Goal: Task Accomplishment & Management: Manage account settings

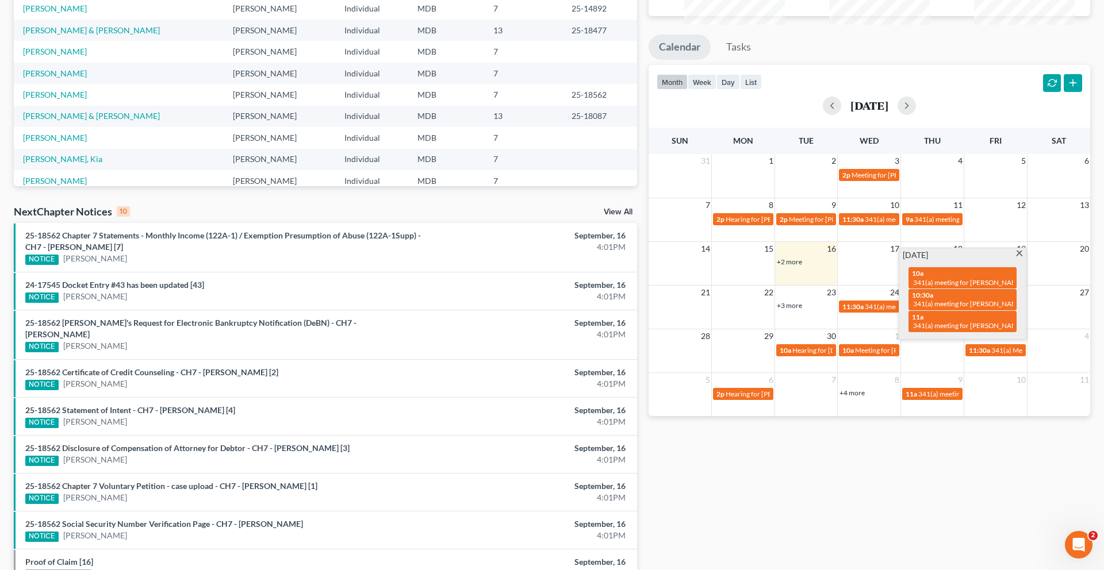
scroll to position [172, 0]
click at [1015, 258] on span at bounding box center [1019, 254] width 9 height 7
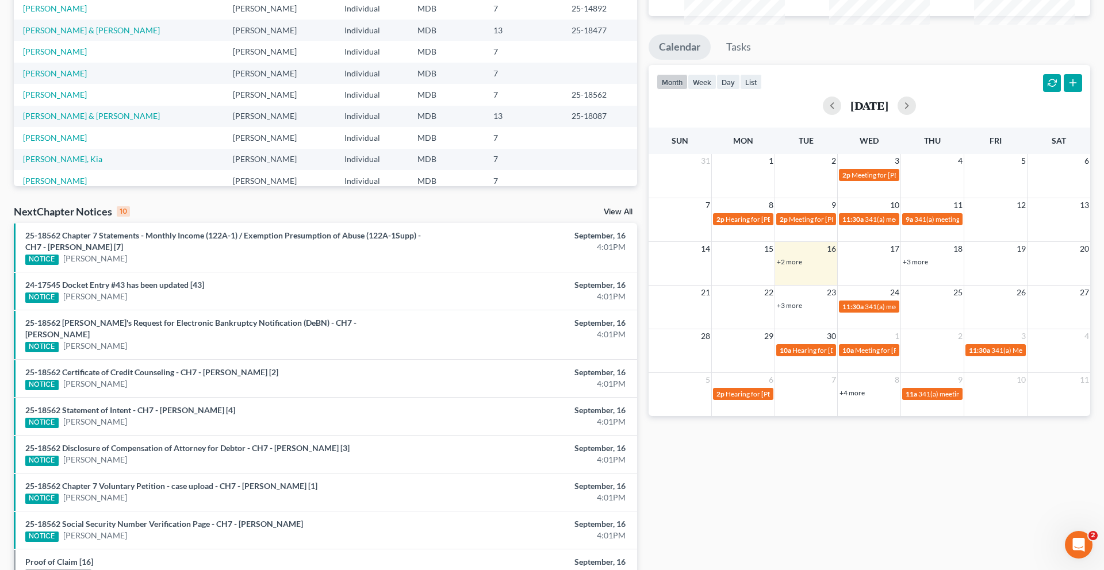
scroll to position [0, 0]
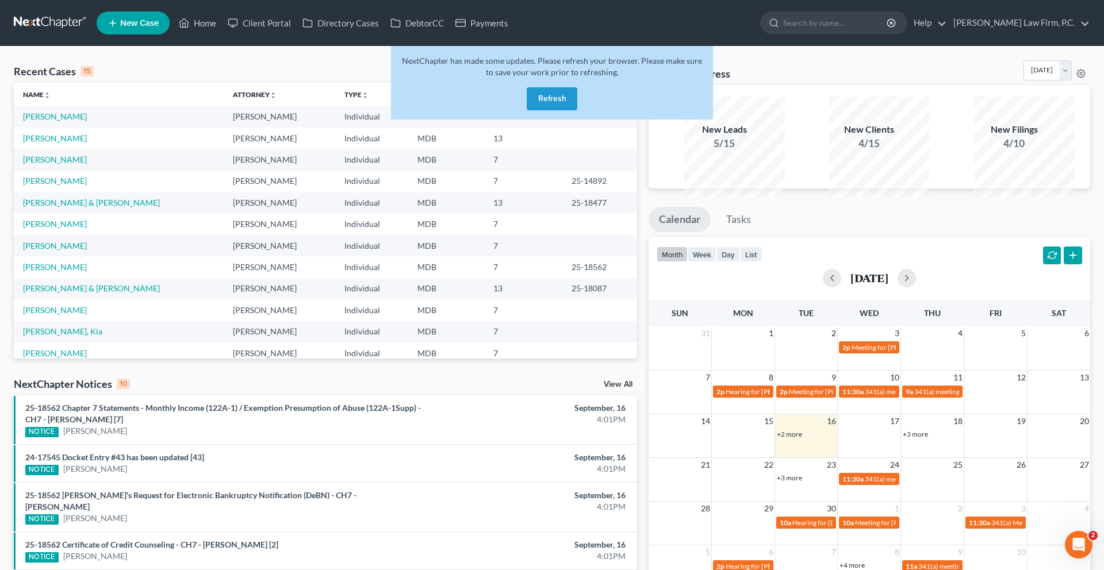
click at [562, 110] on button "Refresh" at bounding box center [552, 98] width 51 height 23
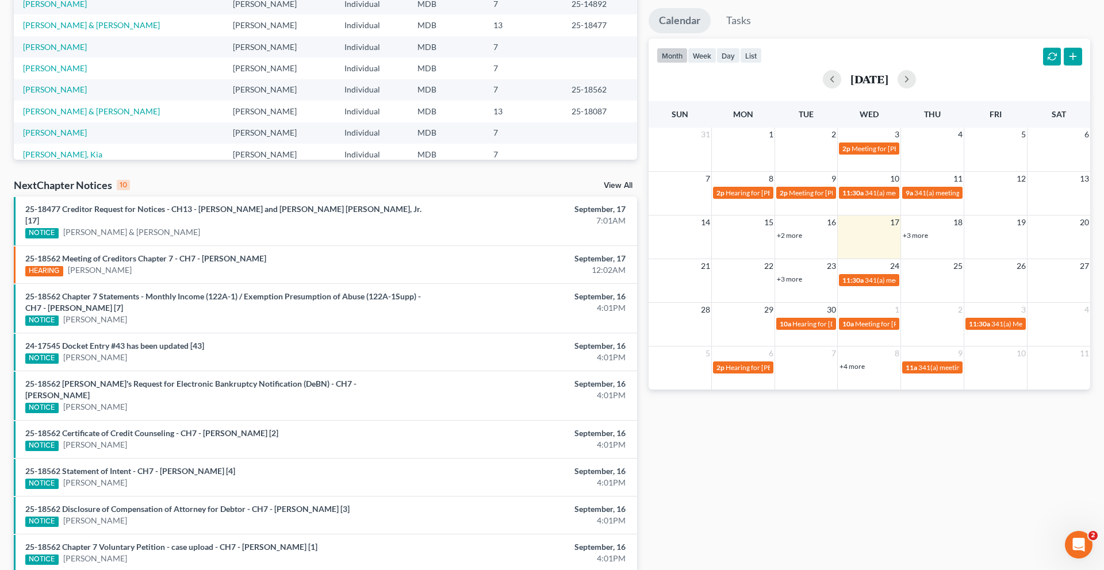
scroll to position [206, 0]
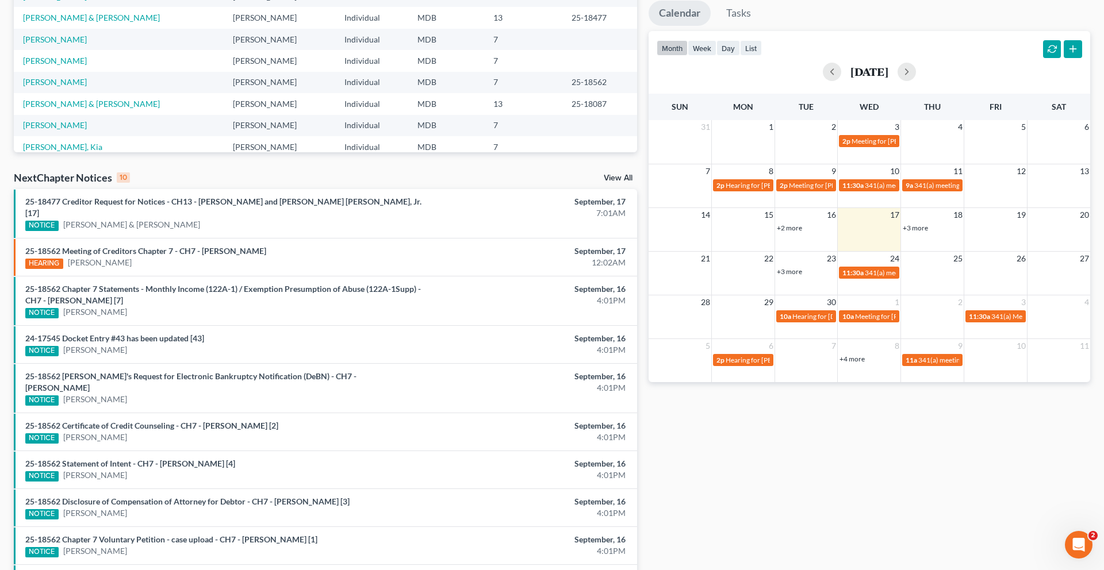
click at [795, 276] on link "+3 more" at bounding box center [789, 271] width 25 height 9
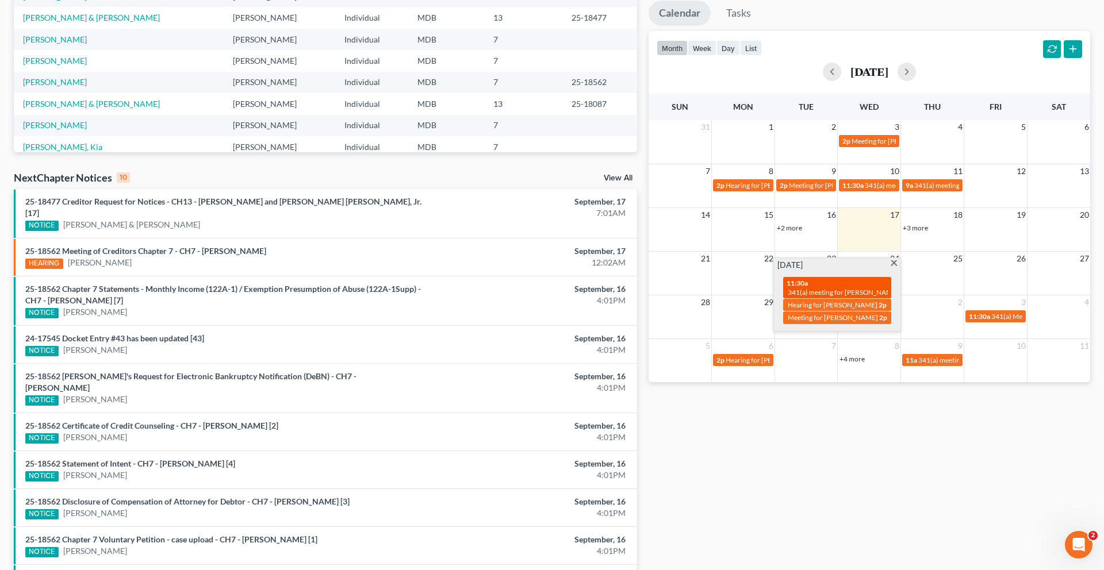
click at [827, 297] on span "341(a) meeting for [PERSON_NAME]" at bounding box center [843, 292] width 111 height 9
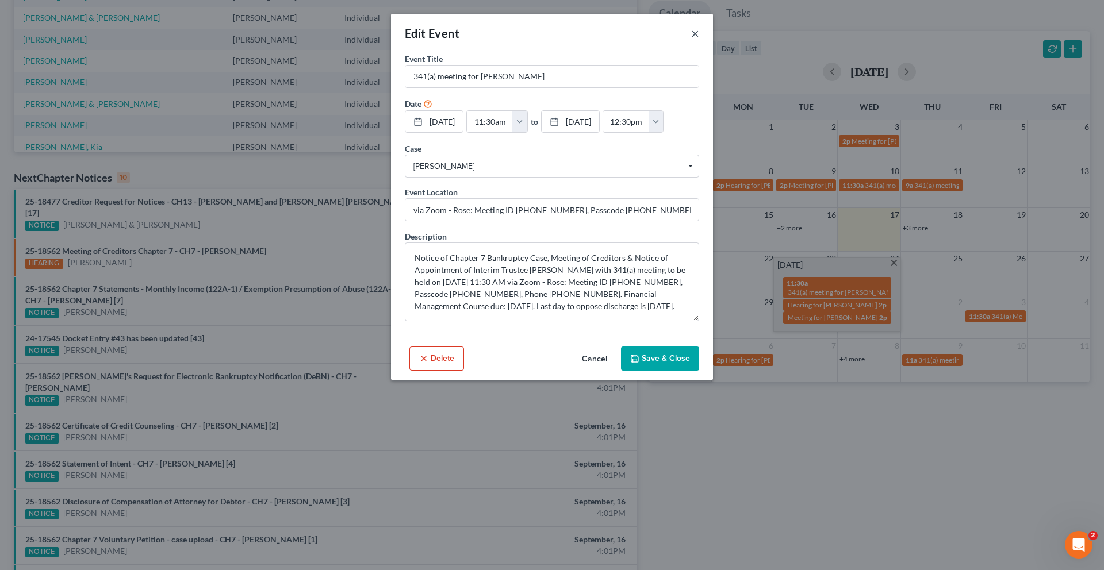
click at [699, 40] on button "×" at bounding box center [695, 33] width 8 height 14
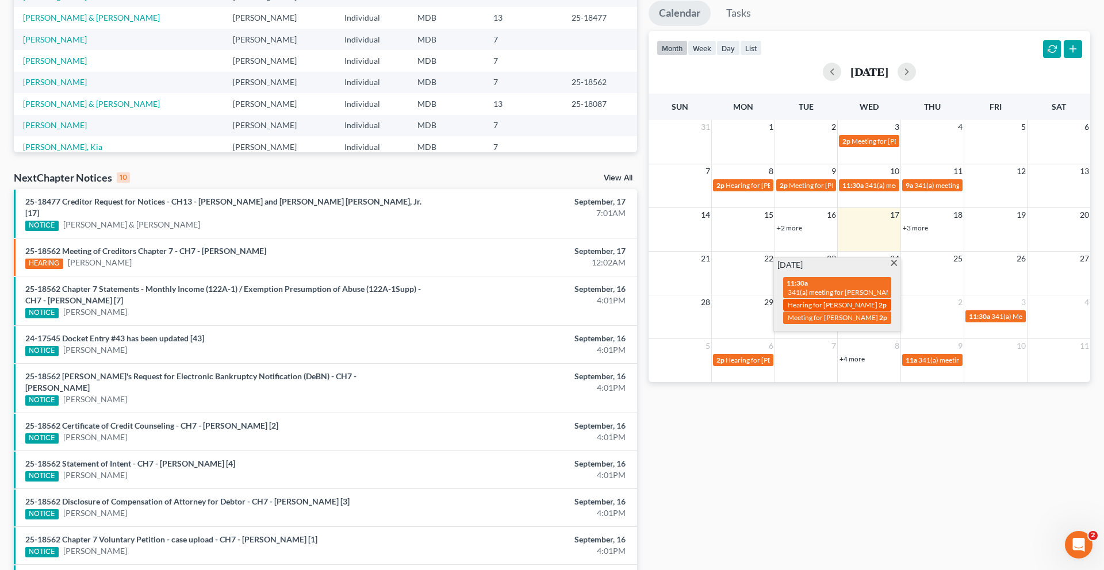
click at [839, 309] on span "Hearing for [PERSON_NAME]" at bounding box center [833, 305] width 90 height 9
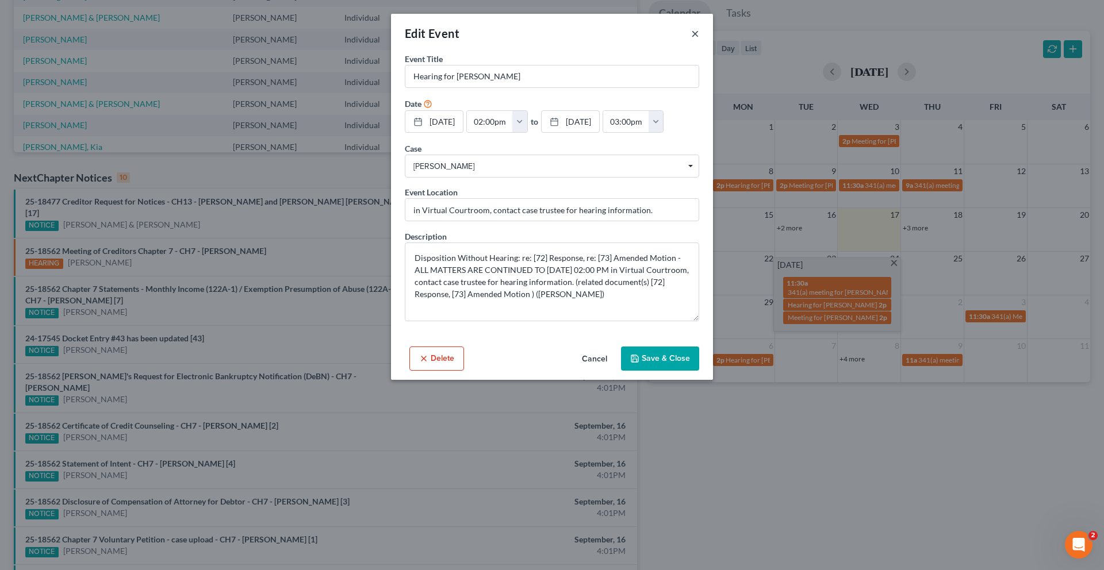
click at [699, 40] on button "×" at bounding box center [695, 33] width 8 height 14
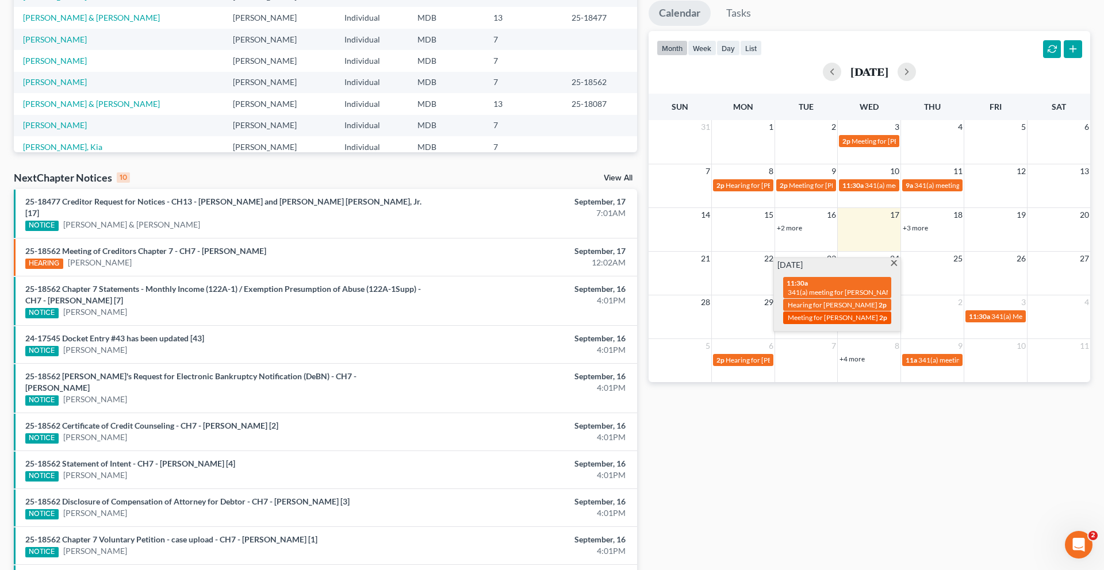
click at [850, 322] on span "Meeting for [PERSON_NAME]" at bounding box center [833, 317] width 90 height 9
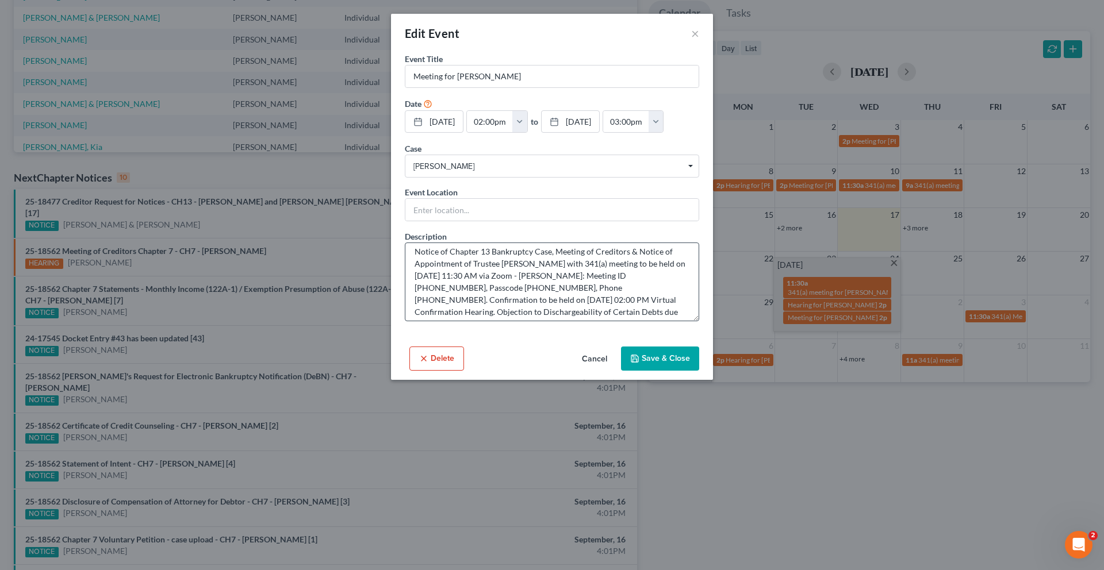
scroll to position [5, 0]
click at [699, 40] on button "×" at bounding box center [695, 33] width 8 height 14
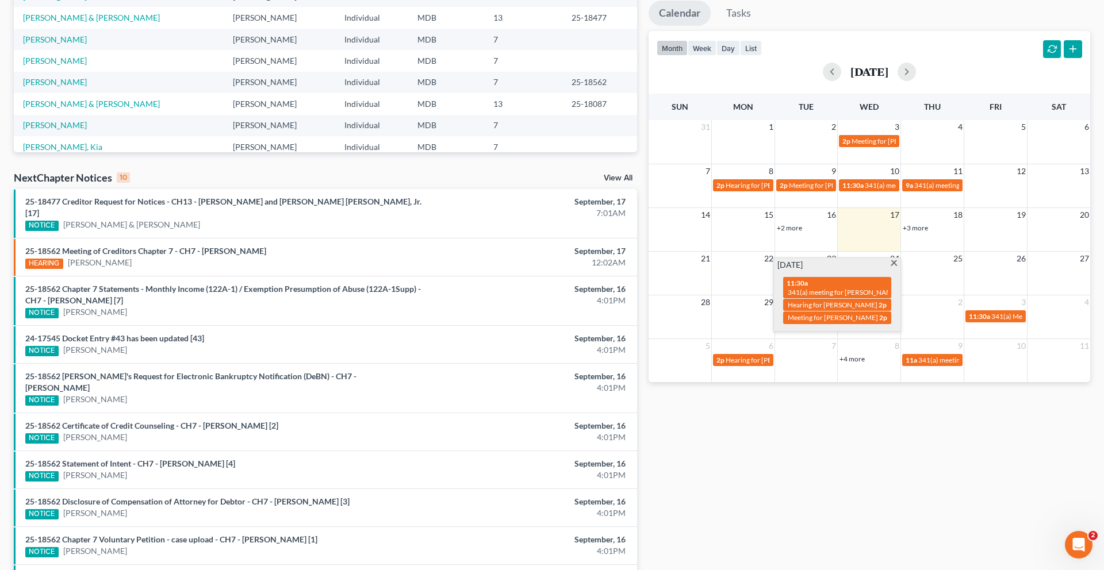
click at [891, 268] on span at bounding box center [893, 263] width 9 height 7
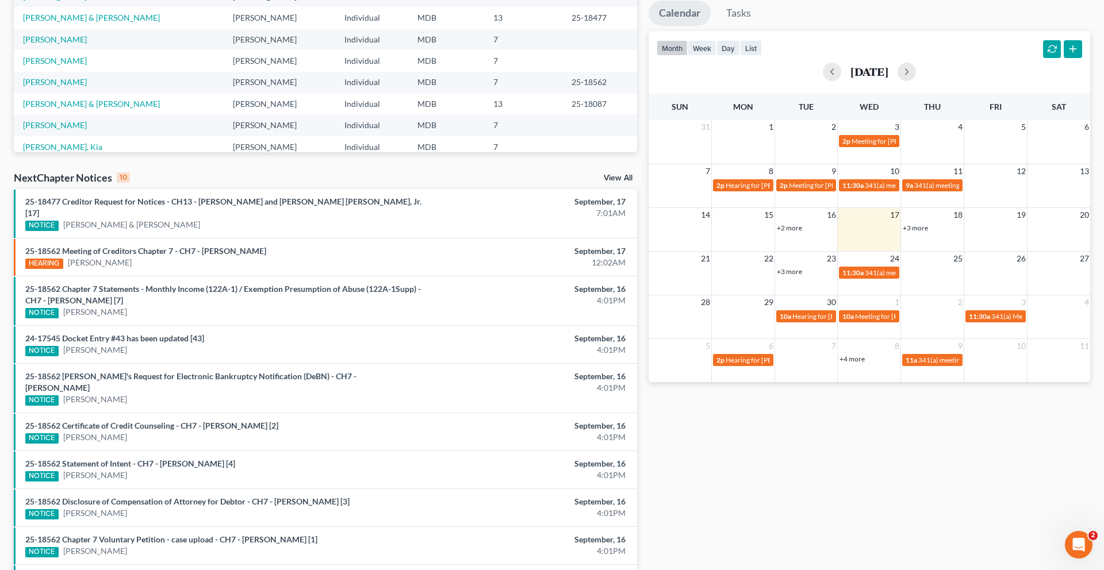
click at [915, 232] on link "+3 more" at bounding box center [915, 228] width 25 height 9
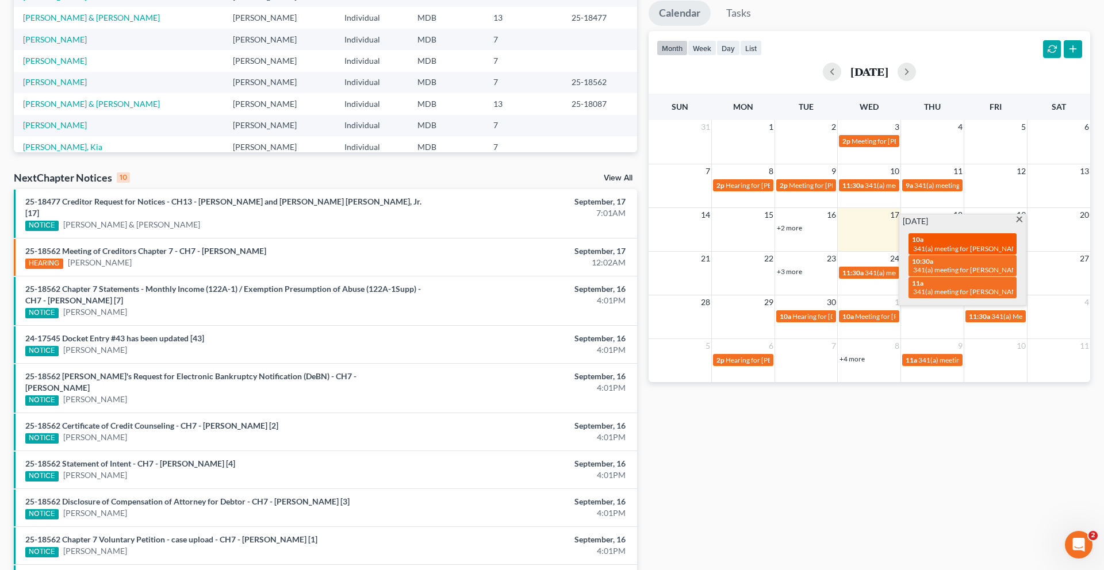
click at [945, 253] on span "341(a) meeting for [PERSON_NAME]" at bounding box center [968, 248] width 111 height 9
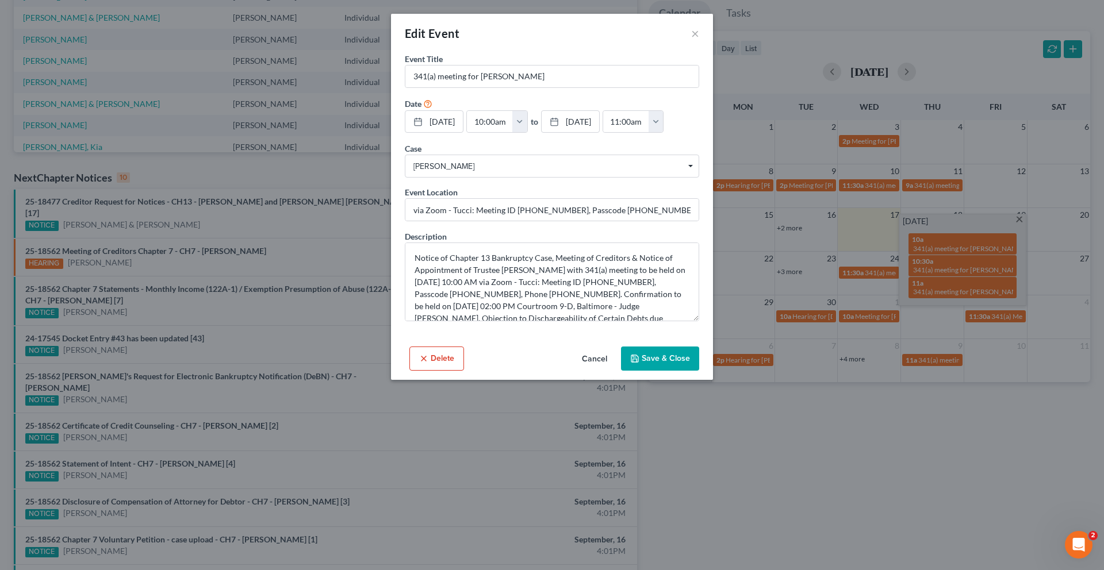
click at [980, 358] on div "Edit Event × Event Title * 341(a) meeting for Antwan Hughes Date 9/18/2025 clos…" at bounding box center [552, 285] width 1104 height 570
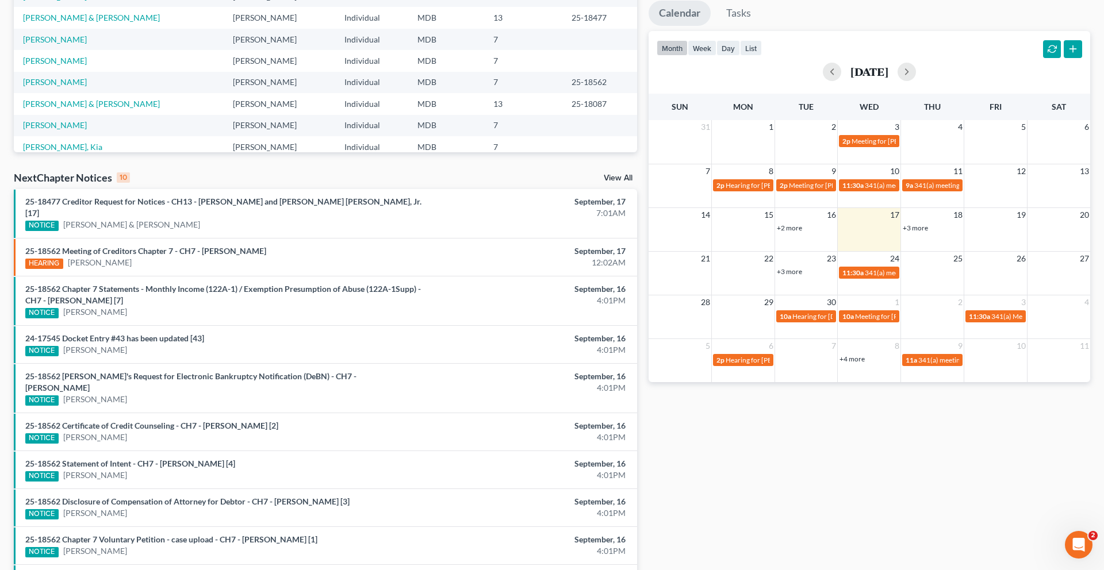
click at [919, 232] on link "+3 more" at bounding box center [915, 228] width 25 height 9
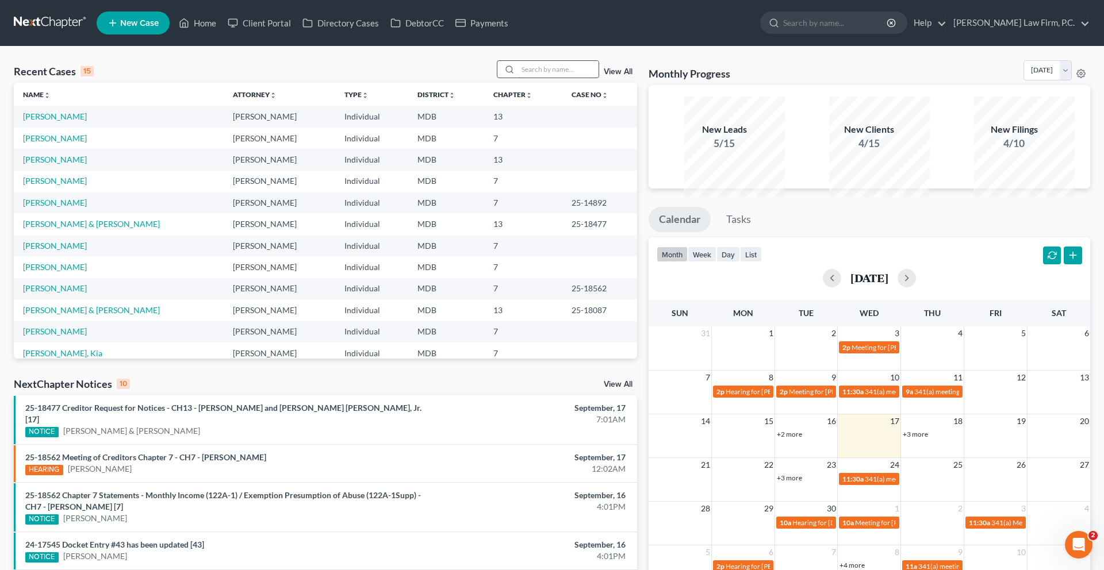
click at [518, 78] on input "search" at bounding box center [558, 69] width 80 height 17
type input "mozie"
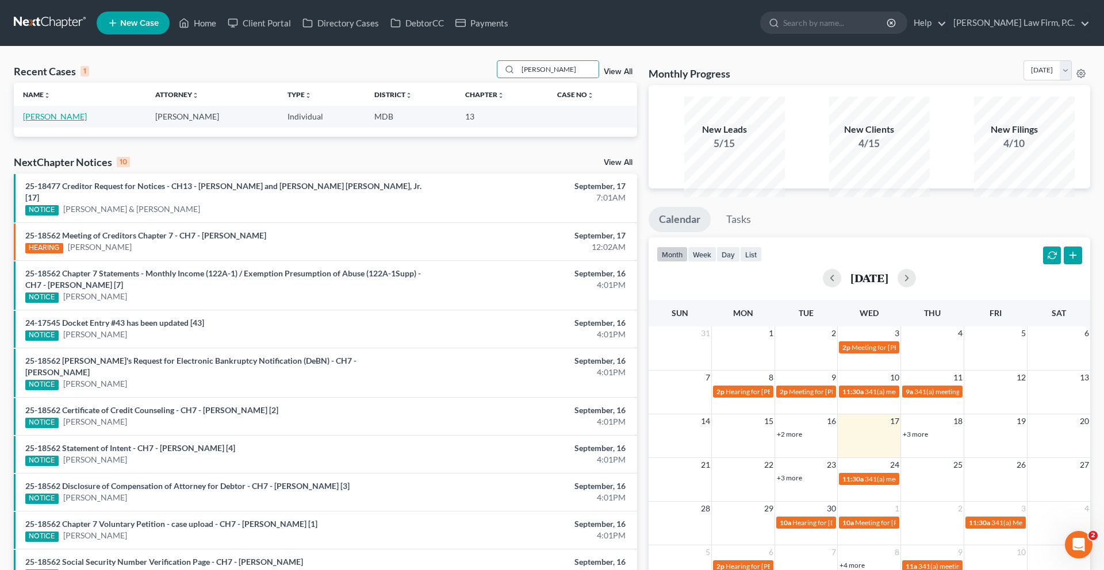
click at [70, 121] on link "Mozie, Angela" at bounding box center [55, 117] width 64 height 10
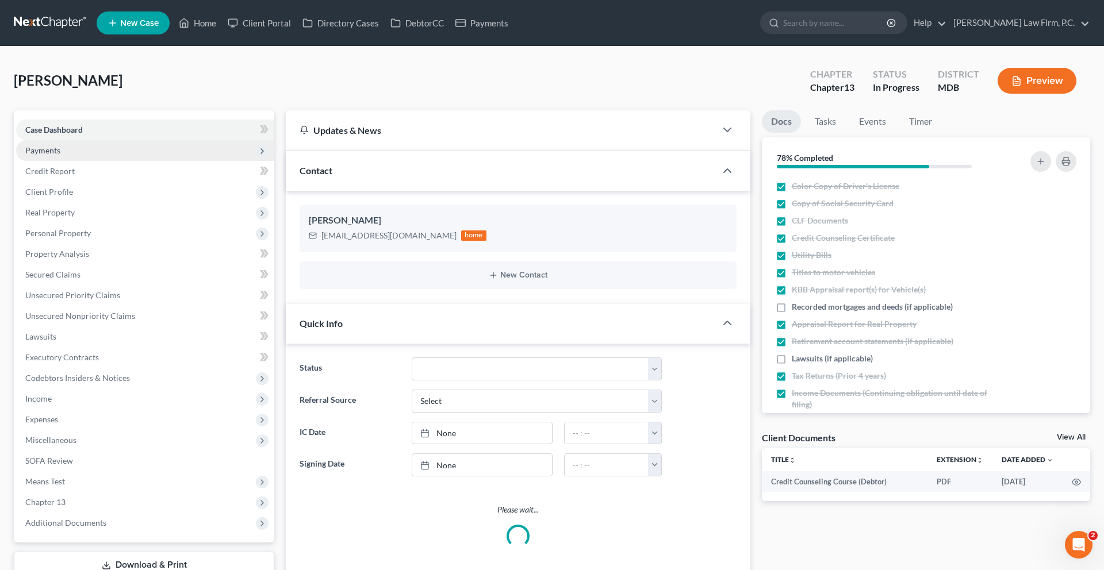
click at [75, 161] on span "Payments" at bounding box center [145, 150] width 258 height 21
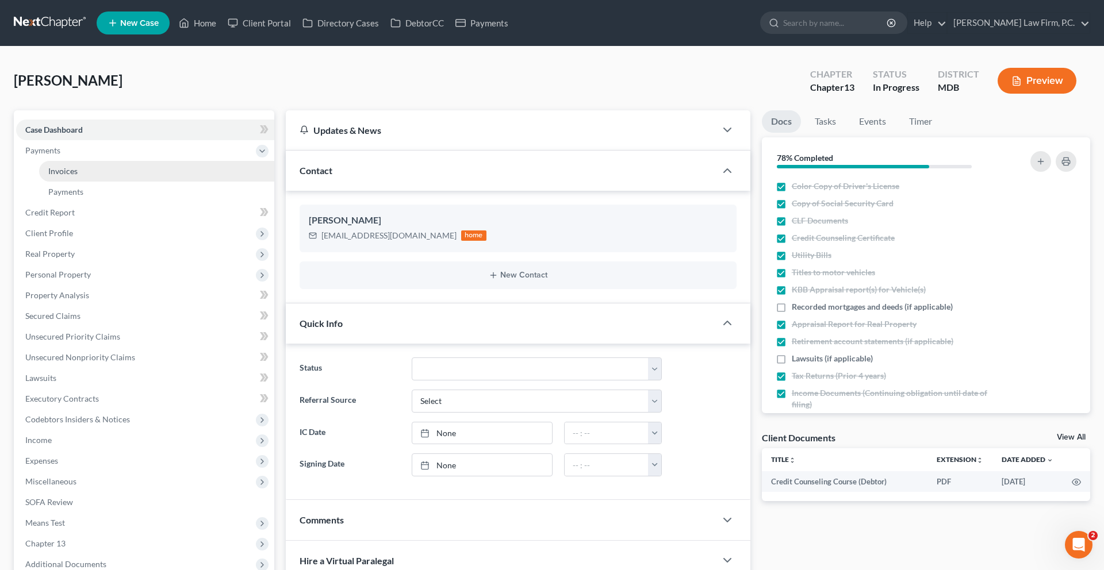
click at [78, 176] on span "Invoices" at bounding box center [62, 171] width 29 height 10
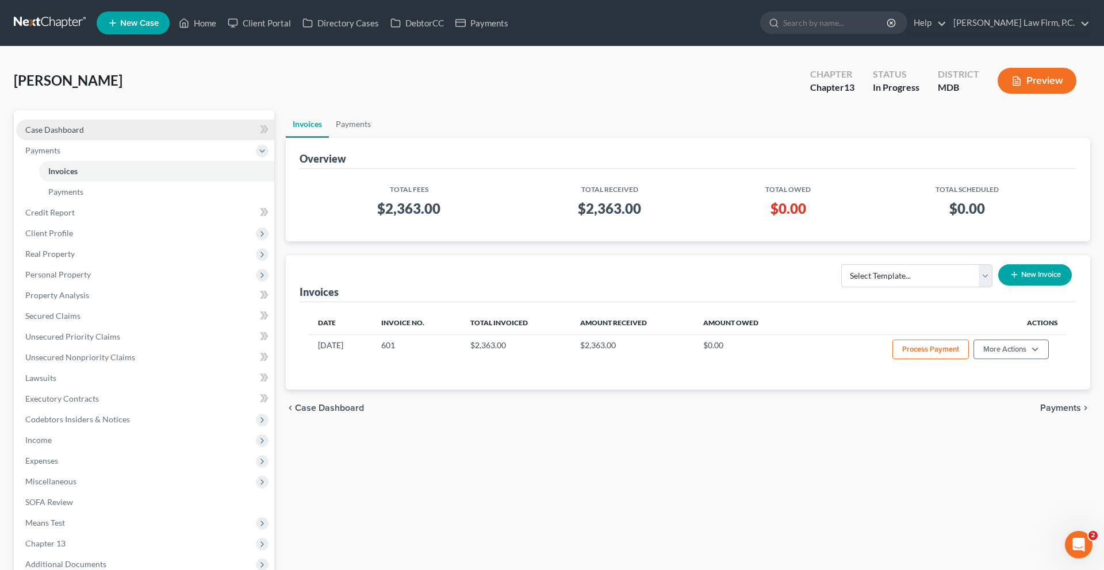
click at [49, 135] on span "Case Dashboard" at bounding box center [54, 130] width 59 height 10
select select "9"
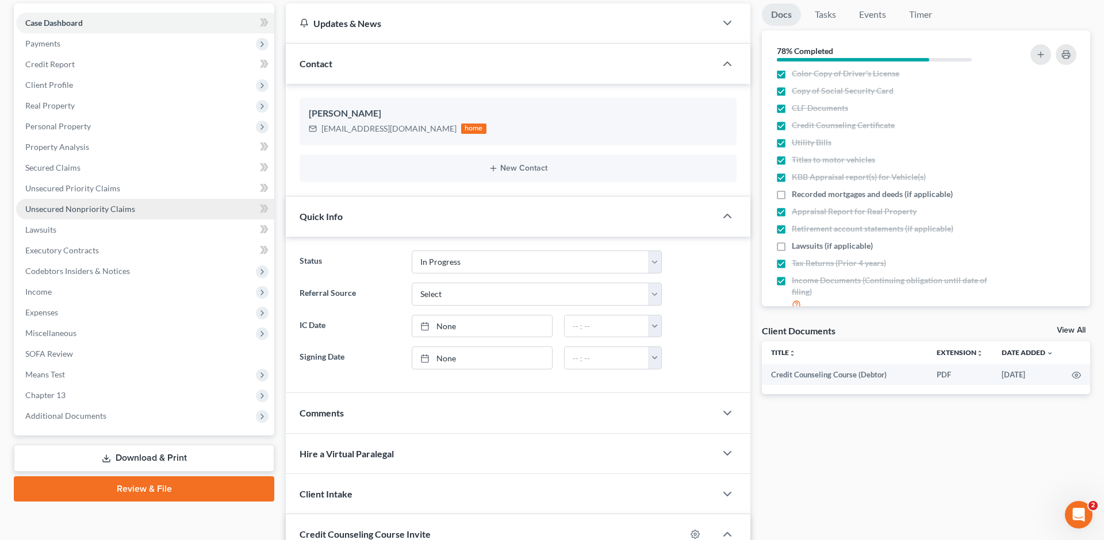
scroll to position [109, 0]
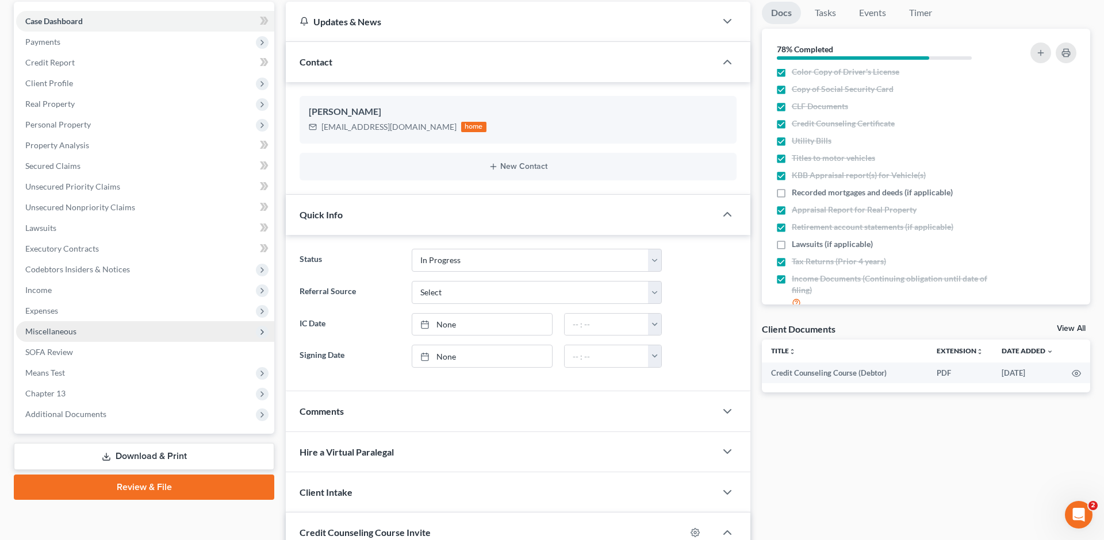
click at [76, 336] on span "Miscellaneous" at bounding box center [50, 332] width 51 height 10
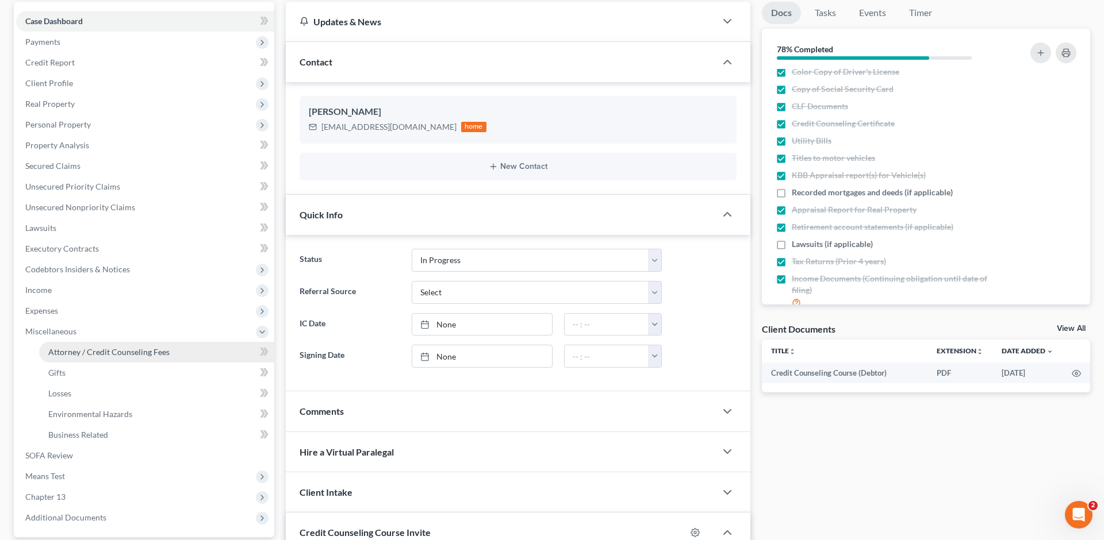
click at [116, 357] on span "Attorney / Credit Counseling Fees" at bounding box center [108, 352] width 121 height 10
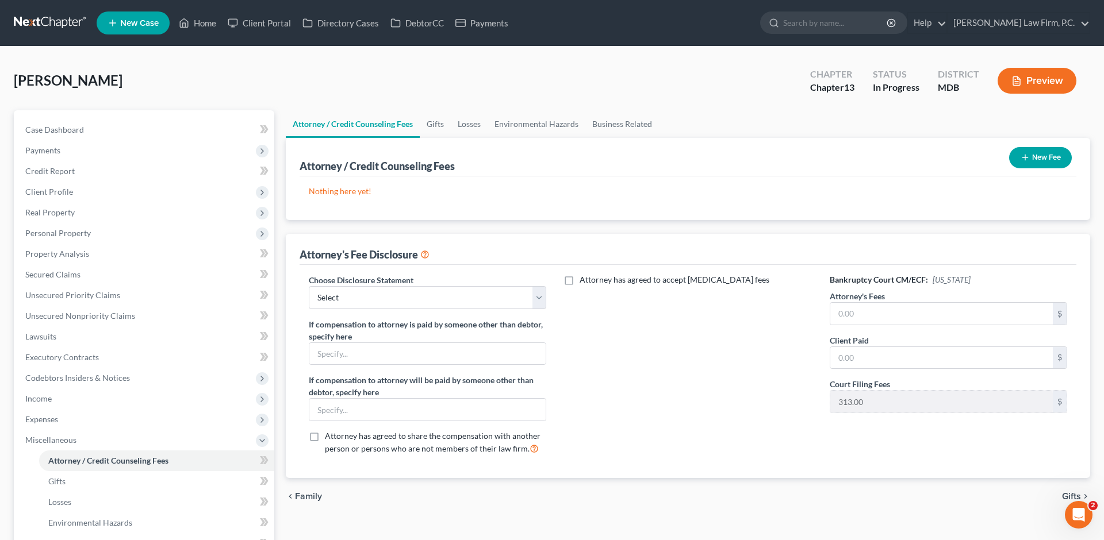
click at [1019, 168] on button "New Fee" at bounding box center [1040, 157] width 63 height 21
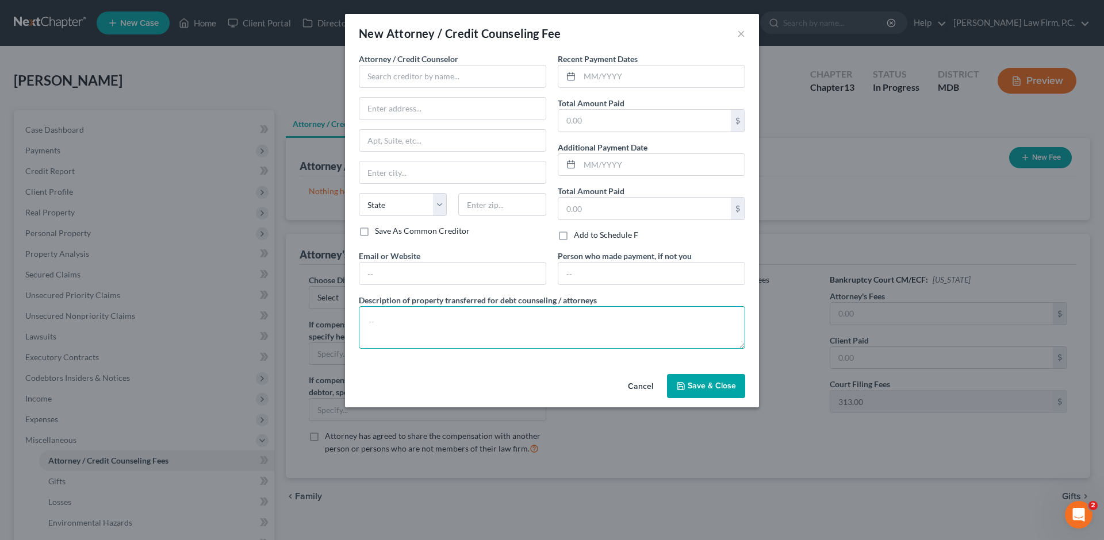
click at [460, 349] on textarea at bounding box center [552, 327] width 386 height 43
click at [662, 398] on button "Cancel" at bounding box center [641, 386] width 44 height 23
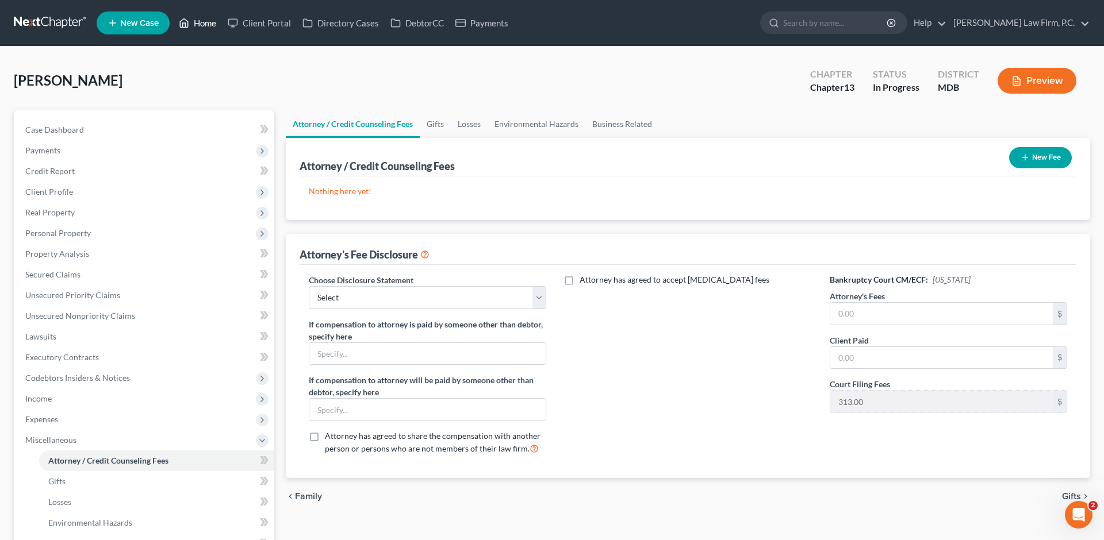
click at [222, 28] on link "Home" at bounding box center [197, 23] width 49 height 21
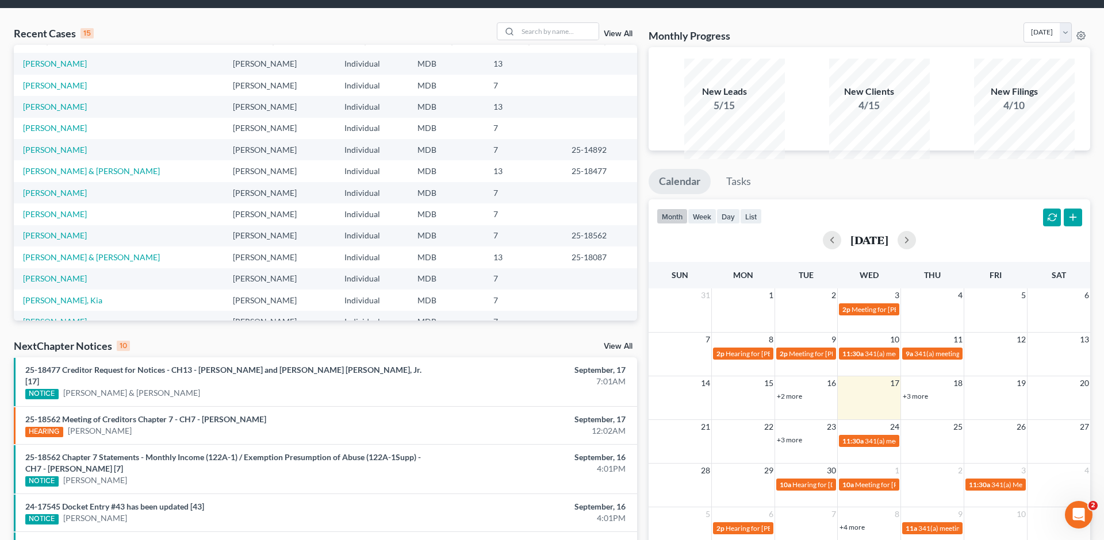
scroll to position [29, 0]
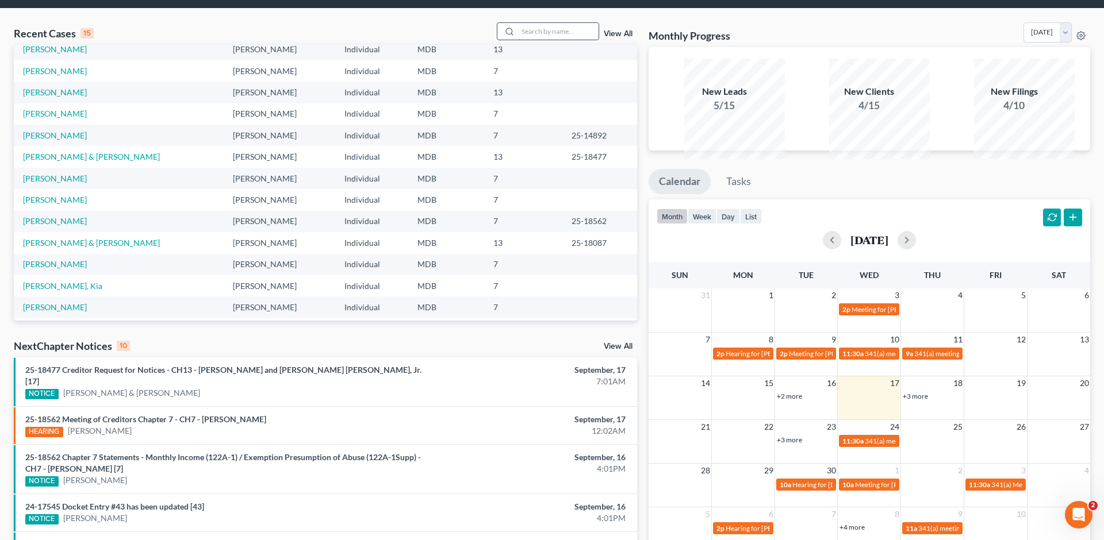
click at [524, 40] on input "search" at bounding box center [558, 31] width 80 height 17
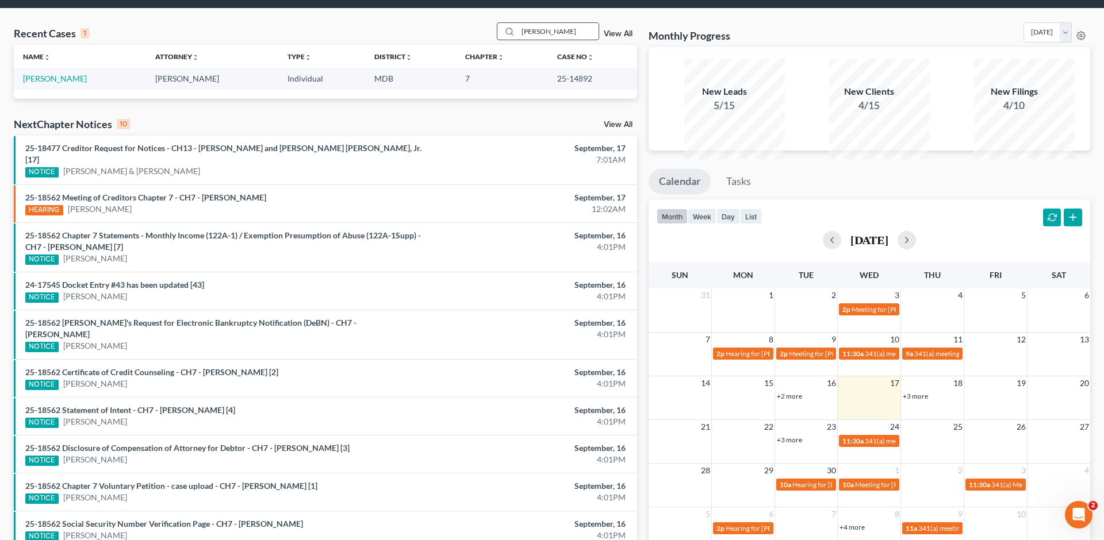
click at [522, 39] on input "brian" at bounding box center [558, 31] width 80 height 17
type input "bryan"
click at [74, 83] on link "[PERSON_NAME]" at bounding box center [55, 79] width 64 height 10
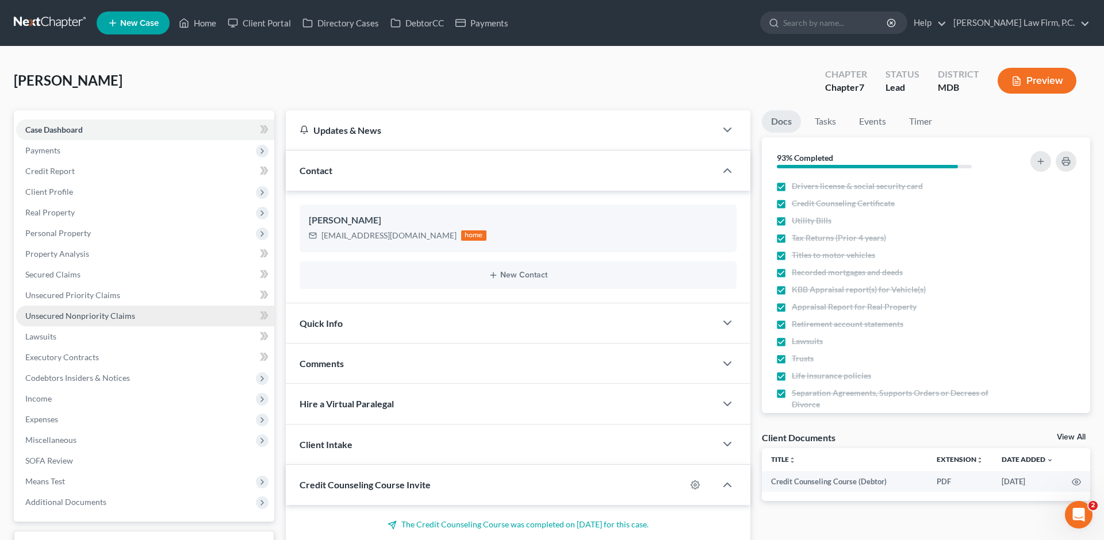
click at [105, 321] on span "Unsecured Nonpriority Claims" at bounding box center [80, 316] width 110 height 10
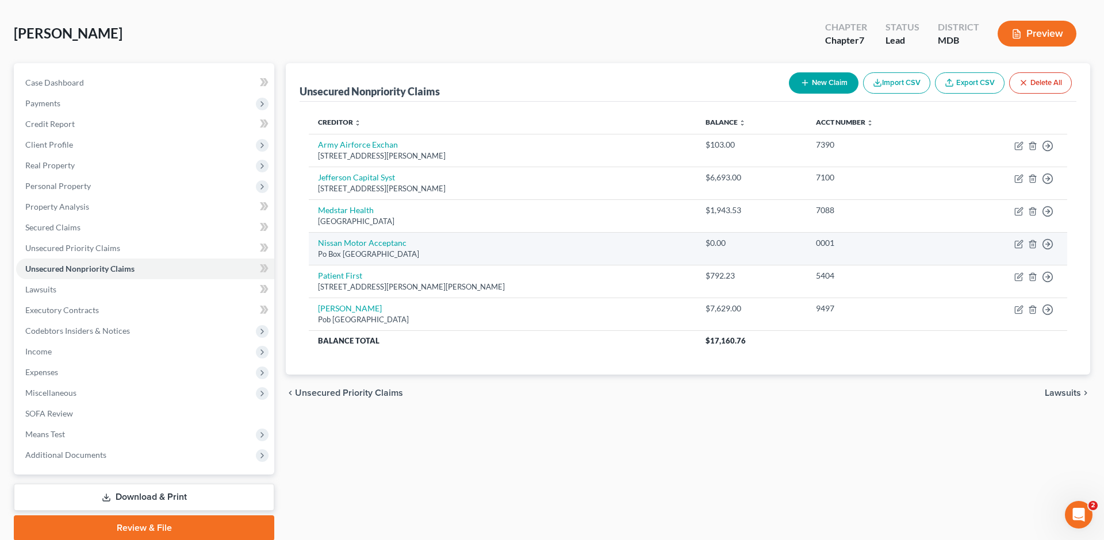
scroll to position [49, 0]
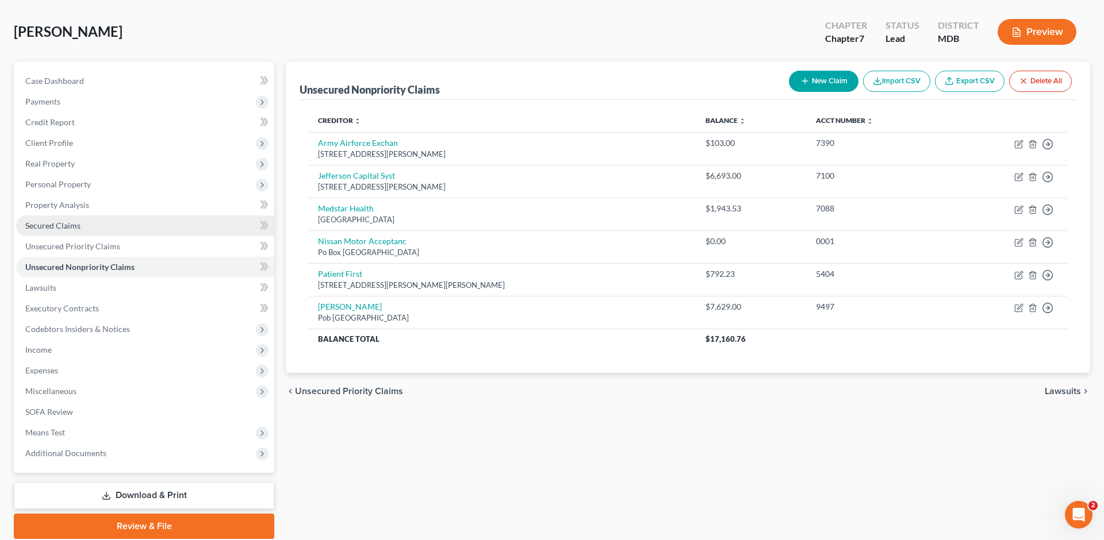
click at [80, 231] on span "Secured Claims" at bounding box center [52, 226] width 55 height 10
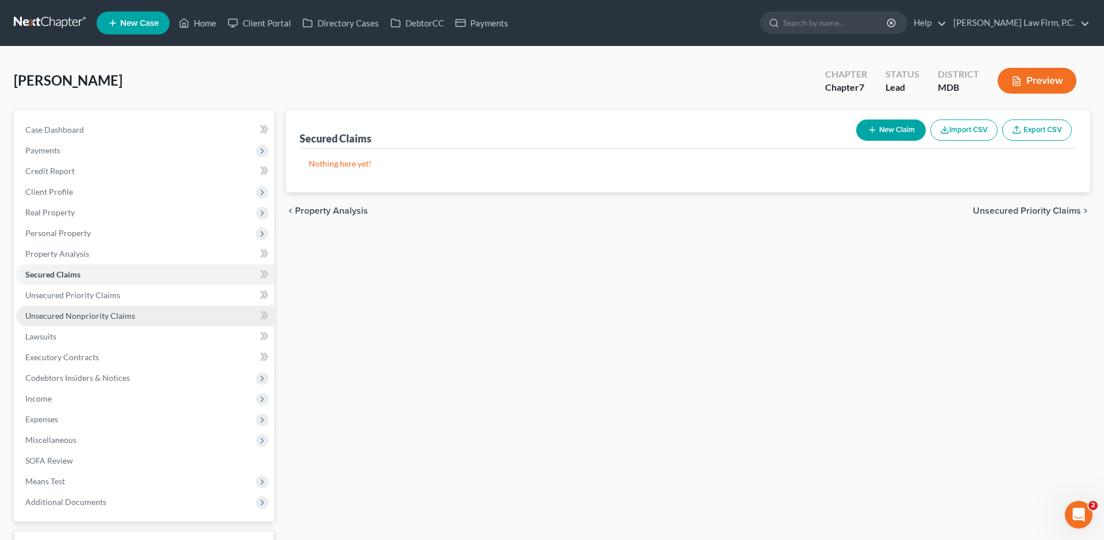
click at [135, 321] on span "Unsecured Nonpriority Claims" at bounding box center [80, 316] width 110 height 10
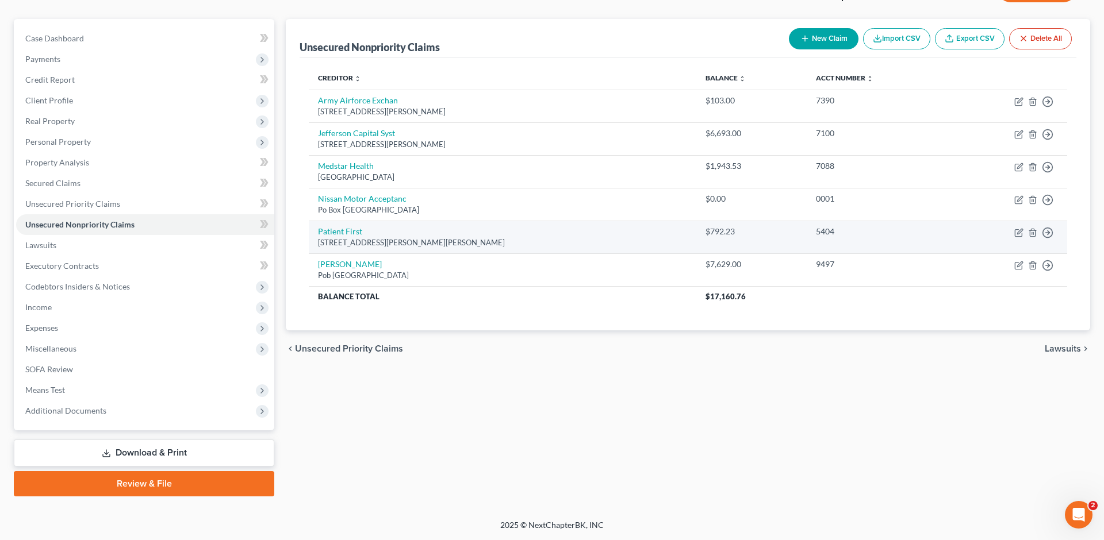
scroll to position [145, 0]
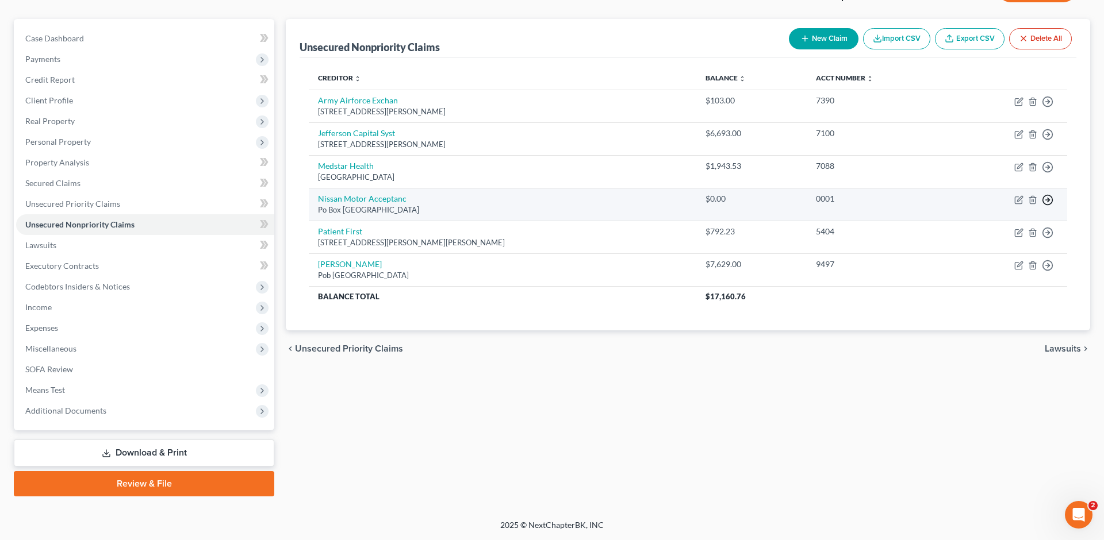
click at [1042, 206] on icon "button" at bounding box center [1047, 199] width 11 height 11
click at [981, 220] on link "Move to D" at bounding box center [971, 211] width 96 height 20
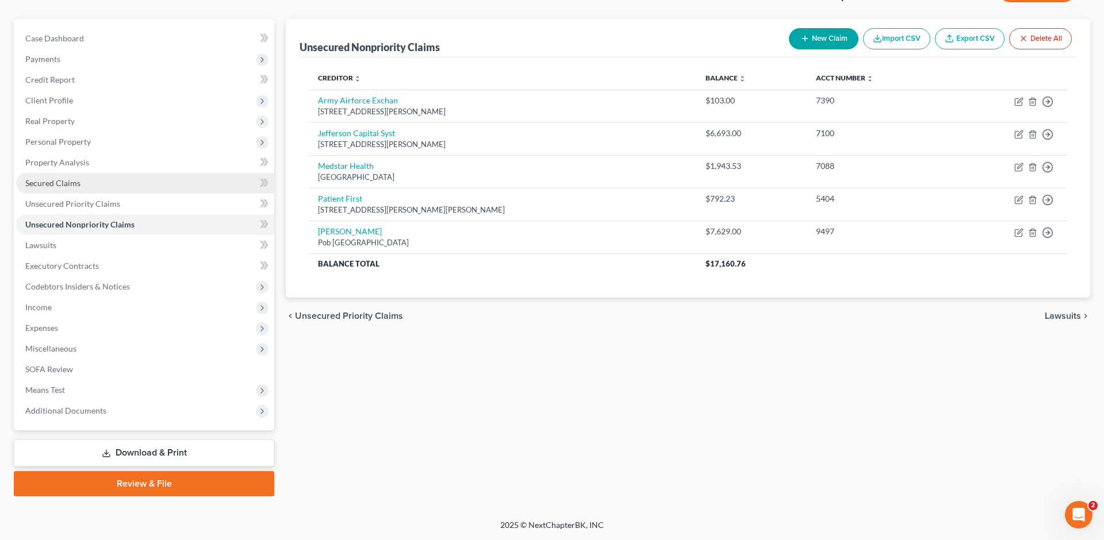
click at [80, 188] on span "Secured Claims" at bounding box center [52, 183] width 55 height 10
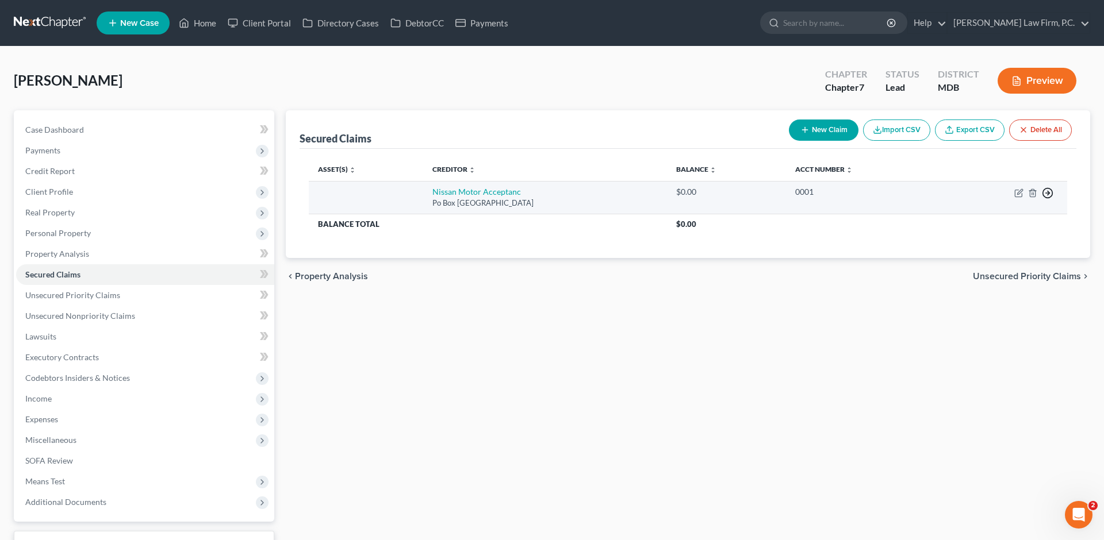
click at [1042, 199] on icon "button" at bounding box center [1047, 192] width 11 height 11
click at [958, 233] on link "Move to F" at bounding box center [971, 223] width 96 height 20
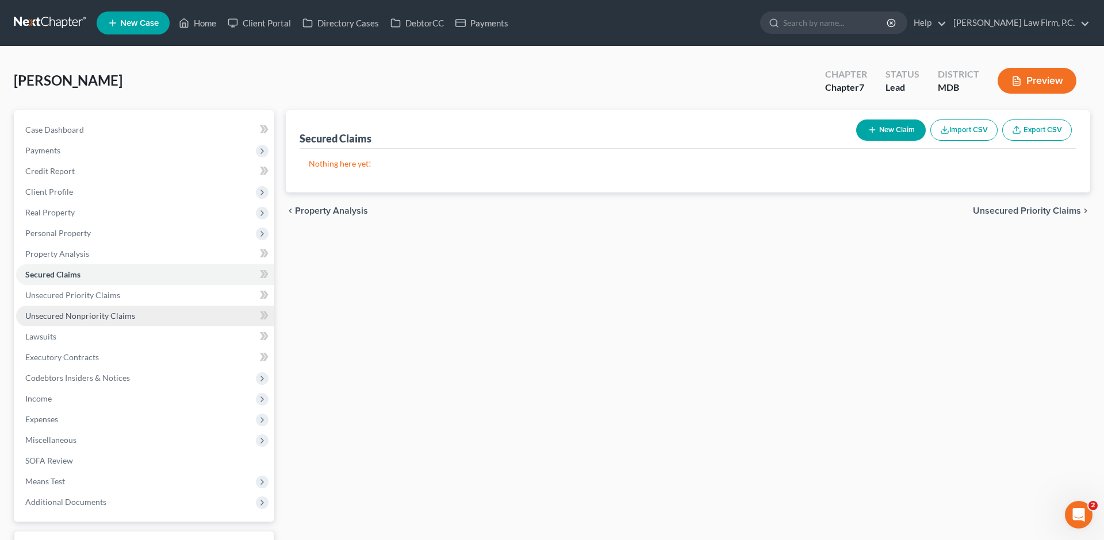
click at [134, 321] on span "Unsecured Nonpriority Claims" at bounding box center [80, 316] width 110 height 10
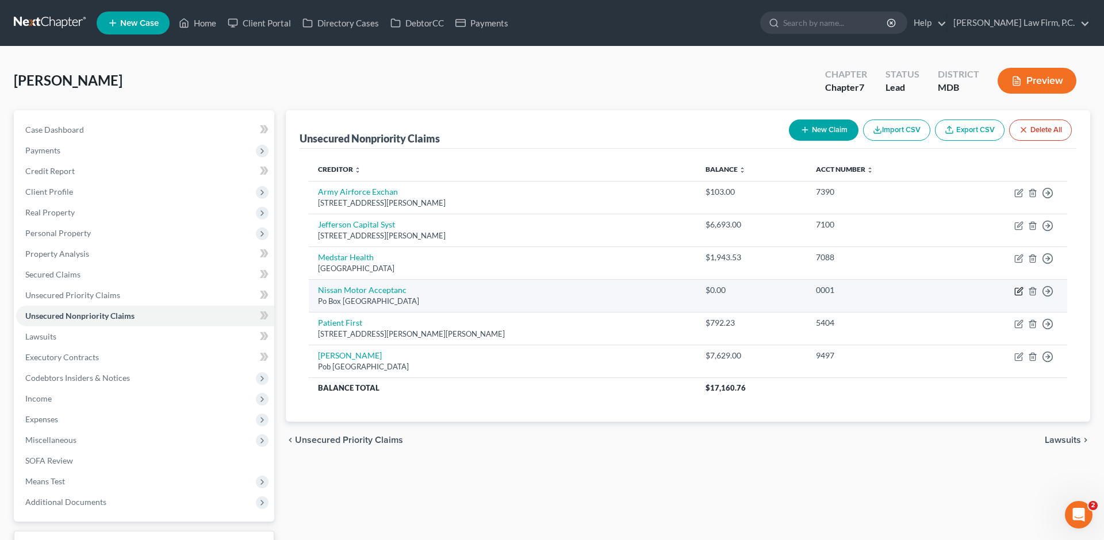
click at [1017, 293] on icon "button" at bounding box center [1019, 289] width 5 height 5
select select "45"
select select "0"
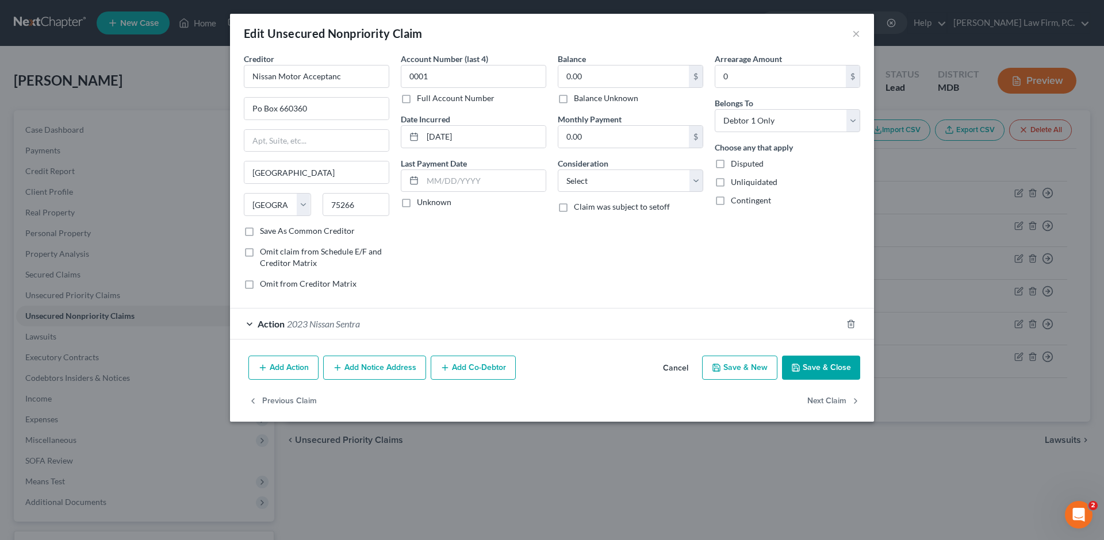
scroll to position [1, 0]
click at [287, 329] on span "2023 Nissan Sentra" at bounding box center [323, 323] width 73 height 11
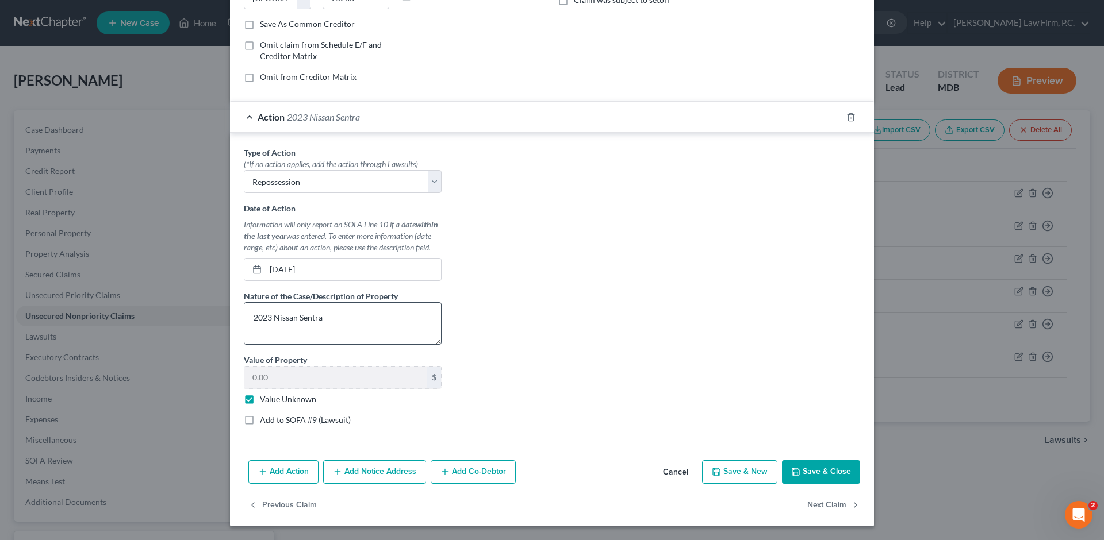
scroll to position [260, 0]
click at [230, 132] on div "Action 2023 Nissan Sentra" at bounding box center [536, 117] width 612 height 30
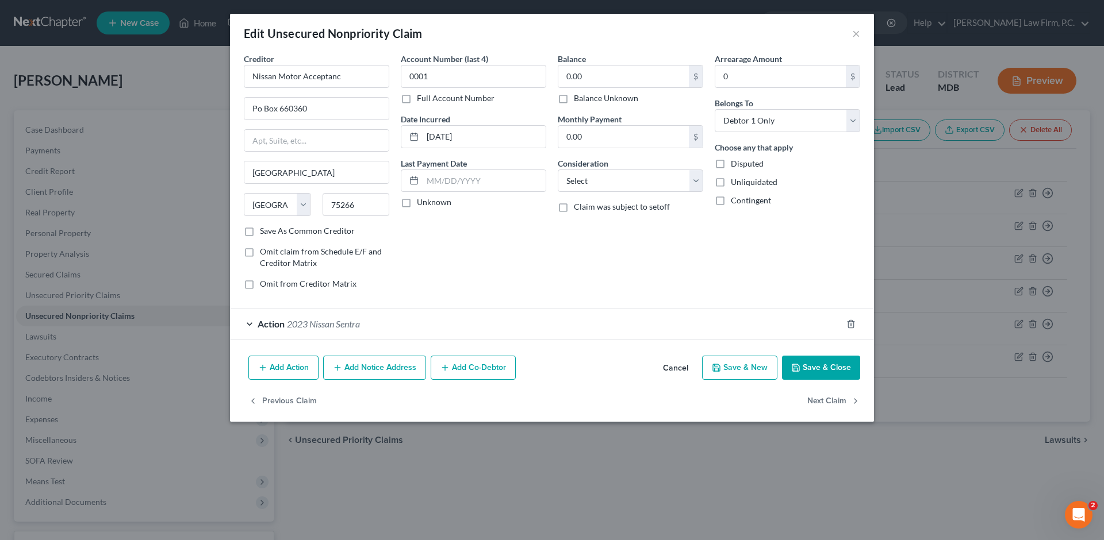
scroll to position [1, 0]
click at [258, 329] on span "Action" at bounding box center [271, 323] width 27 height 11
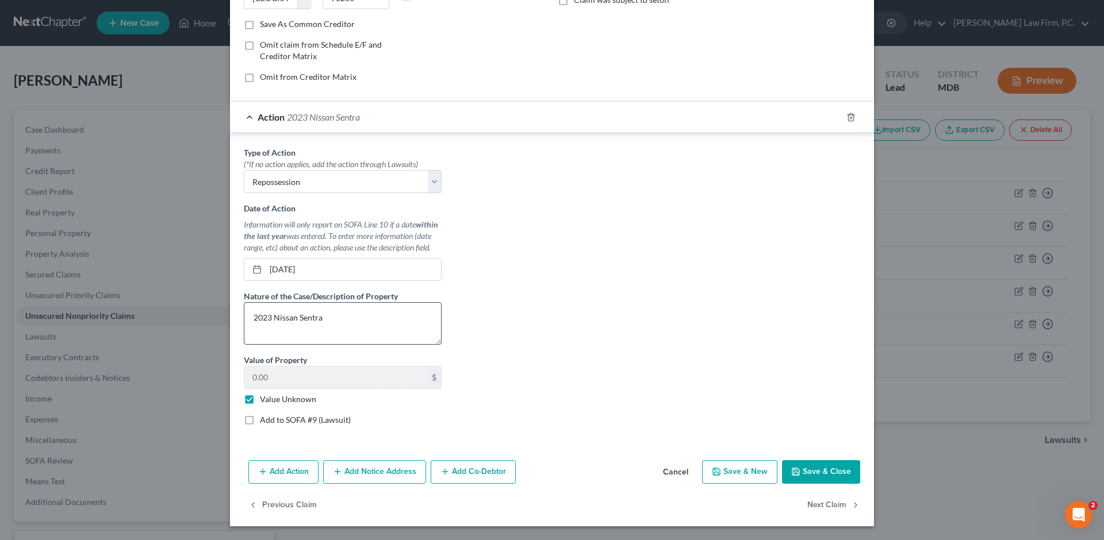
scroll to position [389, 0]
click at [272, 170] on select "Select Repossession Garnishment Foreclosure Personal Injury Attached, Seized, O…" at bounding box center [343, 181] width 198 height 23
click at [244, 170] on select "Select Repossession Garnishment Foreclosure Personal Injury Attached, Seized, O…" at bounding box center [343, 181] width 198 height 23
click at [860, 460] on button "Save & Close" at bounding box center [821, 472] width 78 height 24
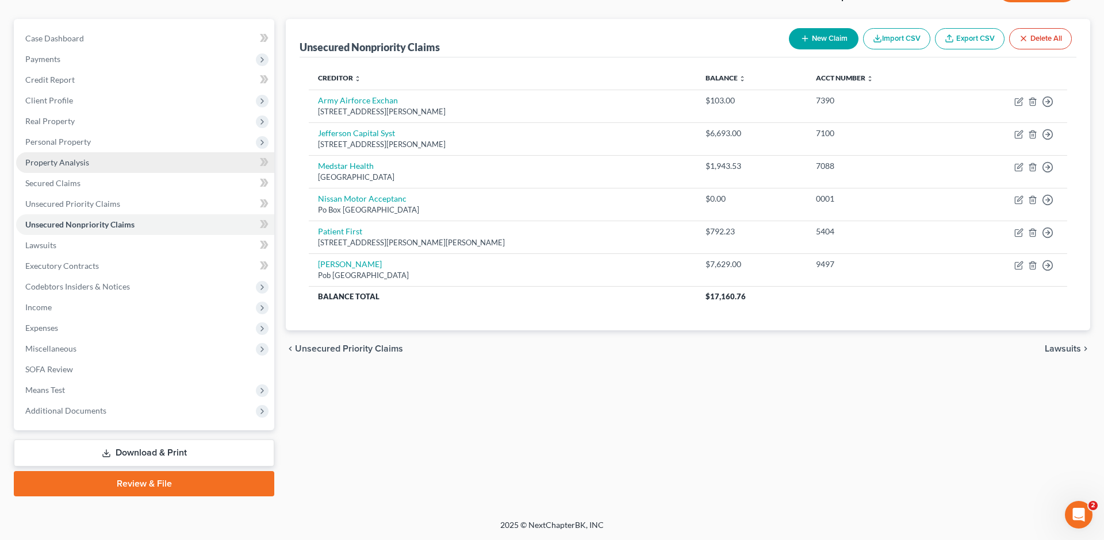
scroll to position [247, 0]
click at [131, 318] on span "Expenses" at bounding box center [145, 328] width 258 height 21
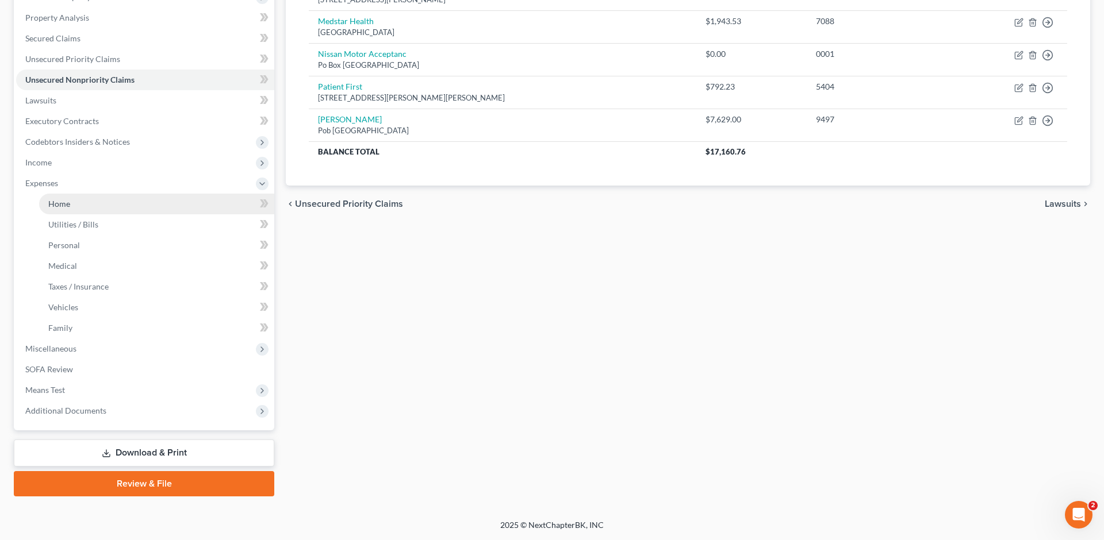
click at [106, 214] on link "Home" at bounding box center [156, 204] width 235 height 21
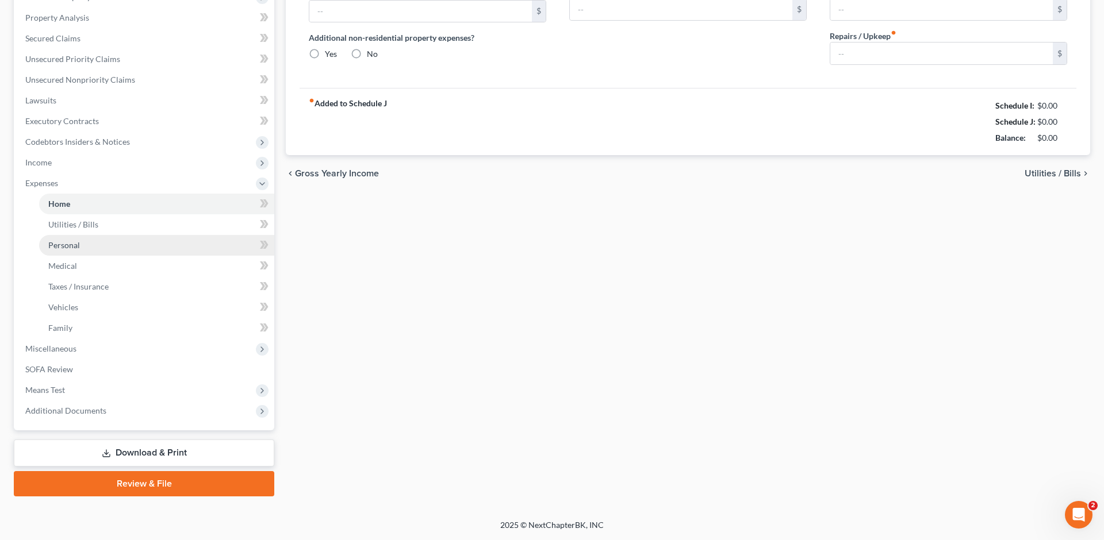
type input "800.00"
type input "0.00"
radio input "true"
type input "0.00"
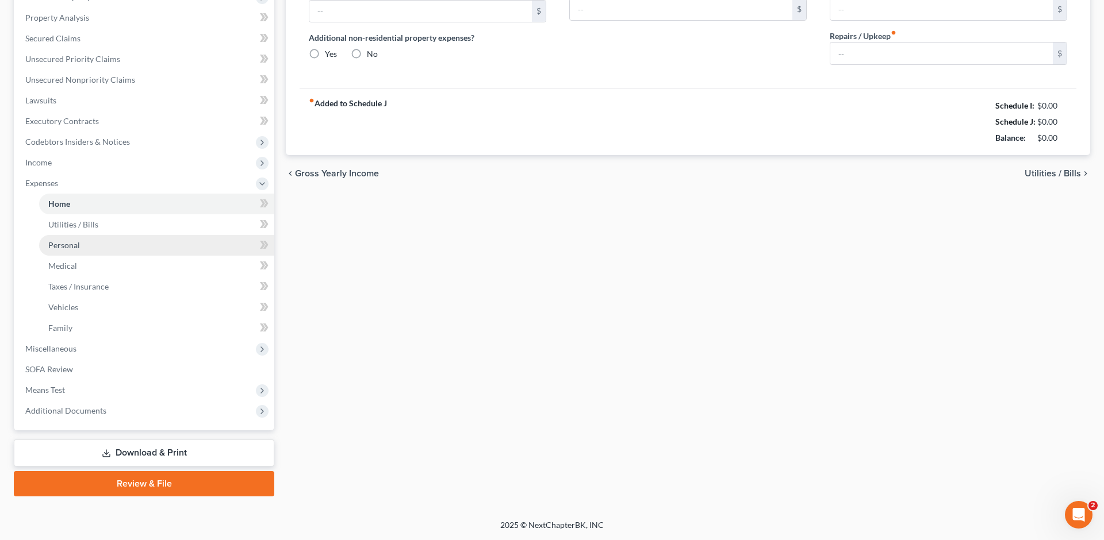
type input "0.00"
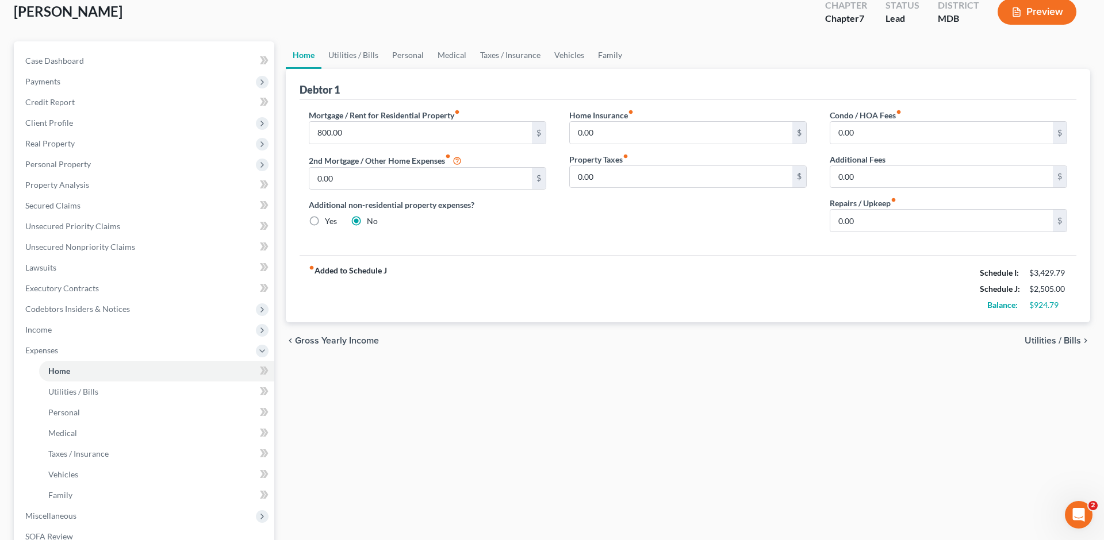
scroll to position [71, 0]
drag, startPoint x: 1048, startPoint y: 392, endPoint x: 951, endPoint y: 389, distance: 97.2
click at [974, 311] on div "Balance: $924.79" at bounding box center [1023, 303] width 99 height 16
click at [1055, 309] on div "$924.79" at bounding box center [1048, 302] width 38 height 11
drag, startPoint x: 1046, startPoint y: 394, endPoint x: 951, endPoint y: 399, distance: 95.0
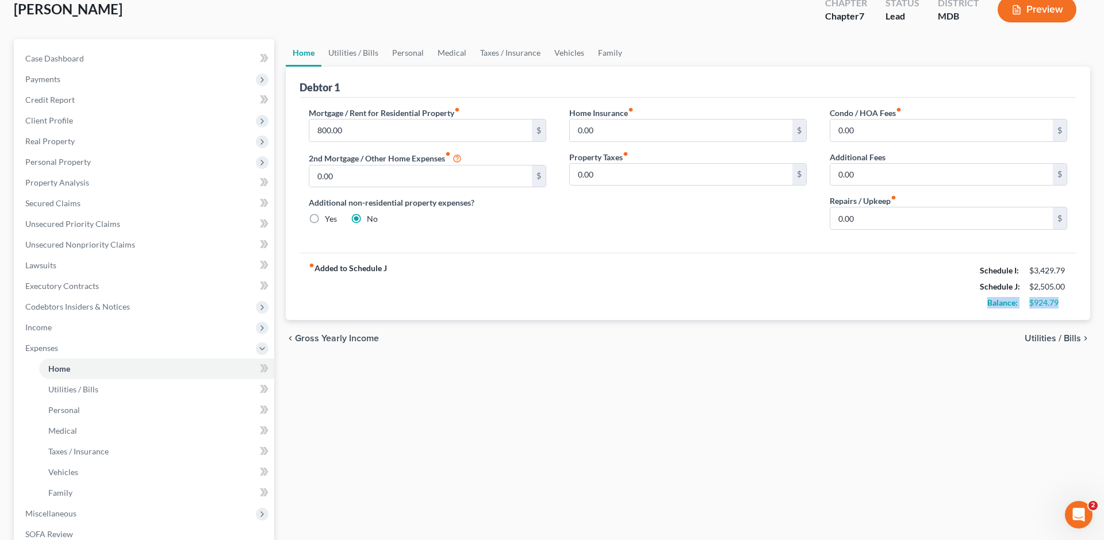
click at [974, 311] on div "Balance: $924.79" at bounding box center [1023, 303] width 99 height 16
click at [1046, 309] on div "$924.79" at bounding box center [1048, 302] width 38 height 11
drag, startPoint x: 1049, startPoint y: 390, endPoint x: 955, endPoint y: 393, distance: 93.8
click at [974, 311] on div "Balance: $924.79" at bounding box center [1023, 303] width 99 height 16
click at [931, 320] on div "fiber_manual_record Added to Schedule J Schedule I: $3,429.79 Schedule J: $2,50…" at bounding box center [688, 286] width 777 height 67
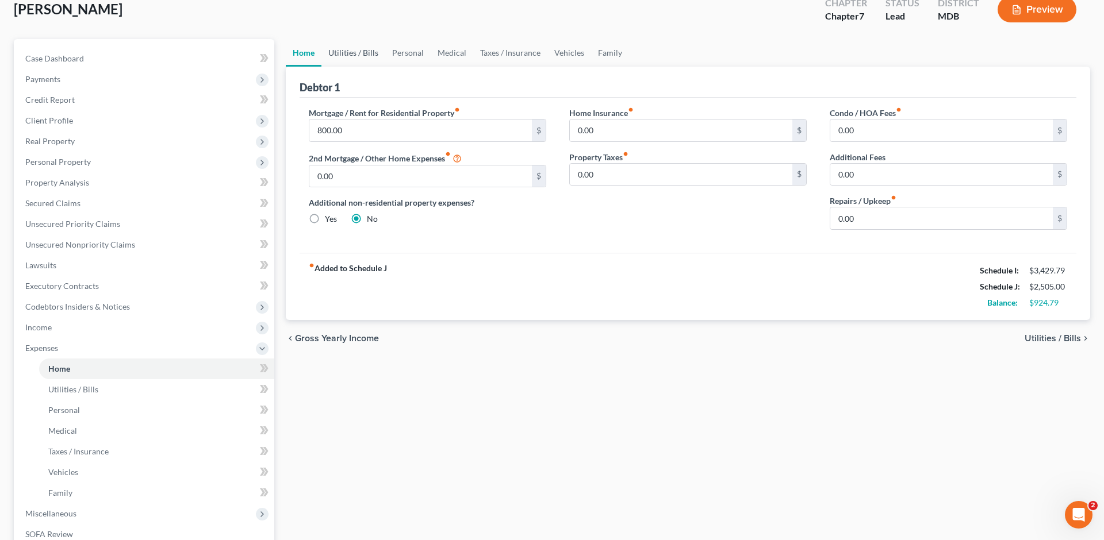
click at [375, 67] on link "Utilities / Bills" at bounding box center [353, 53] width 64 height 28
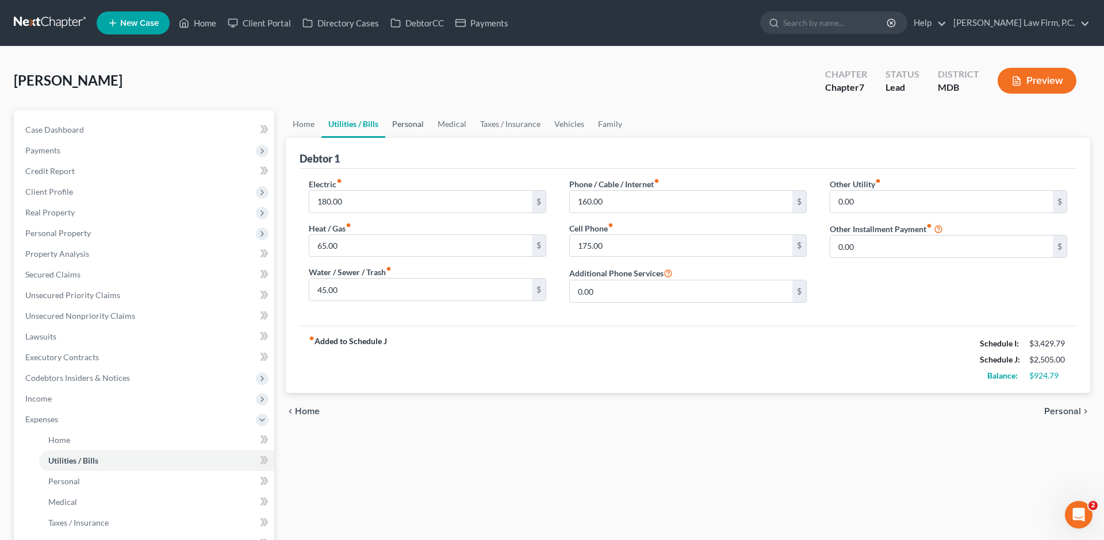
click at [431, 138] on link "Personal" at bounding box center [407, 124] width 45 height 28
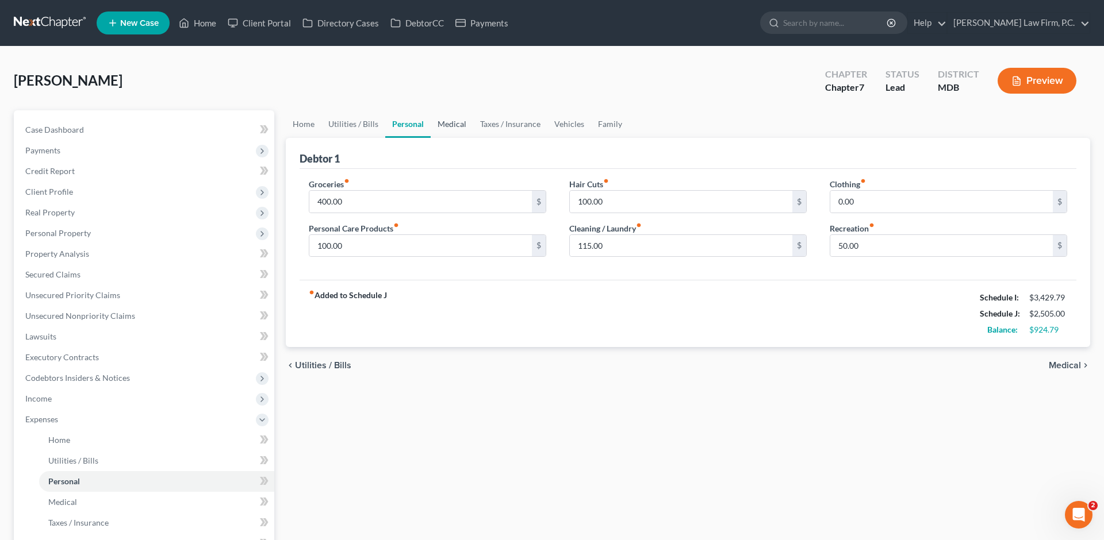
click at [473, 138] on link "Medical" at bounding box center [452, 124] width 43 height 28
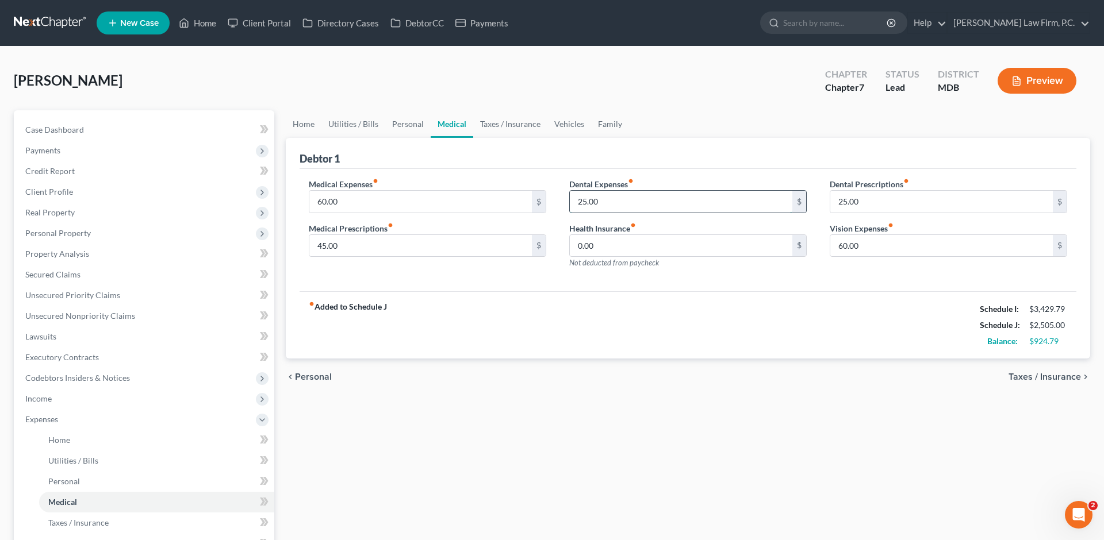
click at [639, 213] on input "25.00" at bounding box center [681, 202] width 222 height 22
type input "50.00"
click at [873, 213] on input "25.00" at bounding box center [941, 202] width 222 height 22
type input "50.00"
click at [418, 257] on input "45.00" at bounding box center [420, 246] width 222 height 22
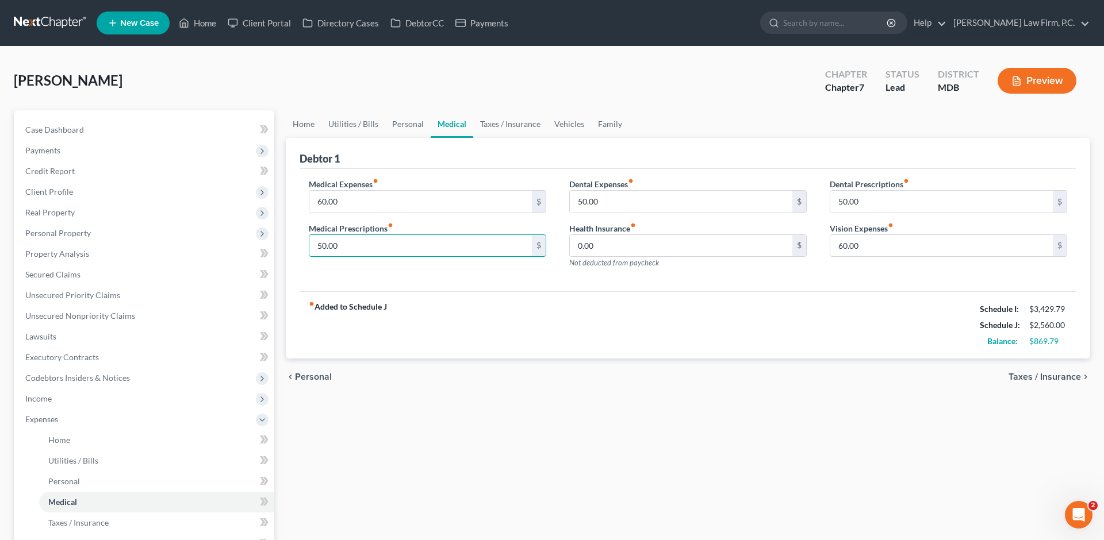
type input "50.00"
click at [469, 359] on div "fiber_manual_record Added to Schedule J Schedule I: $3,429.79 Schedule J: $2,56…" at bounding box center [688, 324] width 777 height 67
click at [547, 138] on link "Taxes / Insurance" at bounding box center [510, 124] width 74 height 28
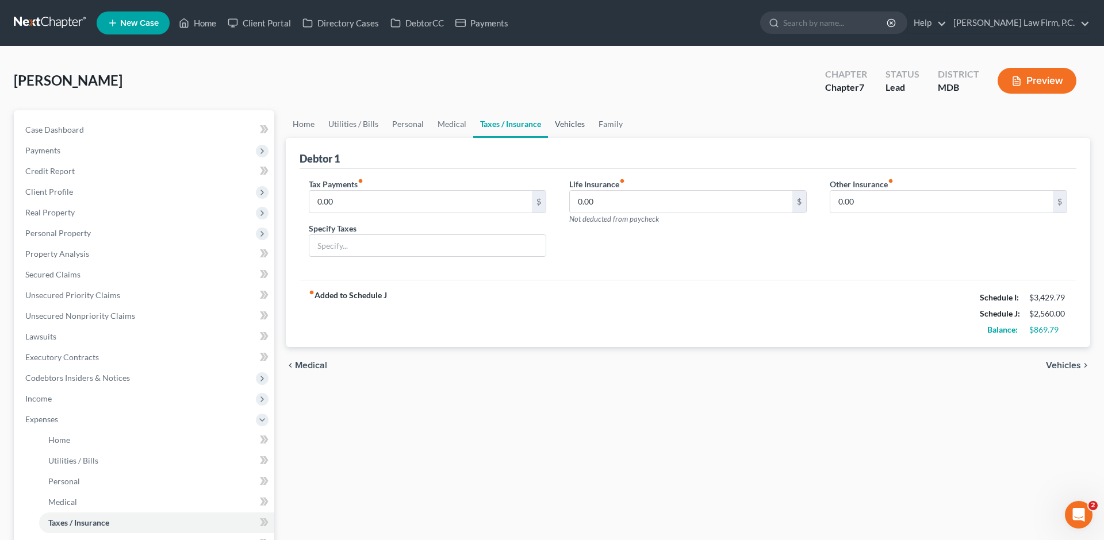
click at [592, 138] on link "Vehicles" at bounding box center [570, 124] width 44 height 28
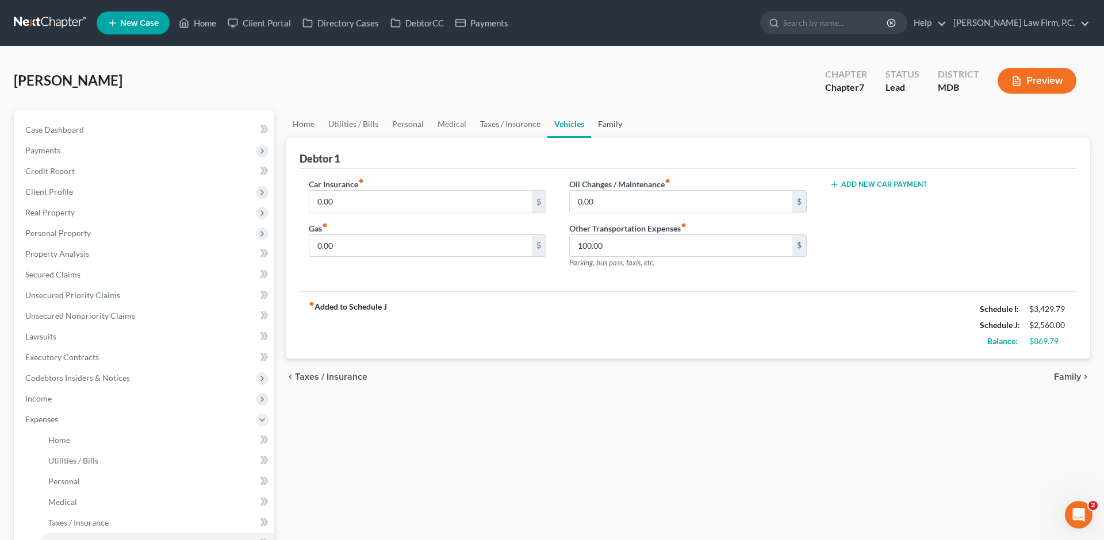
click at [629, 138] on link "Family" at bounding box center [610, 124] width 38 height 28
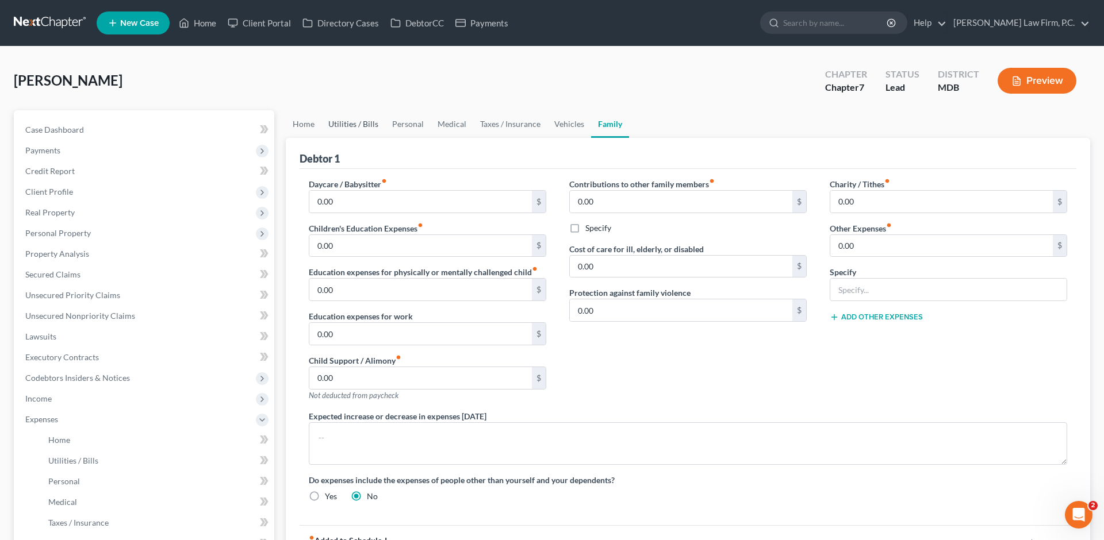
click at [374, 138] on link "Utilities / Bills" at bounding box center [353, 124] width 64 height 28
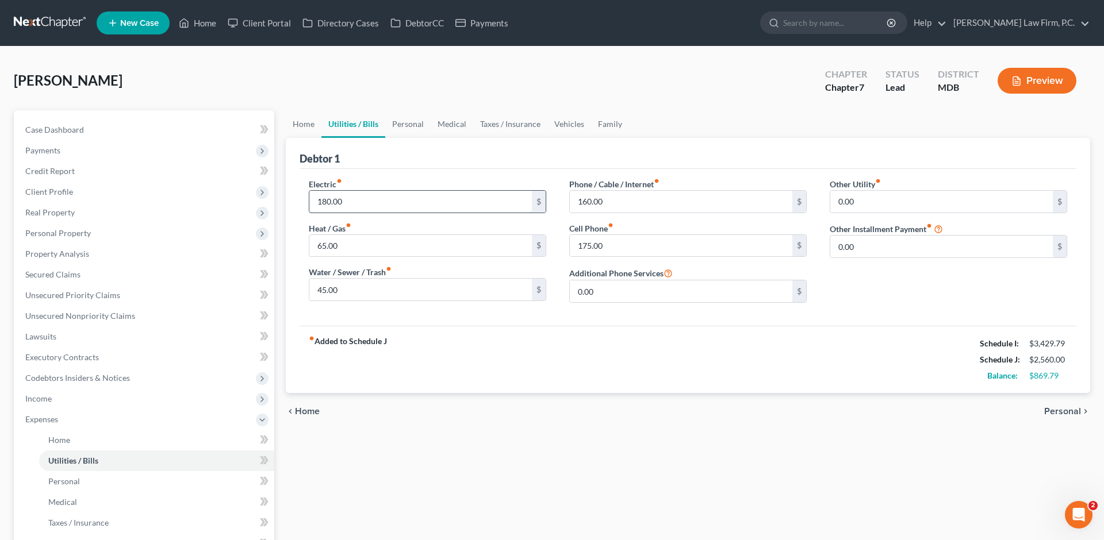
click at [432, 213] on input "180.00" at bounding box center [420, 202] width 222 height 22
click at [310, 138] on link "Home" at bounding box center [304, 124] width 36 height 28
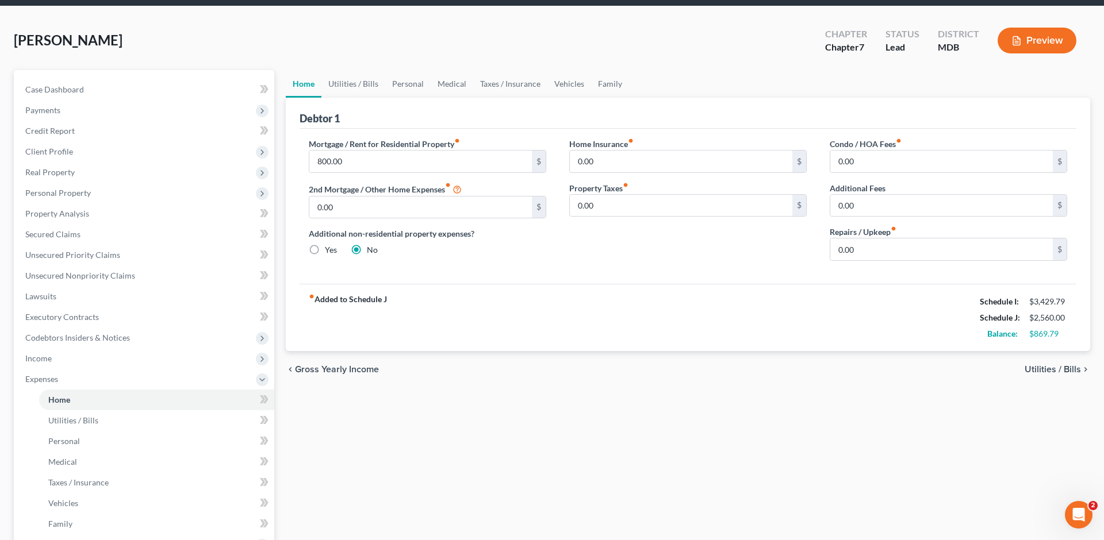
scroll to position [41, 0]
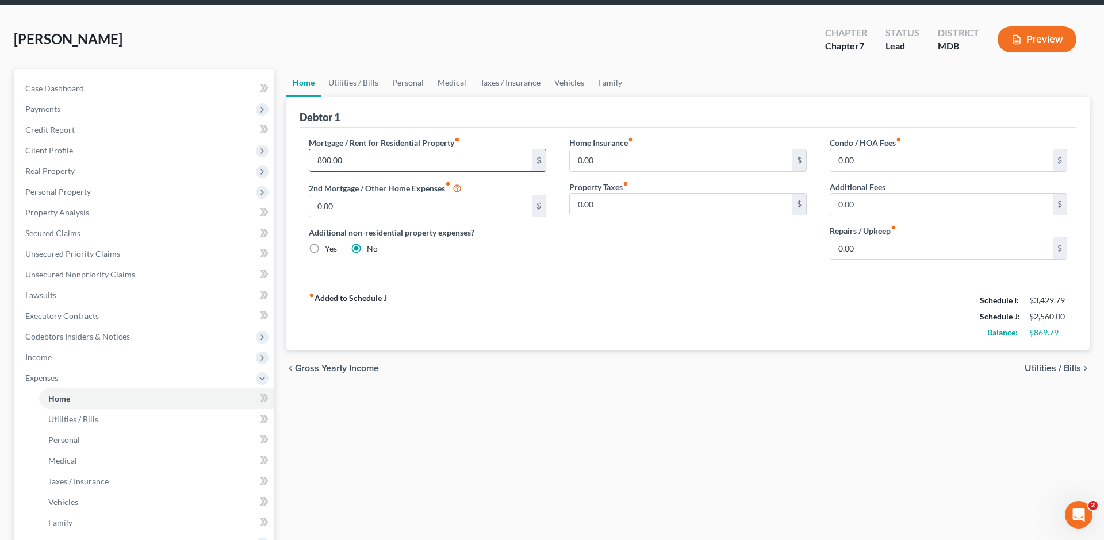
click at [371, 171] on input "800.00" at bounding box center [420, 160] width 222 height 22
drag, startPoint x: 1047, startPoint y: 424, endPoint x: 943, endPoint y: 427, distance: 104.7
click at [943, 350] on div "fiber_manual_record Added to Schedule J Schedule I: $3,429.79 Schedule J: $2,56…" at bounding box center [688, 316] width 777 height 67
click at [912, 350] on div "fiber_manual_record Added to Schedule J Schedule I: $3,429.79 Schedule J: $2,56…" at bounding box center [688, 316] width 777 height 67
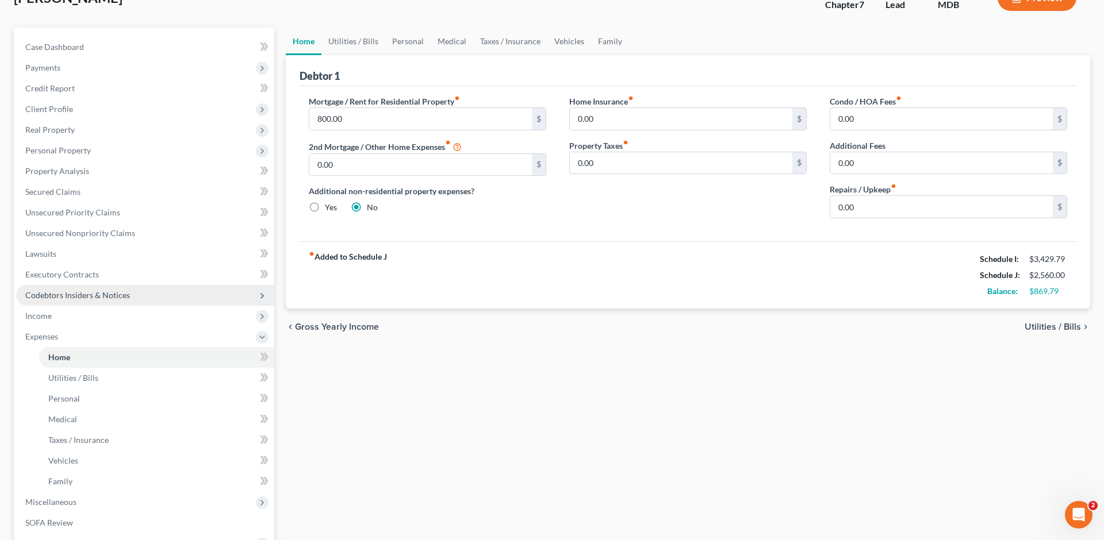
scroll to position [91, 0]
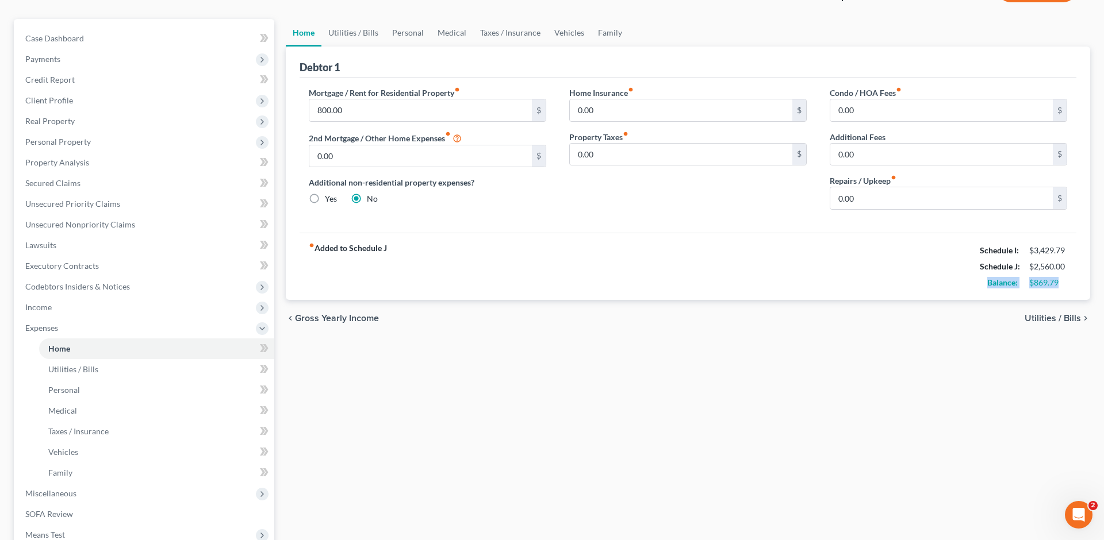
drag, startPoint x: 1056, startPoint y: 377, endPoint x: 955, endPoint y: 377, distance: 100.6
click at [974, 291] on div "Balance: $869.79" at bounding box center [1023, 283] width 99 height 16
click at [974, 289] on div "Balance:" at bounding box center [998, 282] width 49 height 11
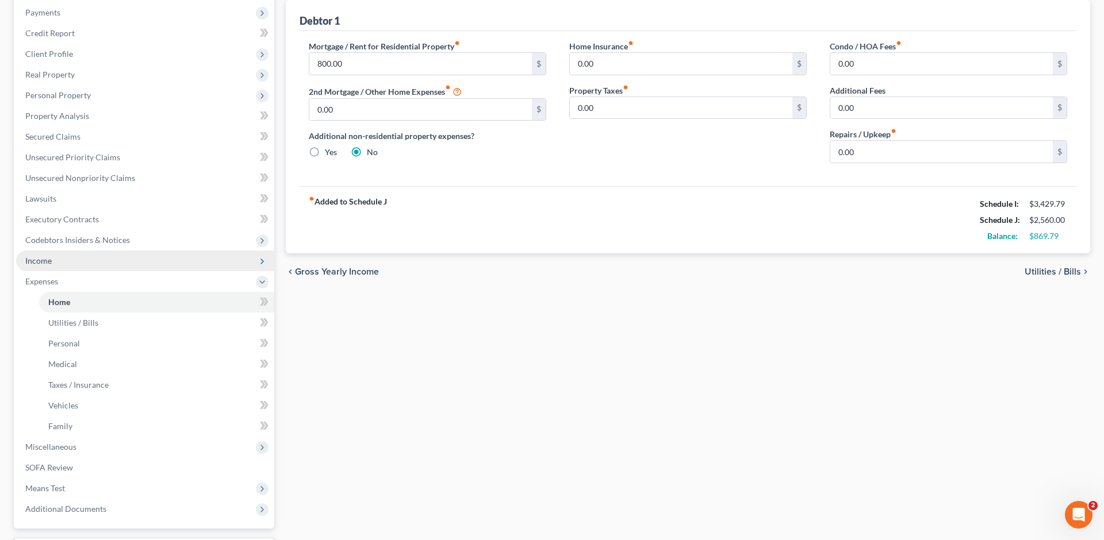
scroll to position [139, 0]
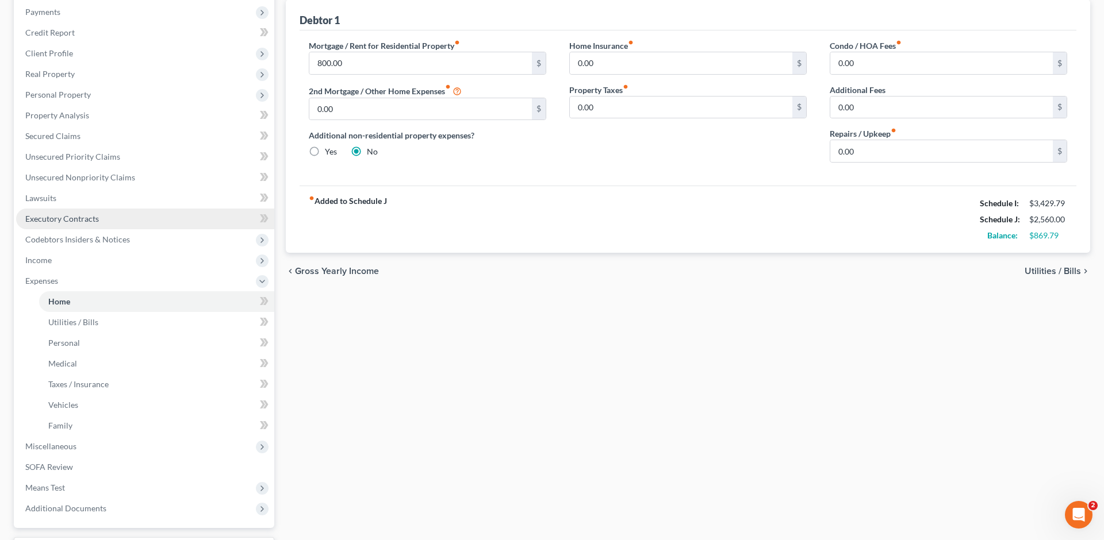
click at [99, 224] on span "Executory Contracts" at bounding box center [62, 219] width 74 height 10
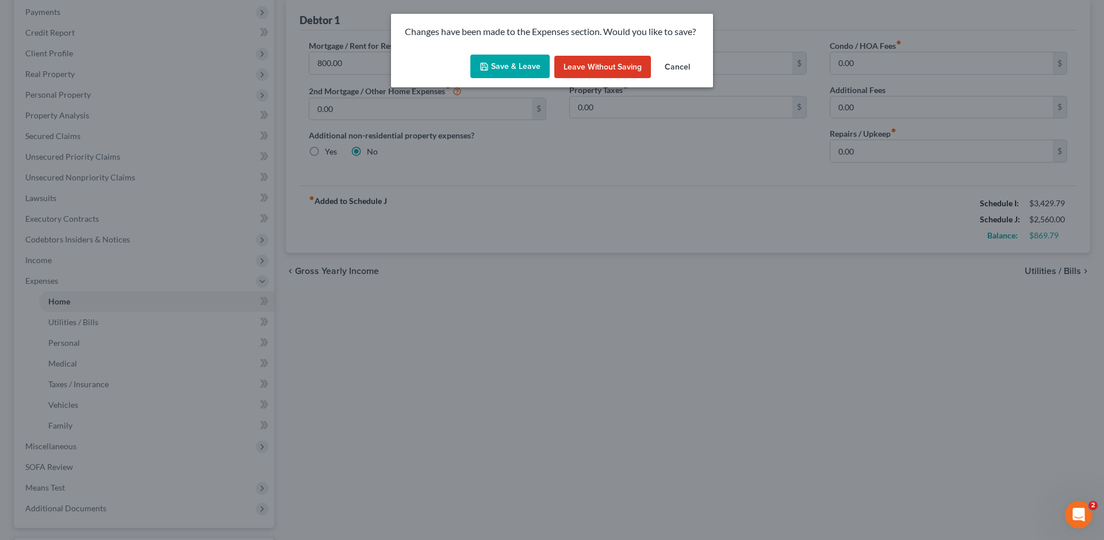
click at [486, 74] on button "Save & Leave" at bounding box center [509, 67] width 79 height 24
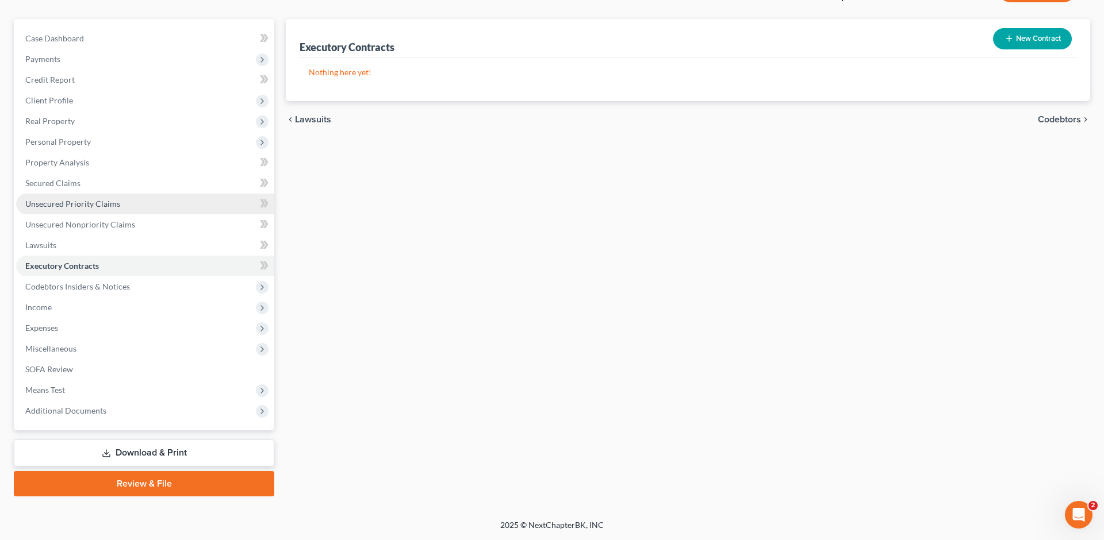
scroll to position [210, 0]
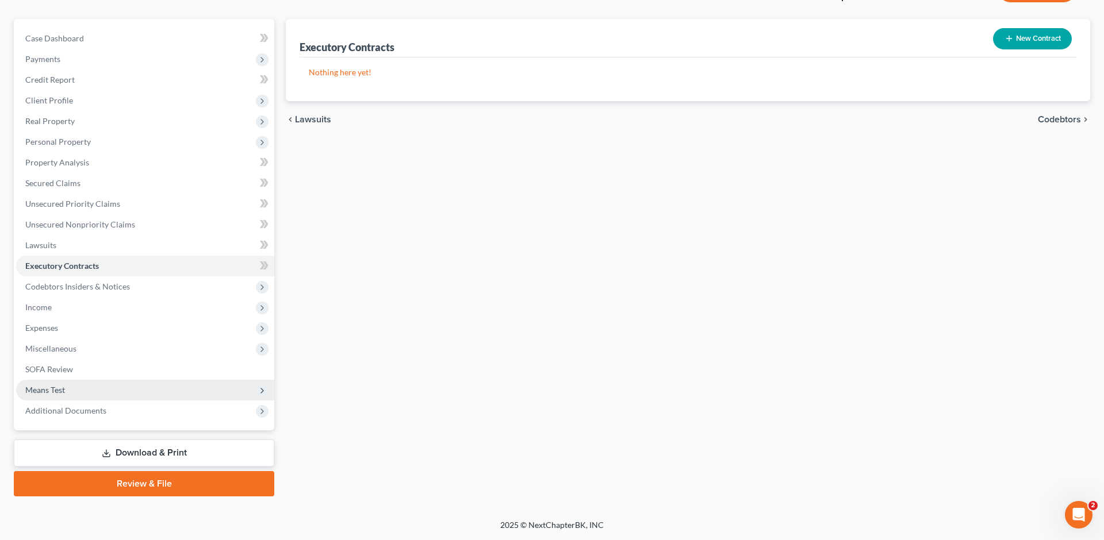
click at [91, 395] on span "Means Test" at bounding box center [145, 390] width 258 height 21
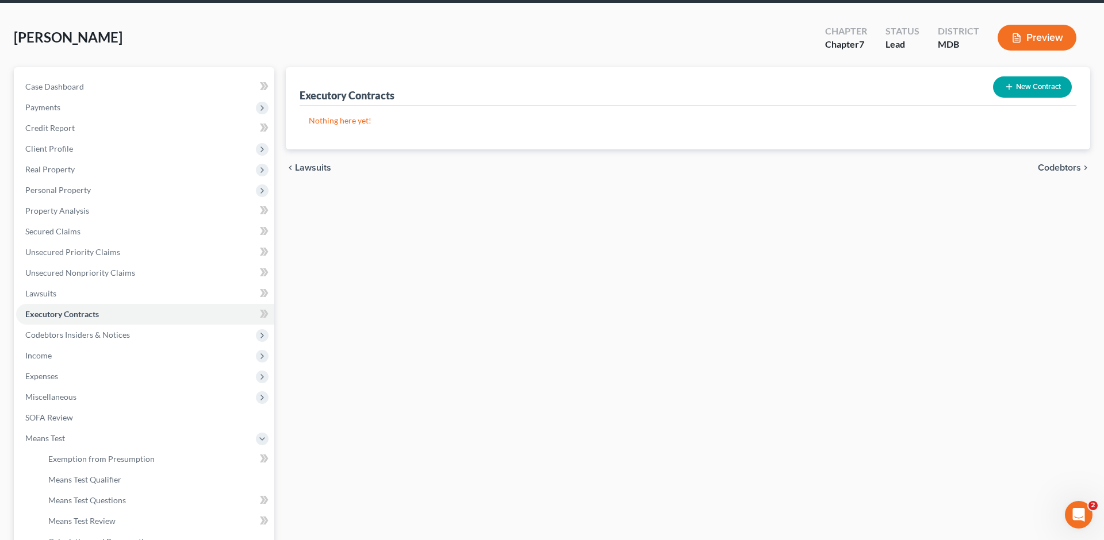
scroll to position [0, 0]
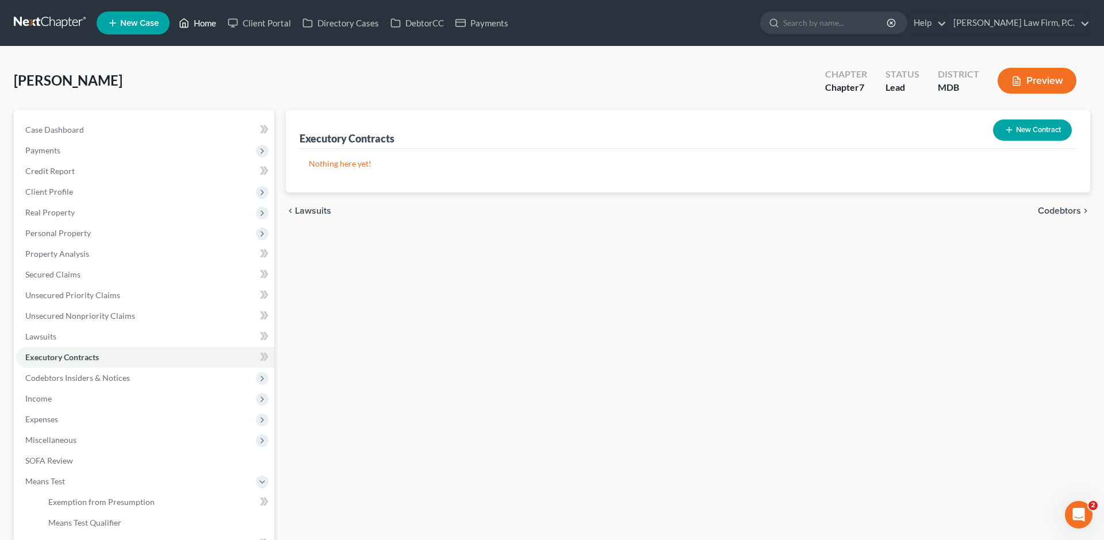
click at [222, 24] on link "Home" at bounding box center [197, 23] width 49 height 21
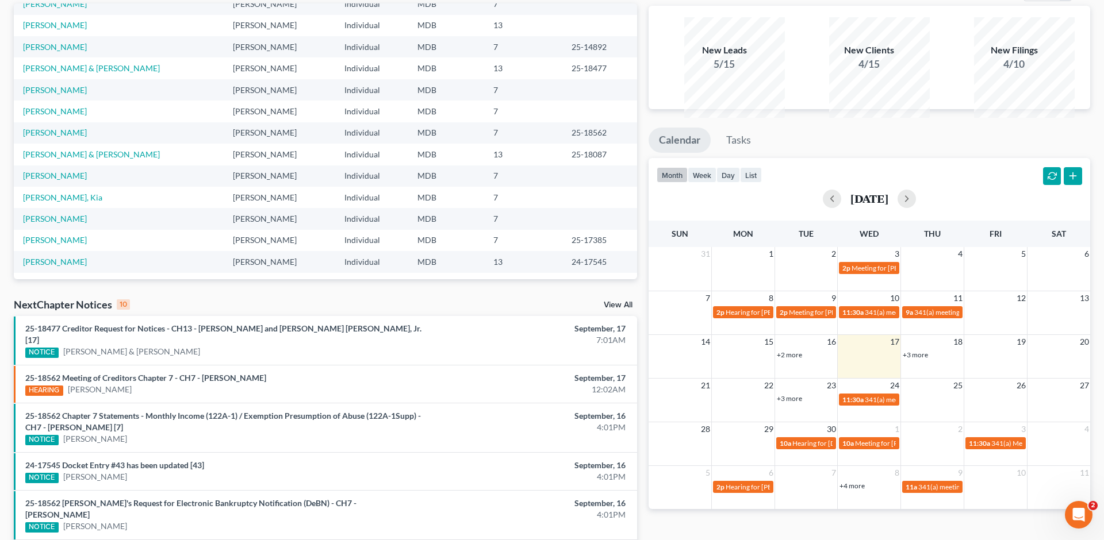
scroll to position [72, 0]
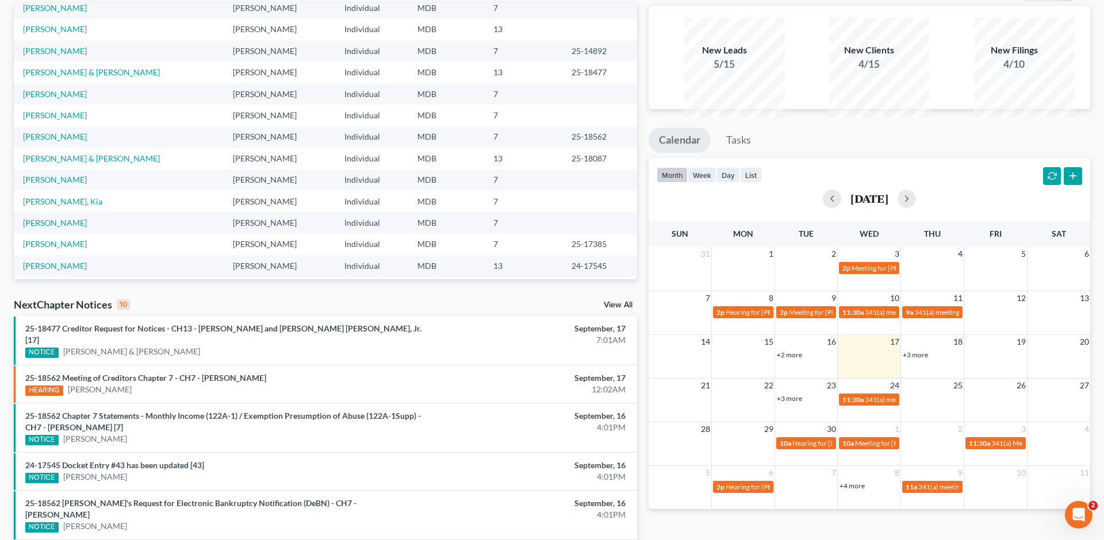
click at [919, 359] on link "+3 more" at bounding box center [915, 355] width 25 height 9
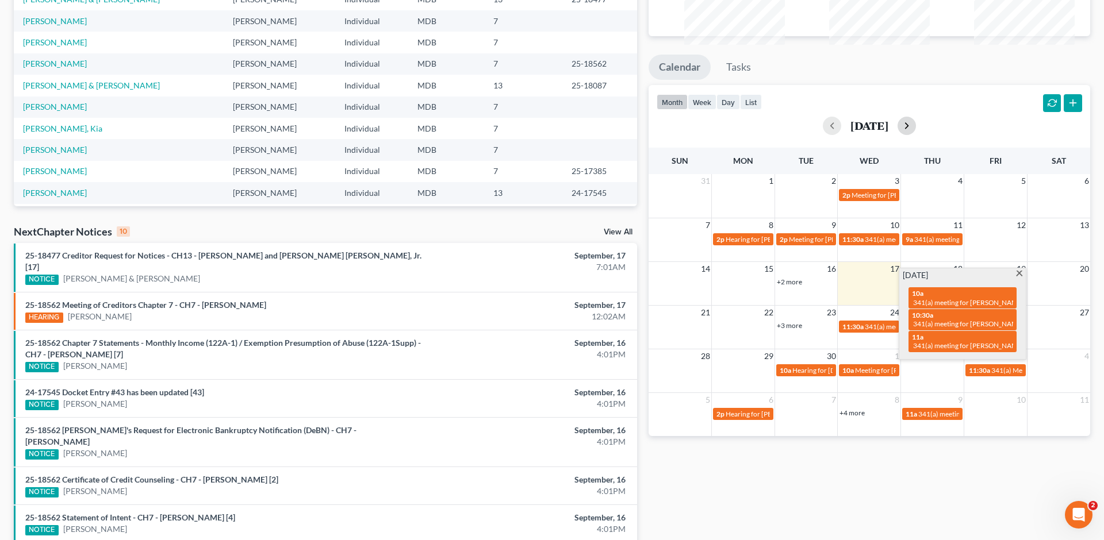
scroll to position [154, 0]
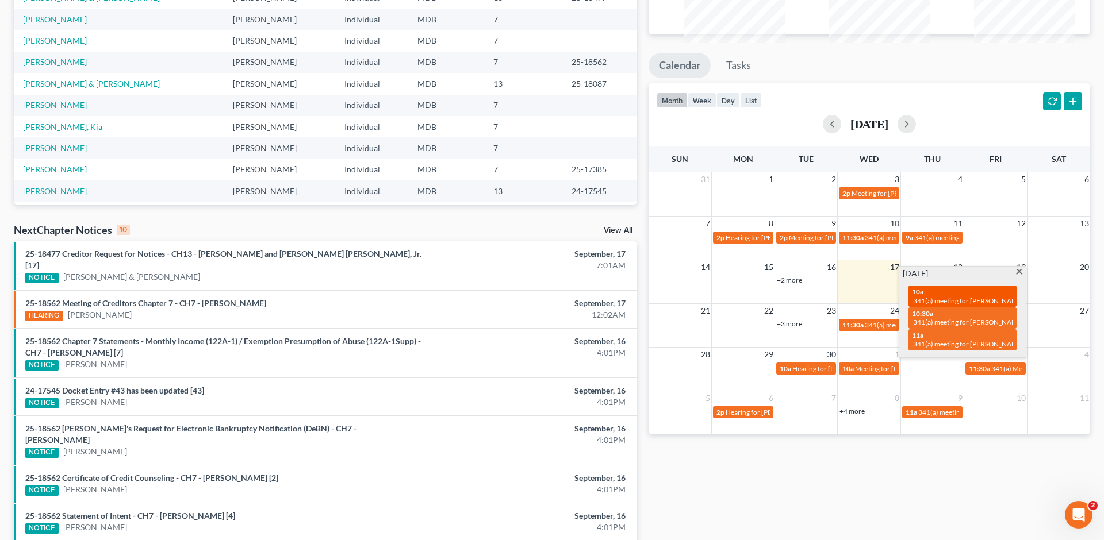
click at [965, 305] on span "341(a) meeting for [PERSON_NAME]" at bounding box center [968, 301] width 111 height 9
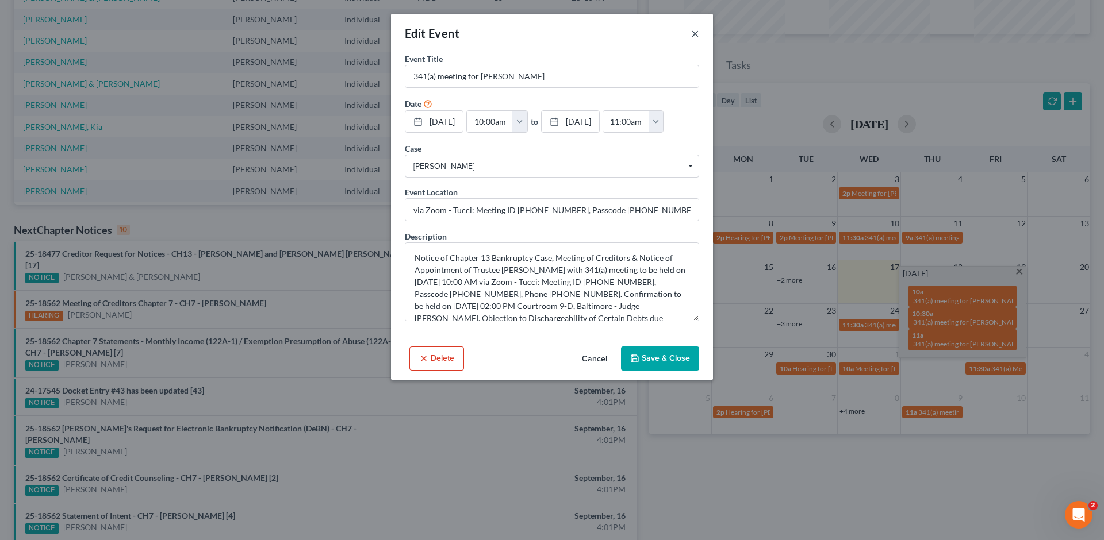
click at [699, 40] on button "×" at bounding box center [695, 33] width 8 height 14
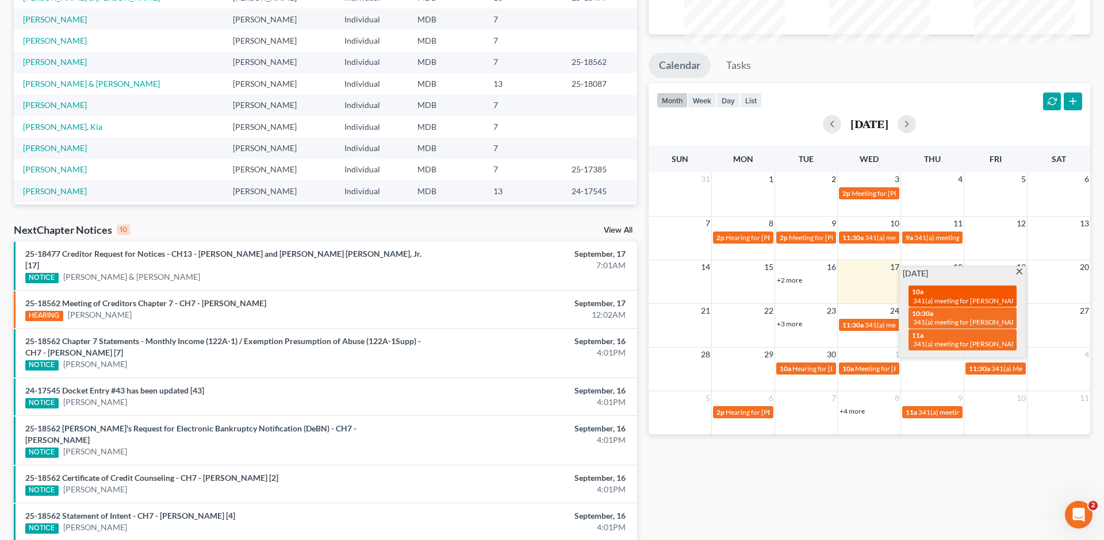
click at [951, 305] on span "341(a) meeting for [PERSON_NAME]" at bounding box center [968, 301] width 111 height 9
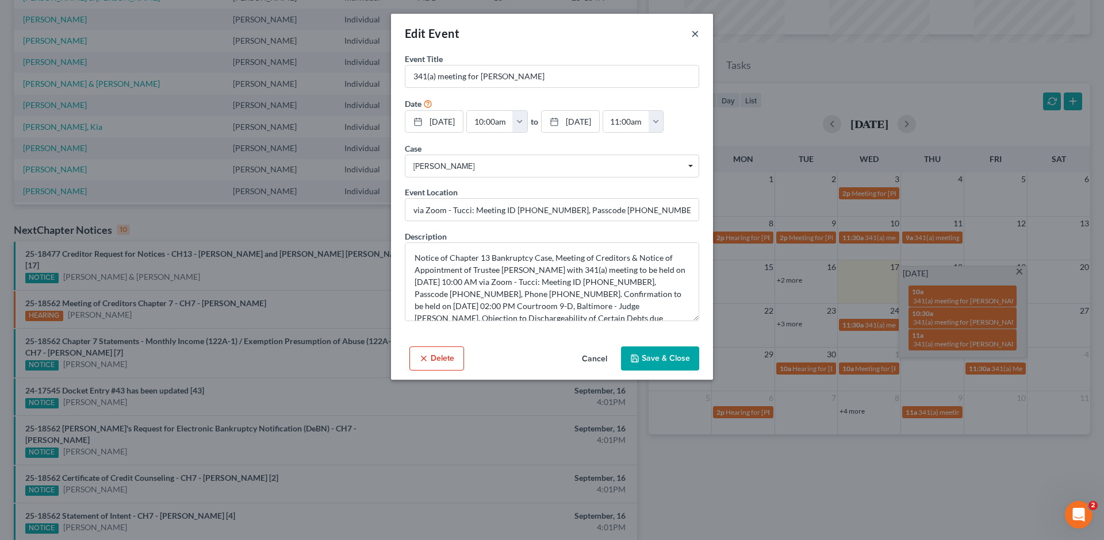
click at [699, 40] on button "×" at bounding box center [695, 33] width 8 height 14
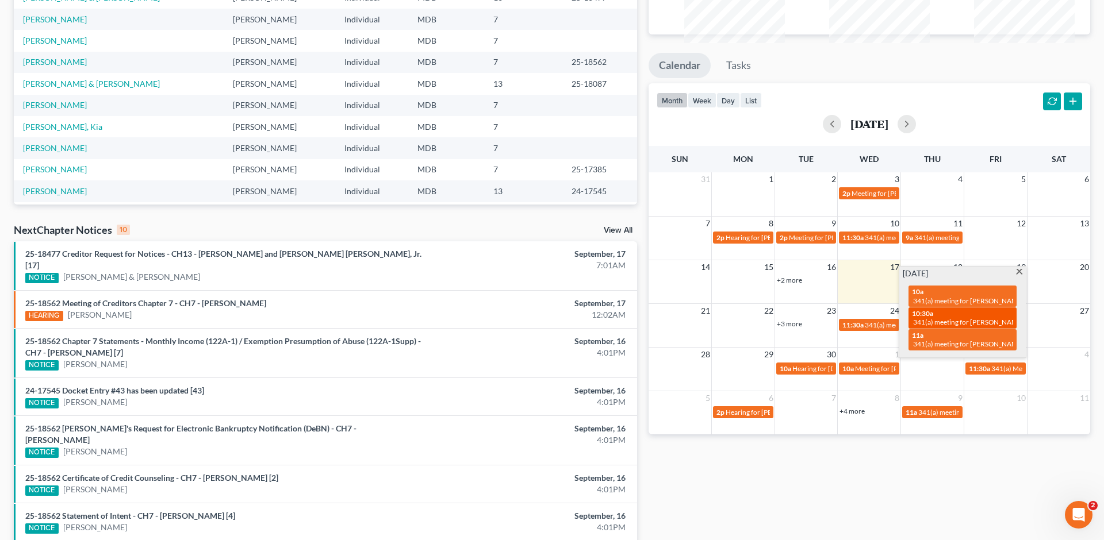
click at [964, 327] on span "341(a) meeting for [PERSON_NAME]" at bounding box center [968, 322] width 111 height 9
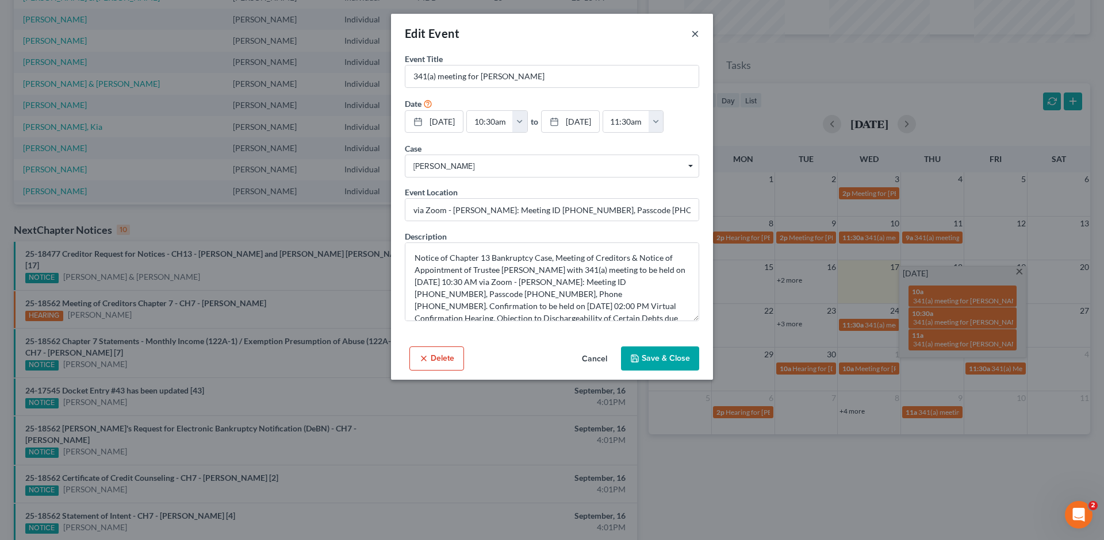
click at [699, 38] on button "×" at bounding box center [695, 33] width 8 height 14
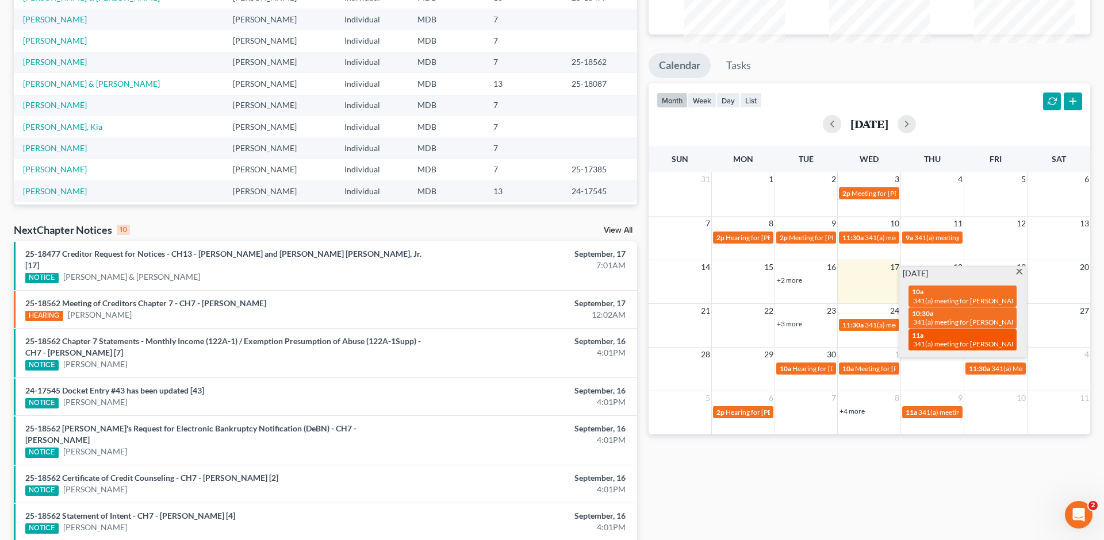
click at [954, 348] on span "341(a) meeting for [PERSON_NAME]" at bounding box center [968, 344] width 111 height 9
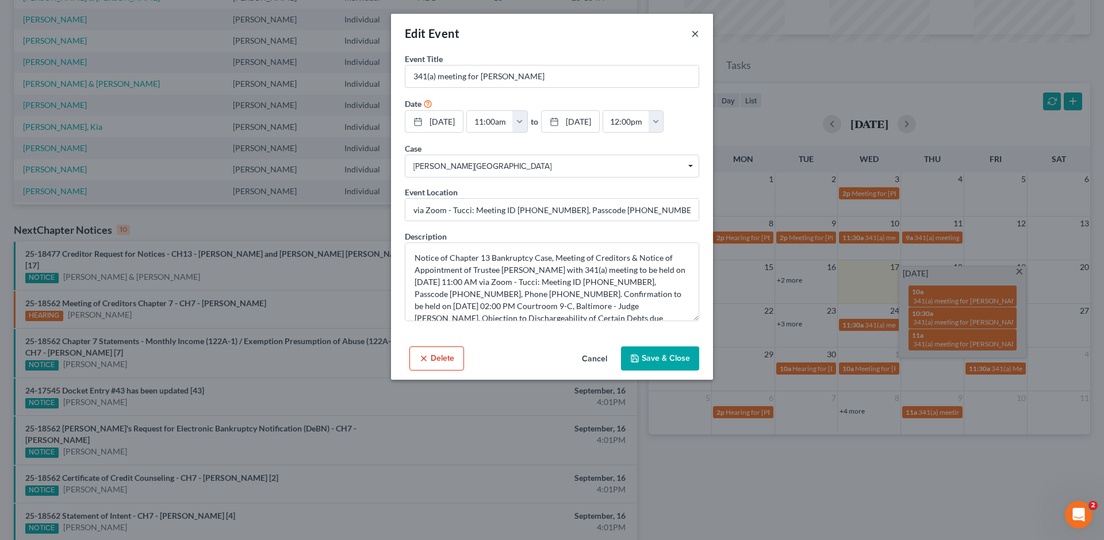
click at [699, 40] on button "×" at bounding box center [695, 33] width 8 height 14
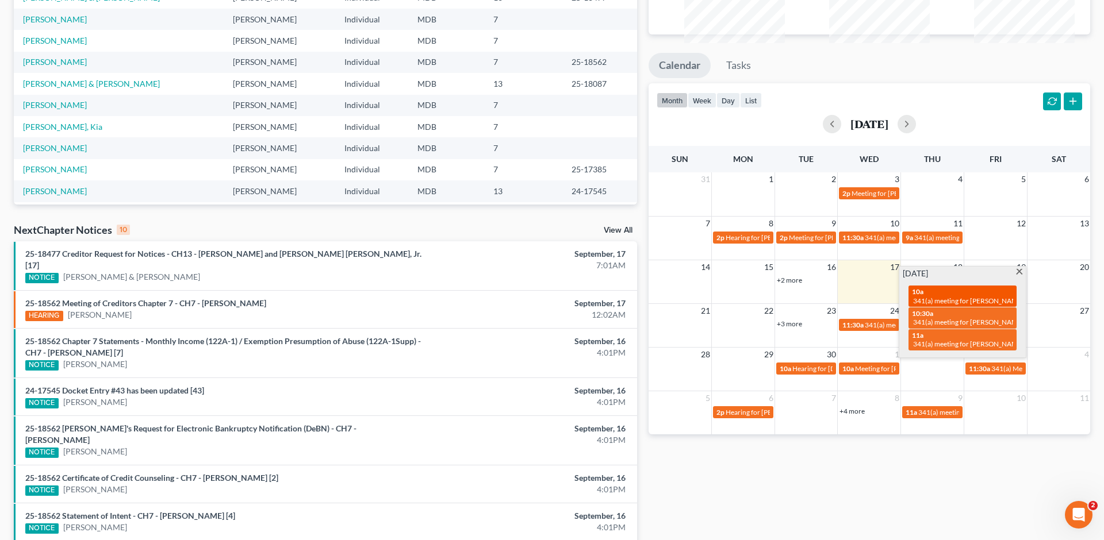
click at [941, 305] on span "341(a) meeting for [PERSON_NAME]" at bounding box center [968, 301] width 111 height 9
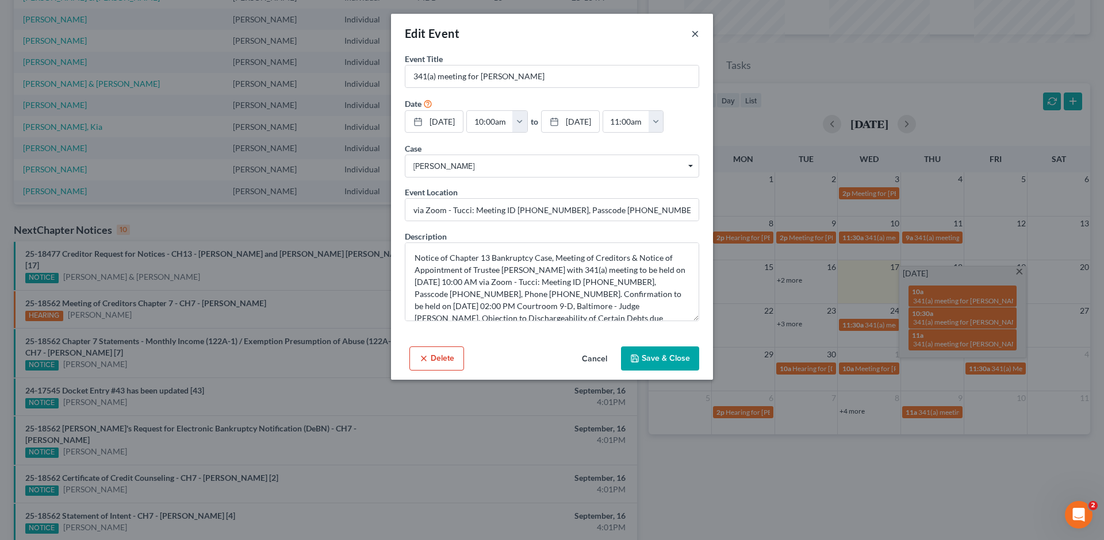
click at [699, 38] on button "×" at bounding box center [695, 33] width 8 height 14
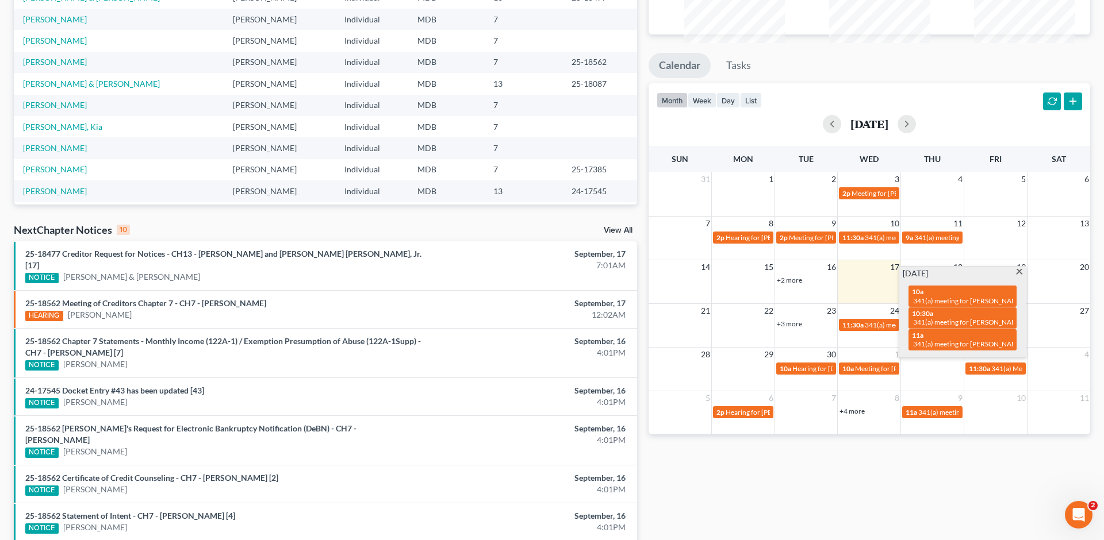
click at [873, 83] on ul "Calendar Tasks" at bounding box center [869, 68] width 442 height 30
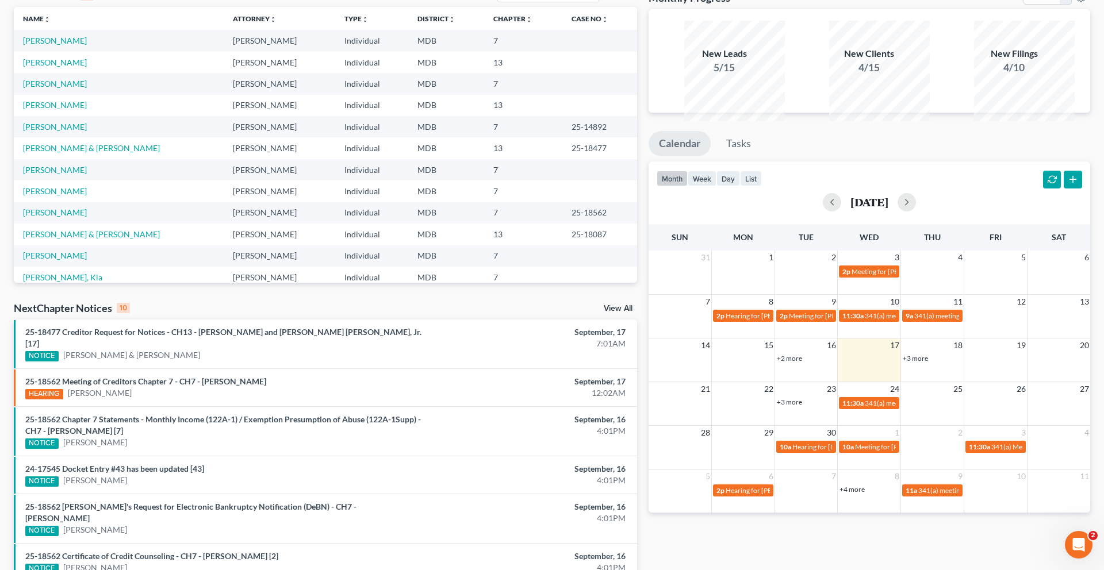
scroll to position [78, 0]
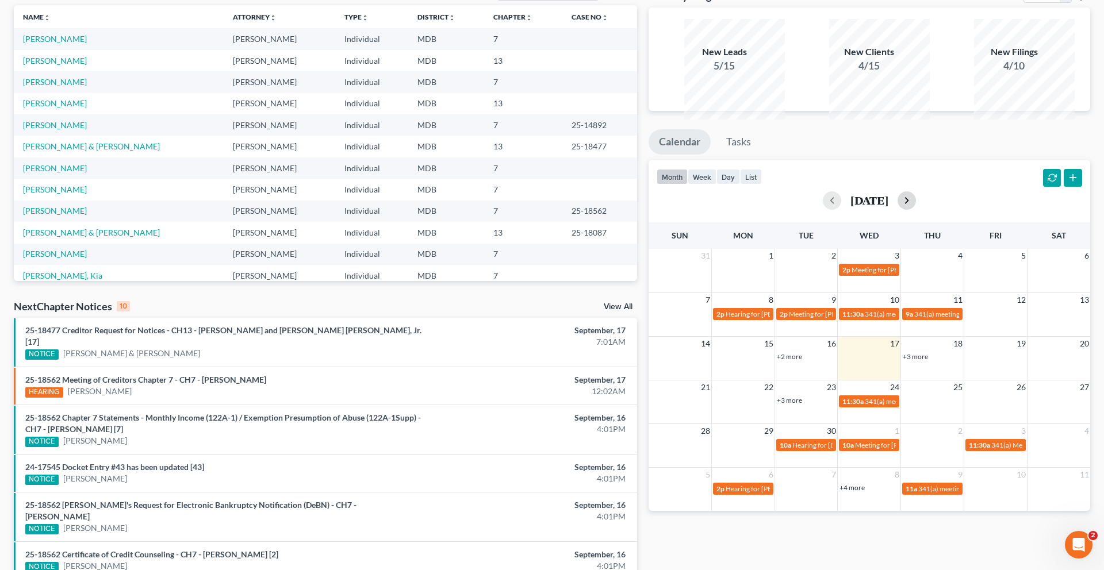
click at [916, 210] on button "button" at bounding box center [906, 200] width 18 height 18
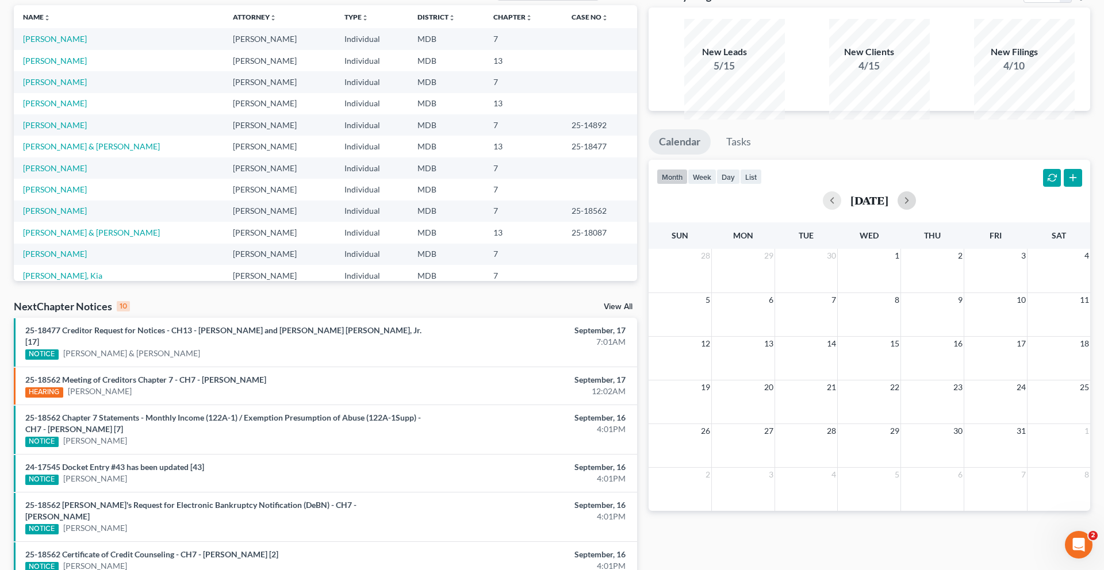
scroll to position [153, 0]
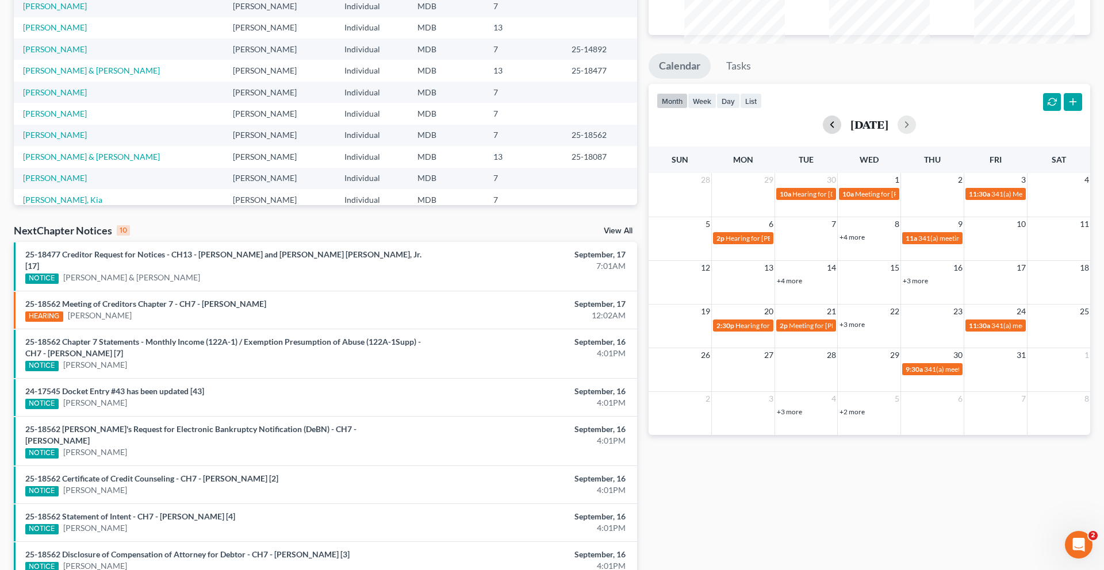
click at [823, 134] on button "button" at bounding box center [832, 125] width 18 height 18
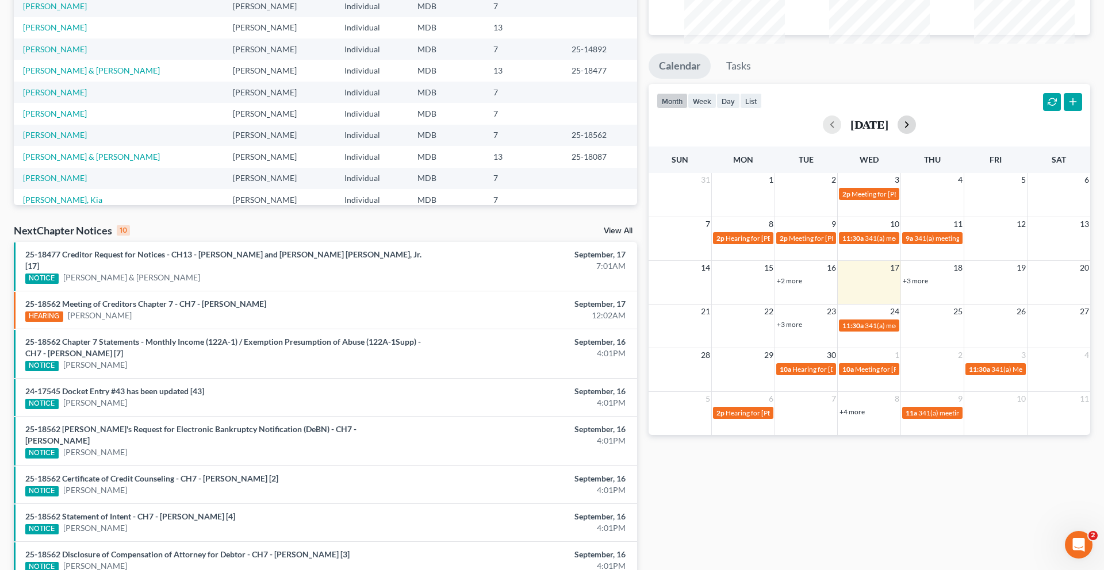
click at [916, 134] on button "button" at bounding box center [906, 125] width 18 height 18
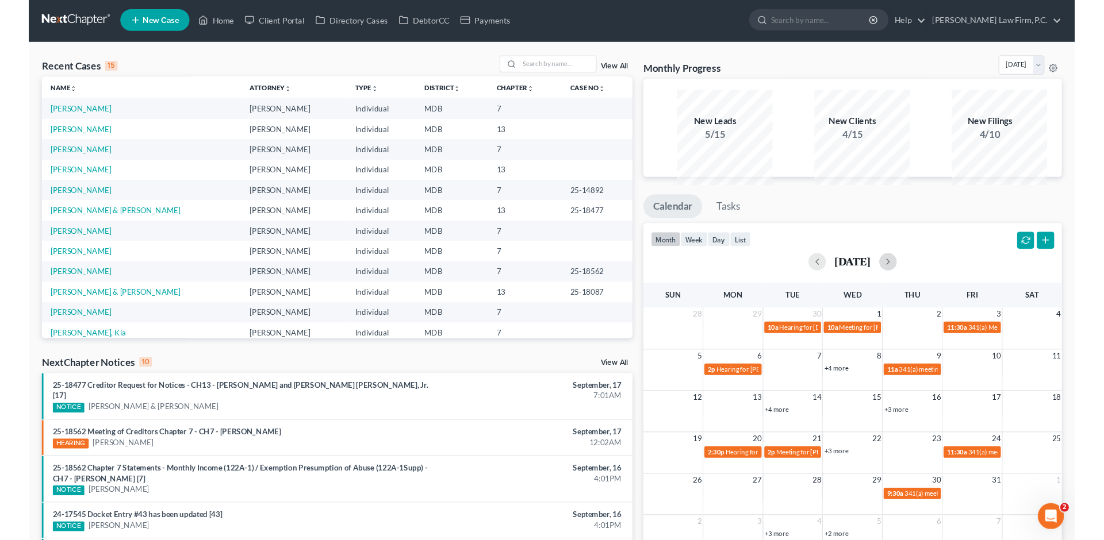
scroll to position [0, 0]
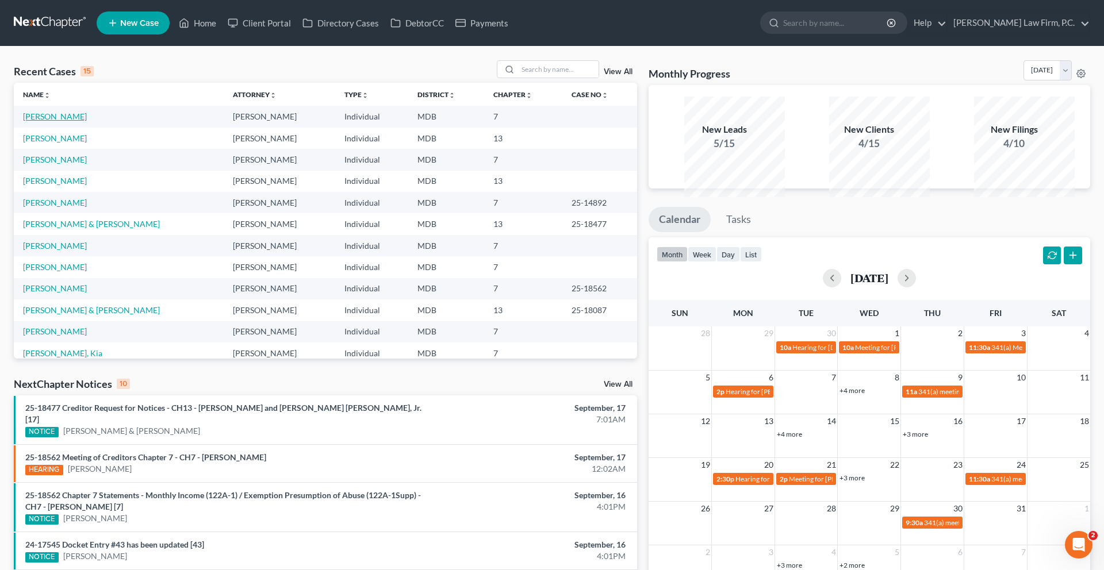
click at [71, 121] on link "[PERSON_NAME]" at bounding box center [55, 117] width 64 height 10
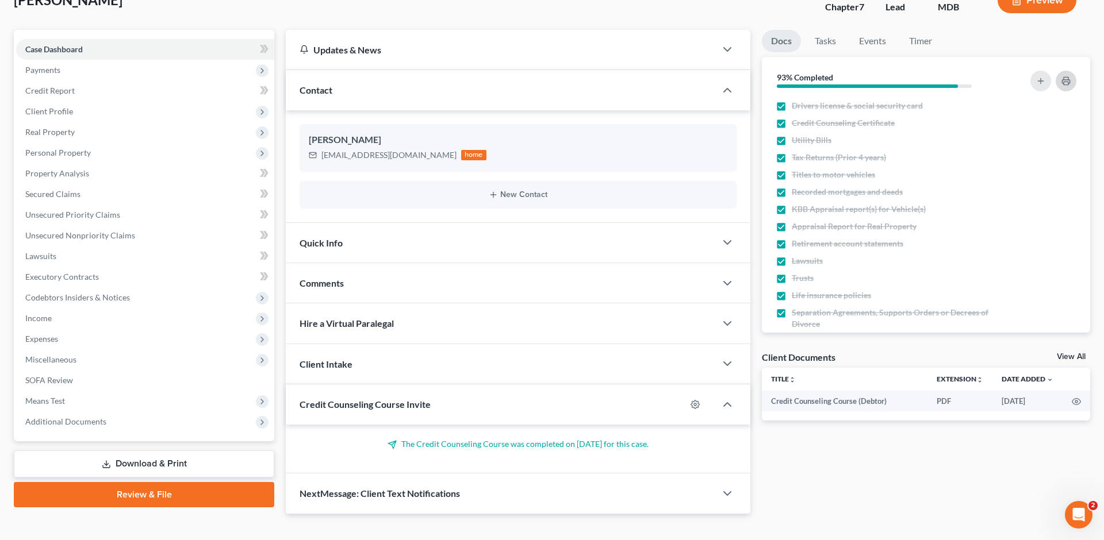
scroll to position [92, 0]
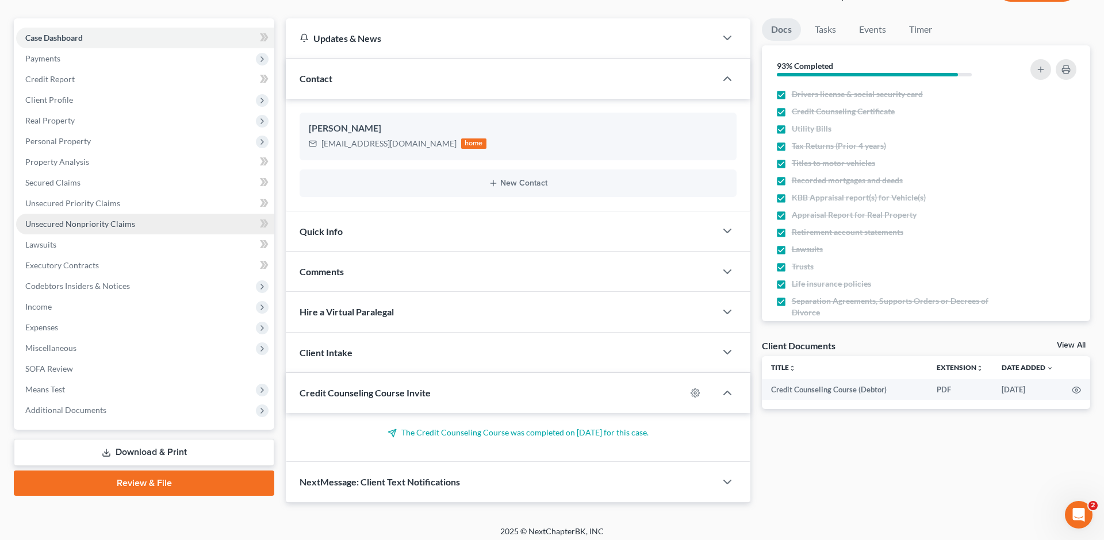
click at [85, 229] on span "Unsecured Nonpriority Claims" at bounding box center [80, 224] width 110 height 10
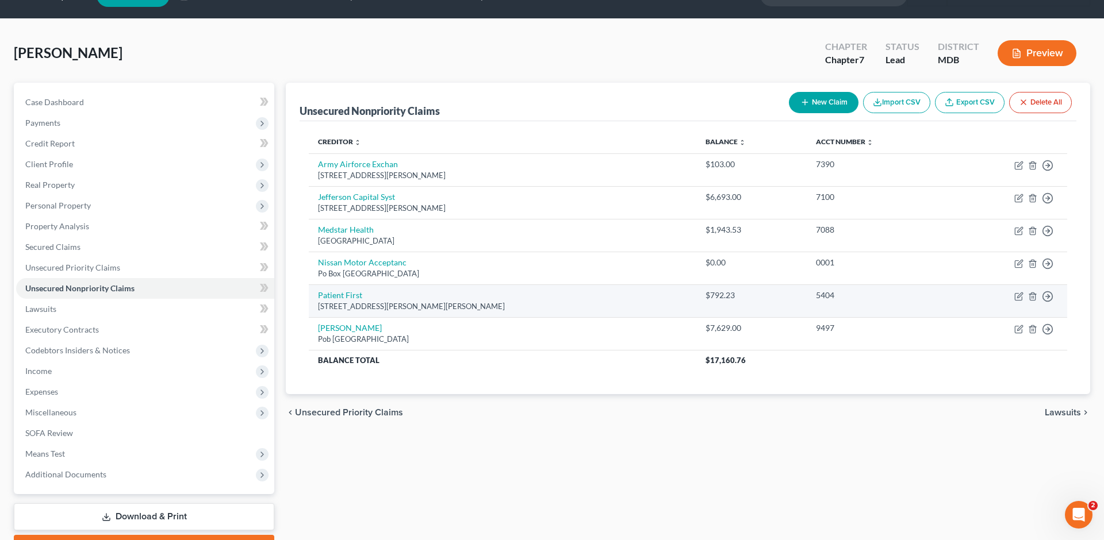
scroll to position [35, 0]
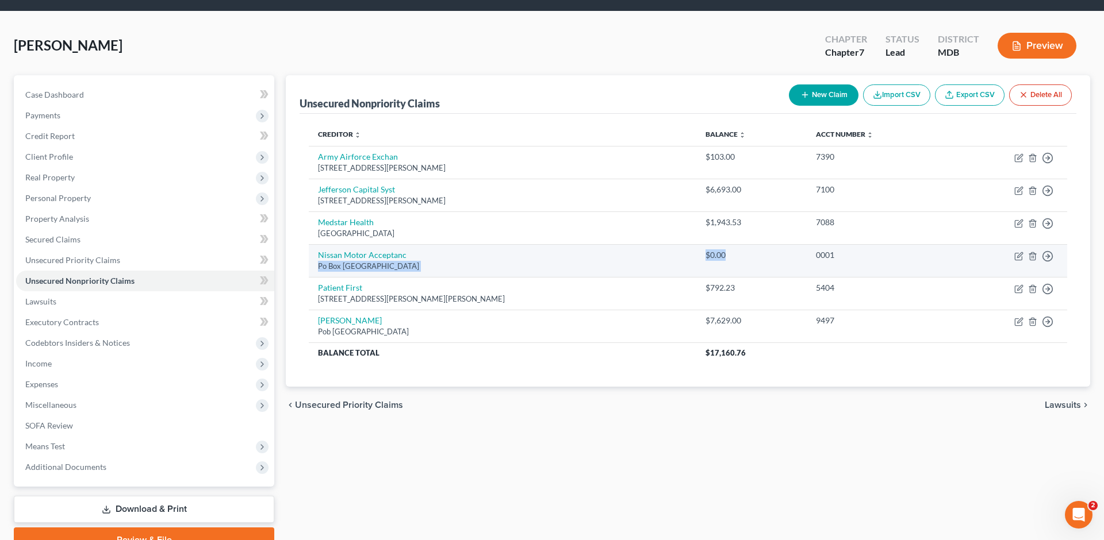
drag, startPoint x: 703, startPoint y: 321, endPoint x: 658, endPoint y: 321, distance: 45.4
click at [658, 277] on tr "Nissan Motor Acceptanc Po Box 660360, Dallas, TX 75266 $0.00 0001 Move to D Mov…" at bounding box center [688, 260] width 758 height 33
click at [647, 277] on td "Nissan Motor Acceptanc Po Box 660360, Dallas, TX 75266" at bounding box center [502, 260] width 387 height 33
drag, startPoint x: 708, startPoint y: 323, endPoint x: 648, endPoint y: 323, distance: 59.8
click at [651, 277] on tr "Nissan Motor Acceptanc Po Box 660360, Dallas, TX 75266 $0.00 0001 Move to D Mov…" at bounding box center [688, 260] width 758 height 33
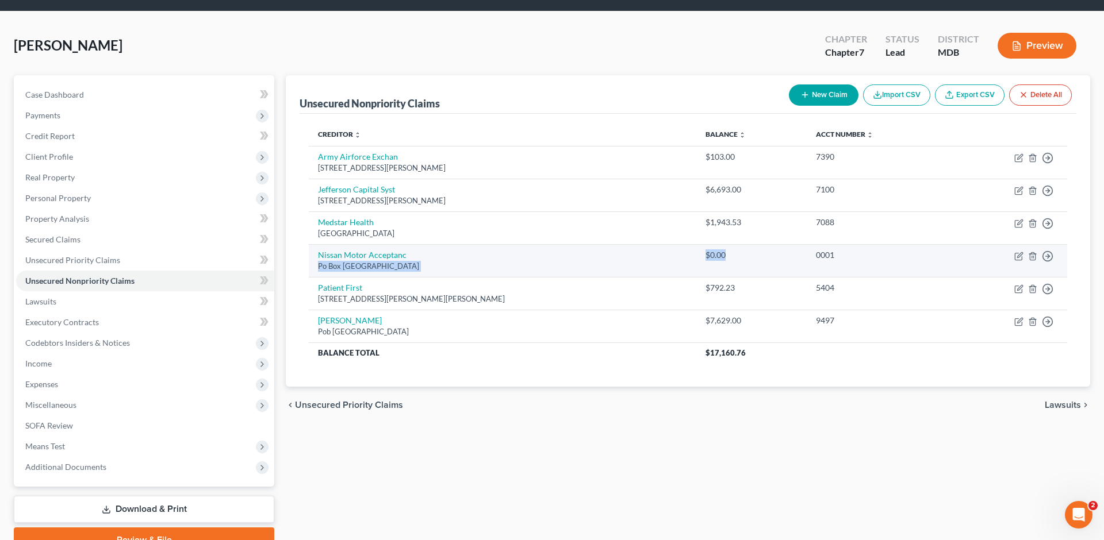
click at [539, 272] on div "Po Box 660360, Dallas, TX 75266" at bounding box center [502, 266] width 369 height 11
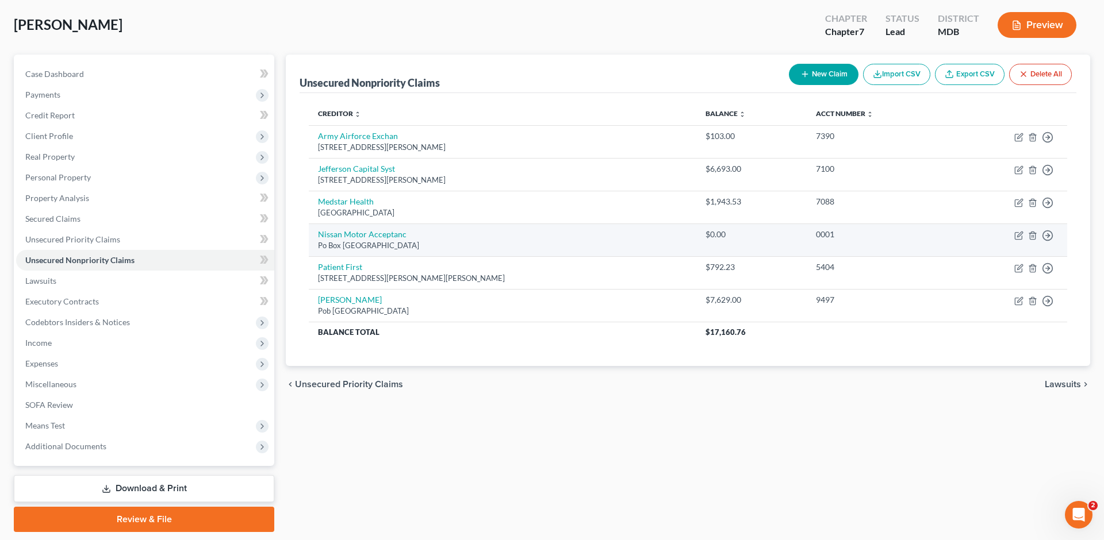
scroll to position [57, 0]
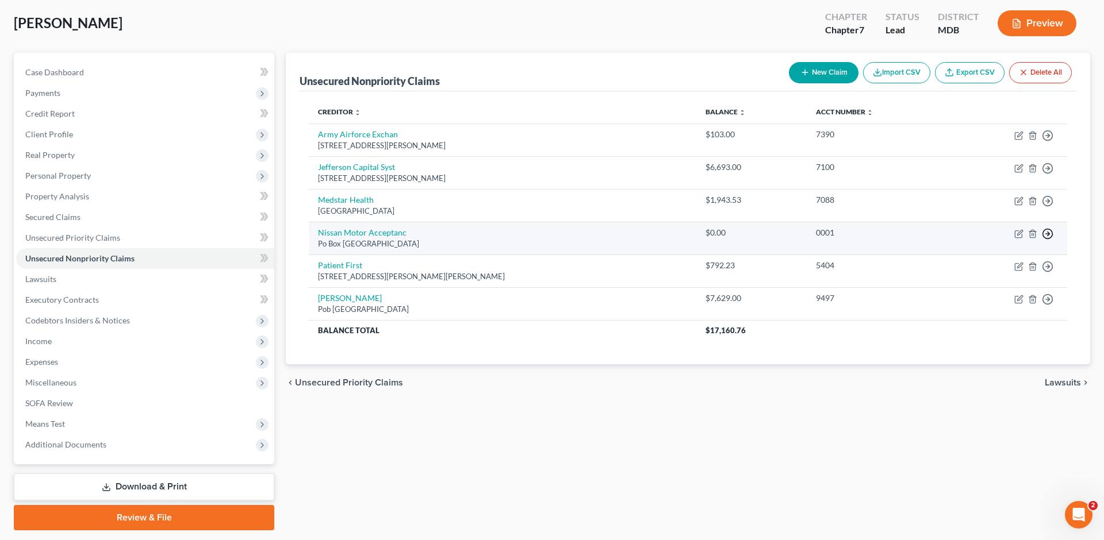
click at [1042, 240] on icon "button" at bounding box center [1047, 233] width 11 height 11
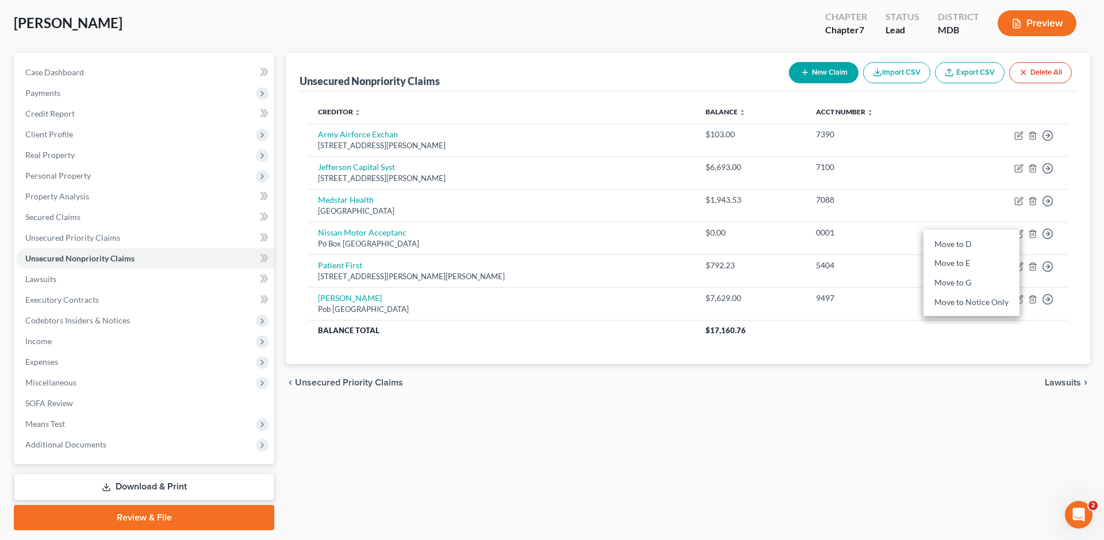
click at [300, 319] on div "Unsecured Nonpriority Claims New Claim Import CSV Export CSV Delete All Credito…" at bounding box center [688, 209] width 804 height 312
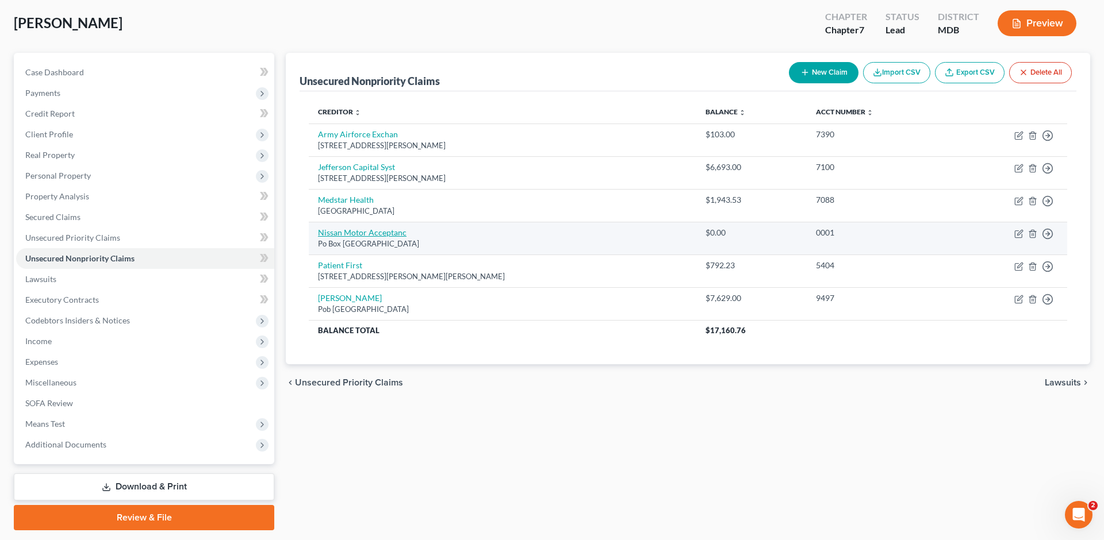
click at [348, 237] on link "Nissan Motor Acceptanc" at bounding box center [362, 233] width 89 height 10
select select "45"
select select "0"
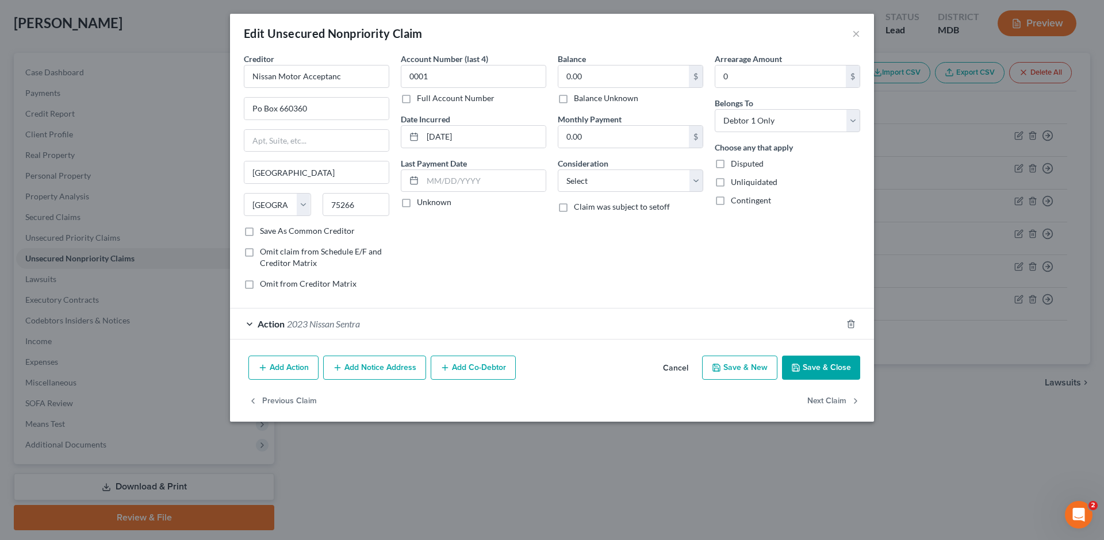
click at [601, 104] on label "Balance Unknown" at bounding box center [606, 98] width 64 height 11
click at [586, 100] on input "Balance Unknown" at bounding box center [581, 96] width 7 height 7
checkbox input "true"
click at [230, 339] on div "Action 2023 Nissan Sentra" at bounding box center [536, 324] width 612 height 30
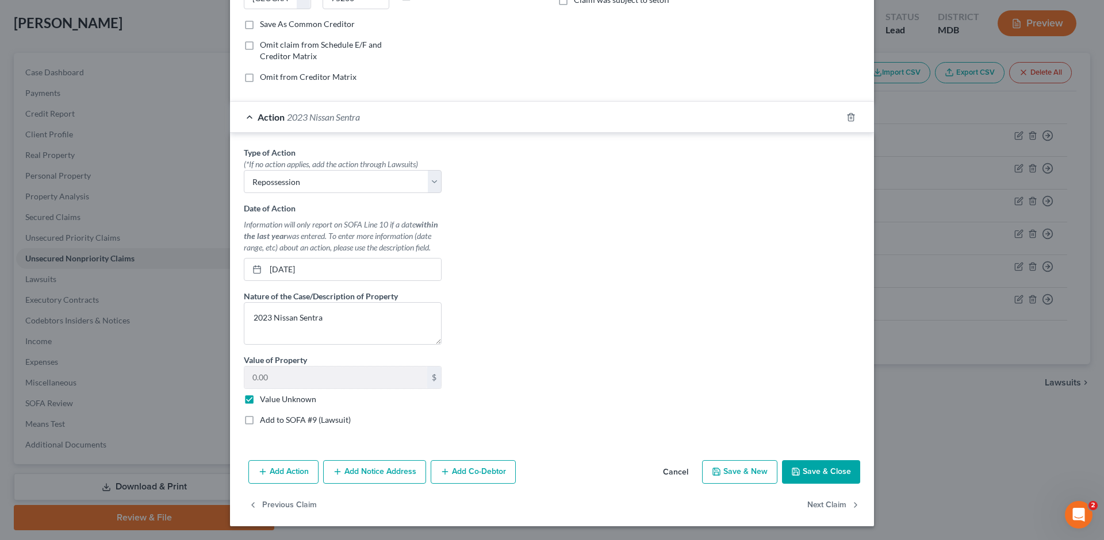
scroll to position [389, 0]
click at [860, 460] on button "Save & Close" at bounding box center [821, 472] width 78 height 24
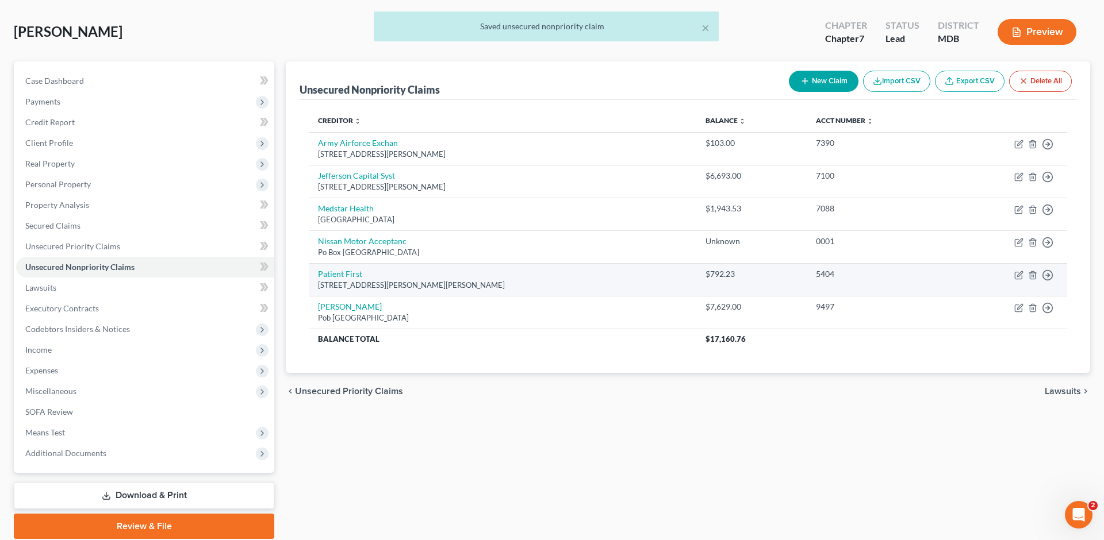
scroll to position [44, 0]
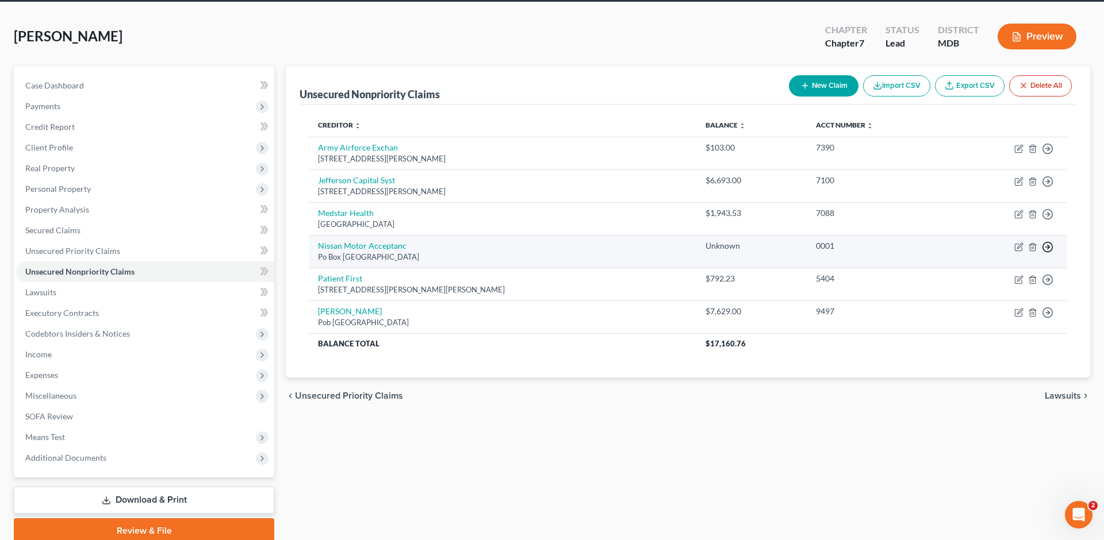
click at [1043, 252] on circle "button" at bounding box center [1048, 247] width 10 height 10
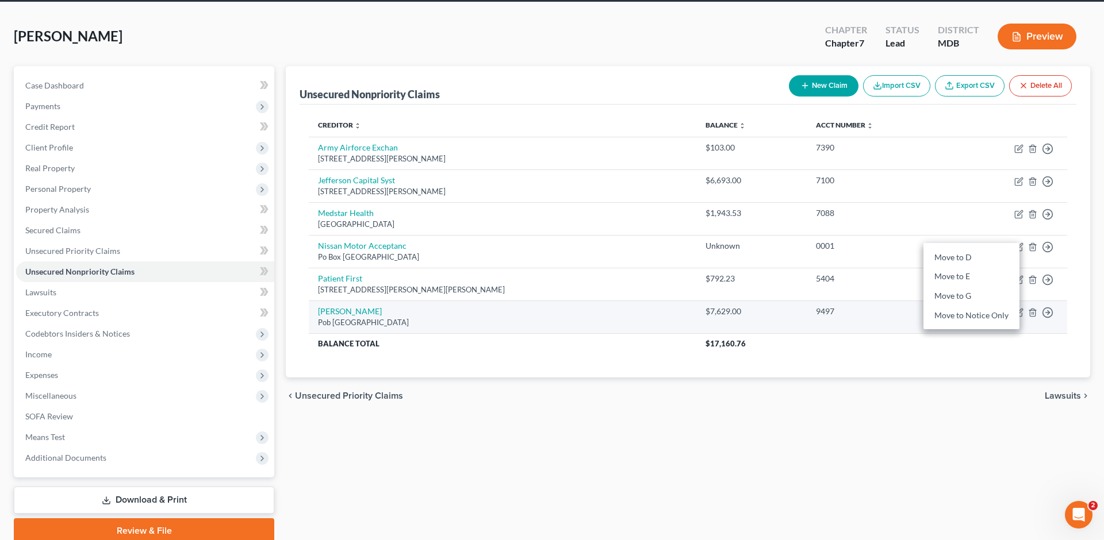
click at [722, 333] on td "$7,629.00" at bounding box center [751, 317] width 110 height 33
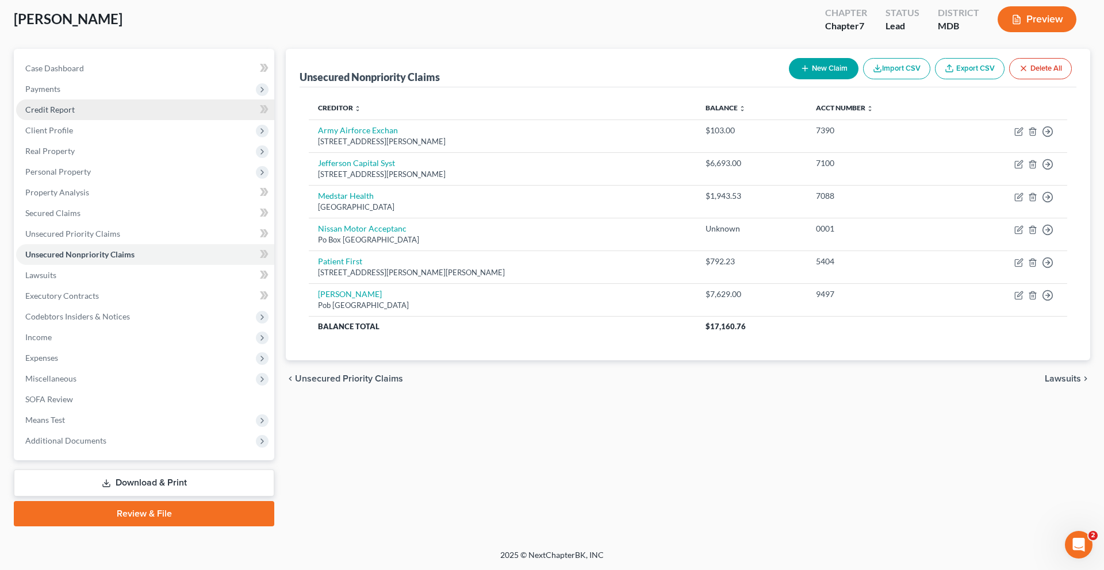
scroll to position [0, 0]
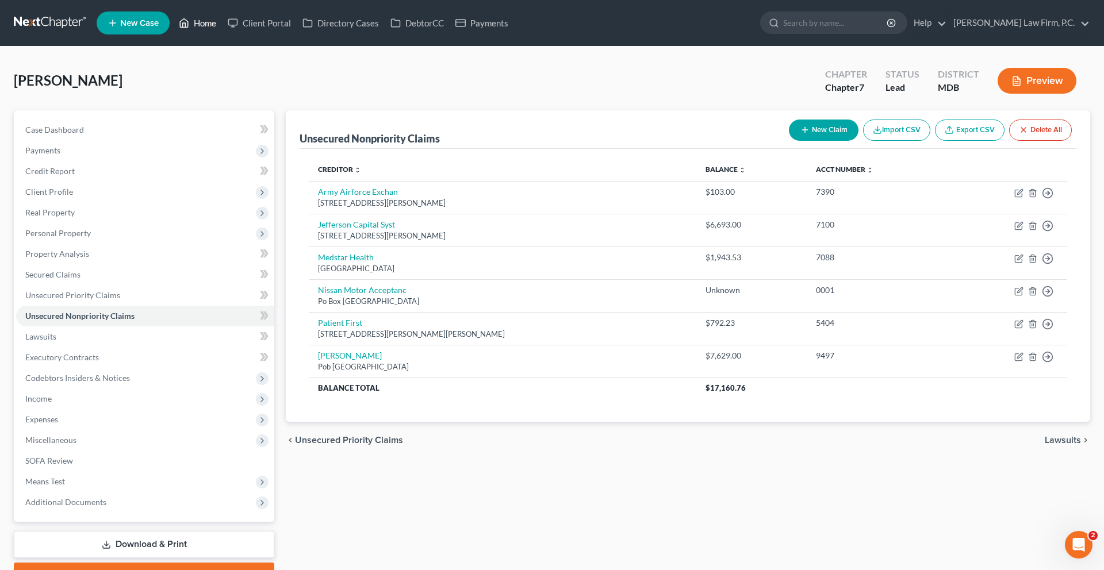
click at [222, 33] on link "Home" at bounding box center [197, 23] width 49 height 21
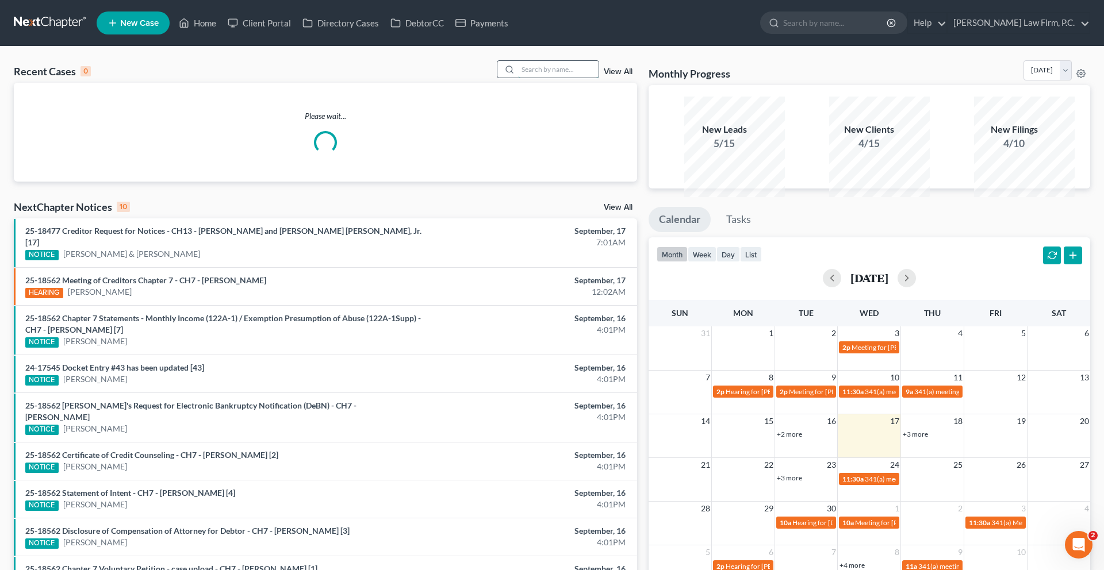
click at [518, 78] on input "search" at bounding box center [558, 69] width 80 height 17
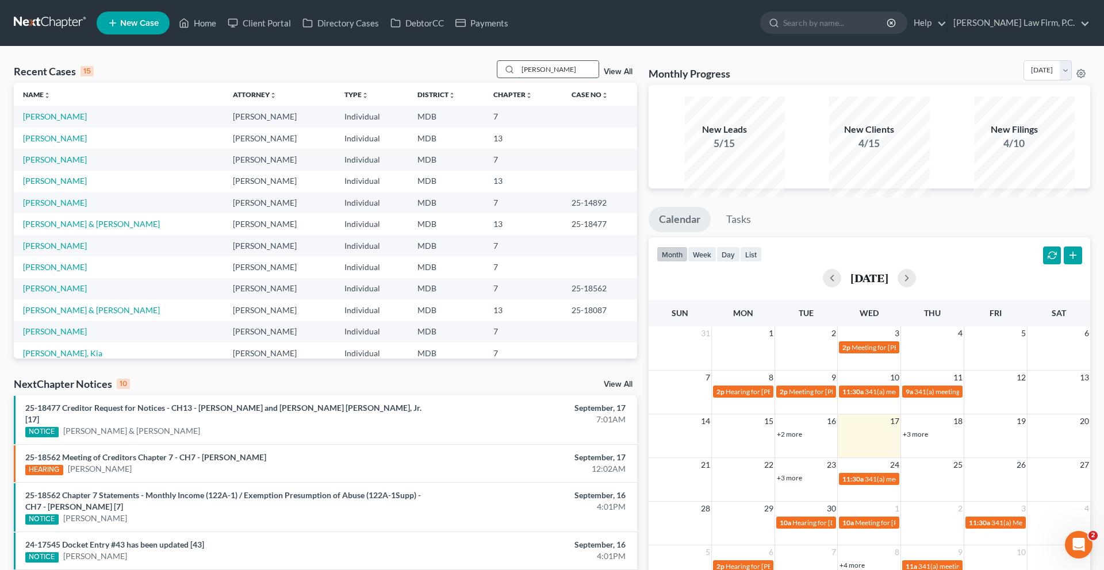
type input "mozie"
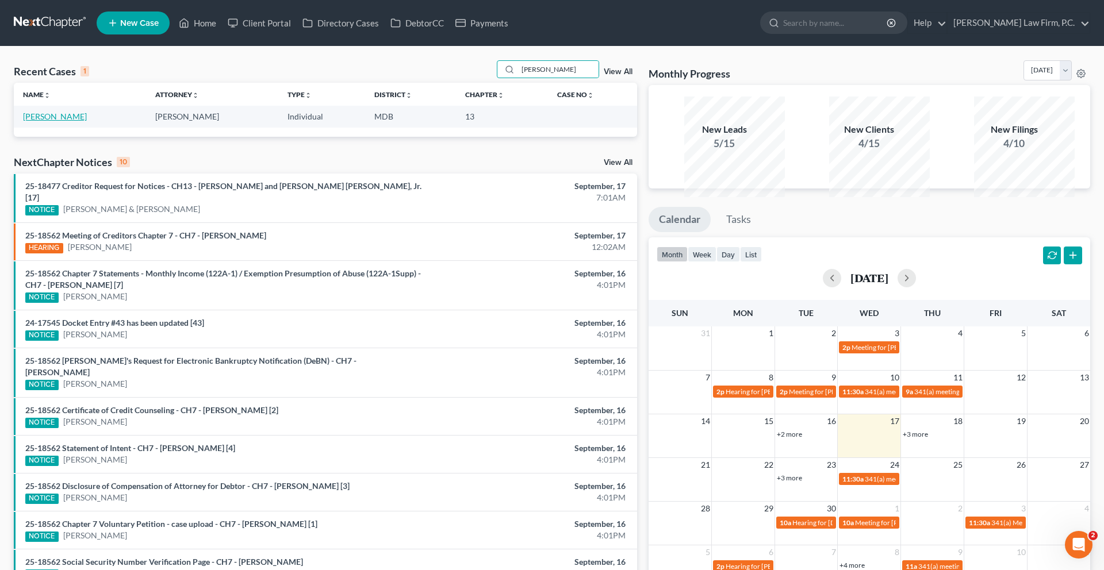
click at [53, 121] on link "Mozie, Angela" at bounding box center [55, 117] width 64 height 10
select select "9"
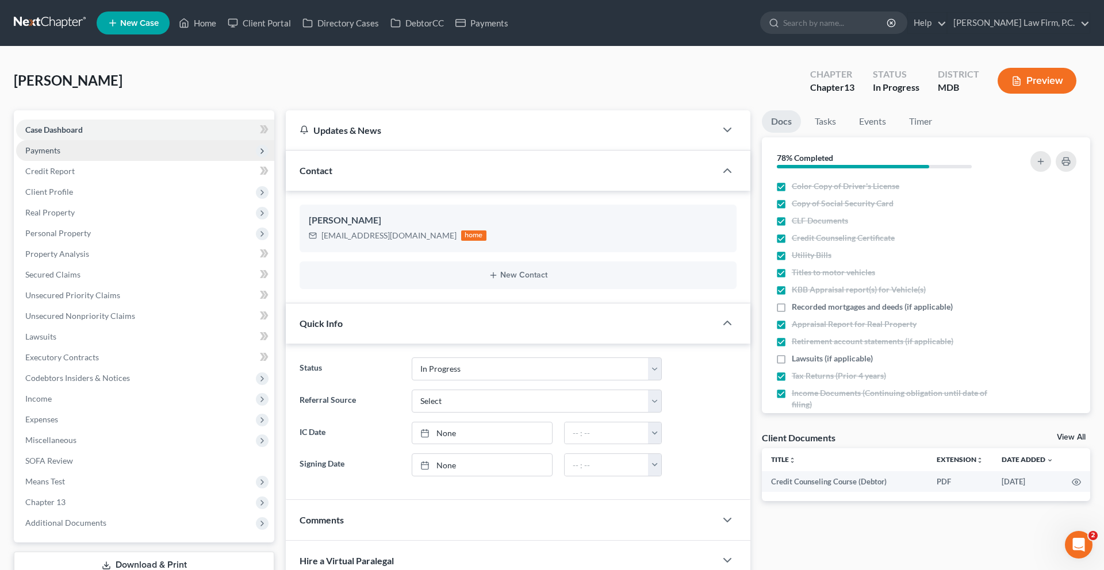
click at [76, 161] on span "Payments" at bounding box center [145, 150] width 258 height 21
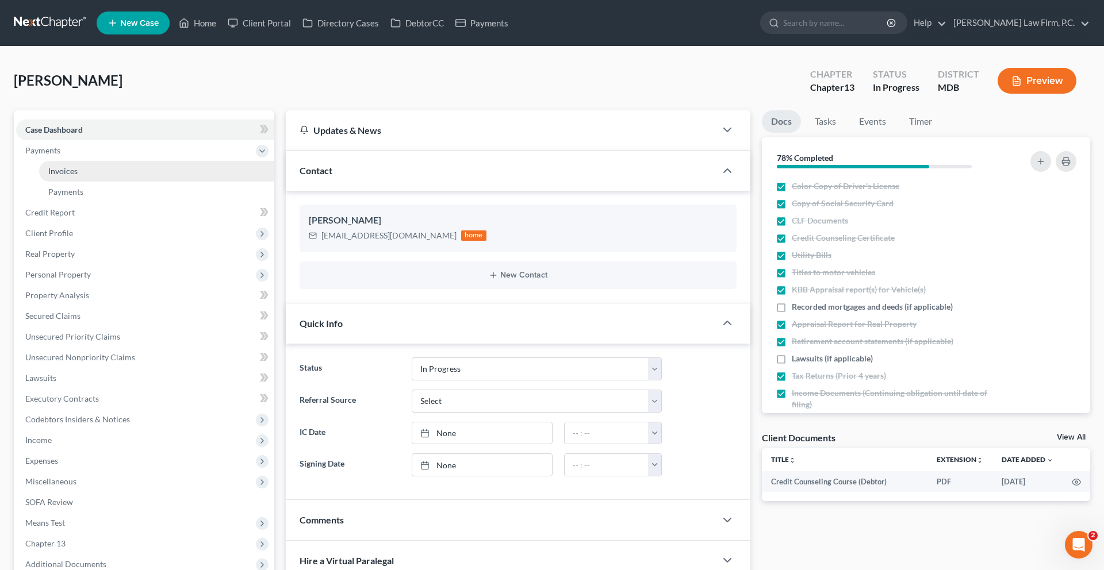
click at [113, 182] on link "Invoices" at bounding box center [156, 171] width 235 height 21
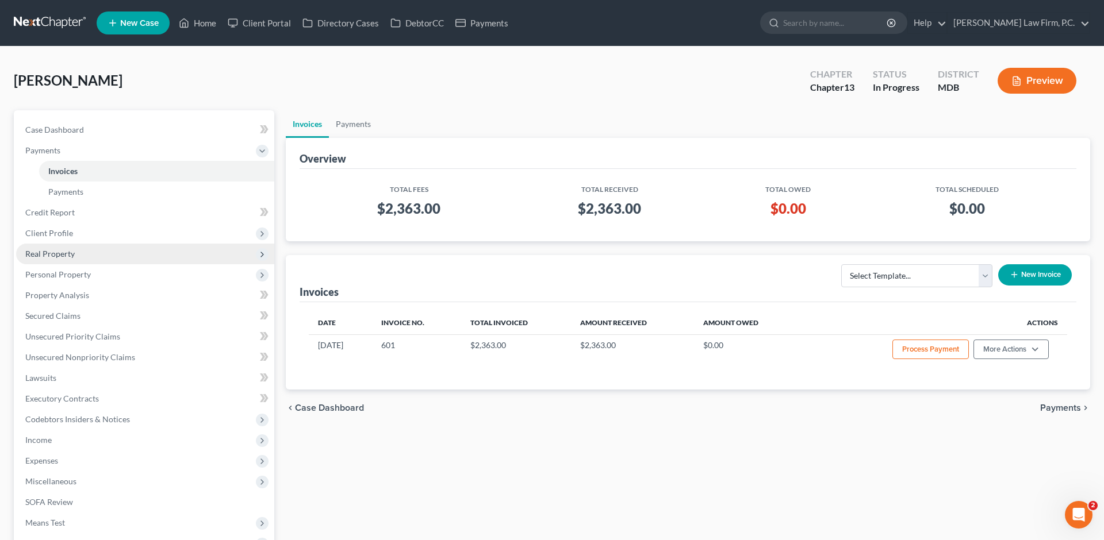
click at [75, 259] on span "Real Property" at bounding box center [49, 254] width 49 height 10
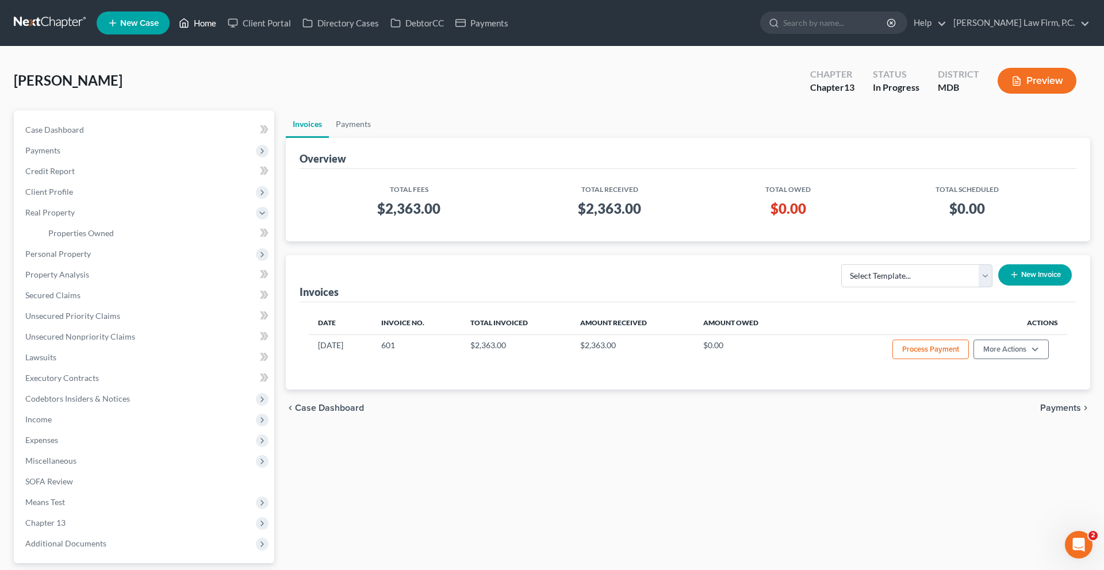
click at [222, 32] on link "Home" at bounding box center [197, 23] width 49 height 21
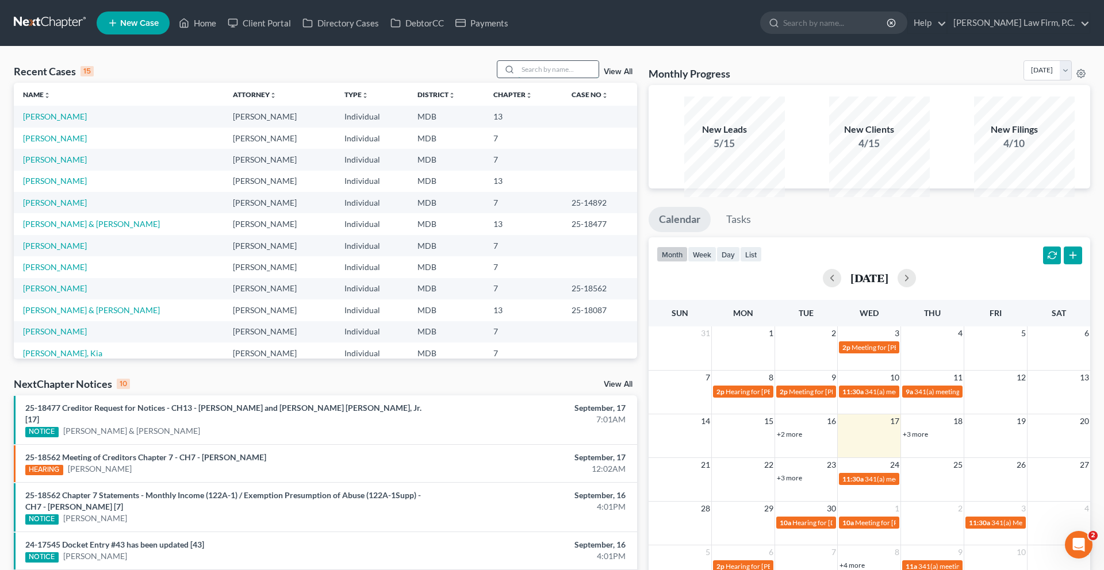
click at [529, 78] on input "search" at bounding box center [558, 69] width 80 height 17
type input "novak"
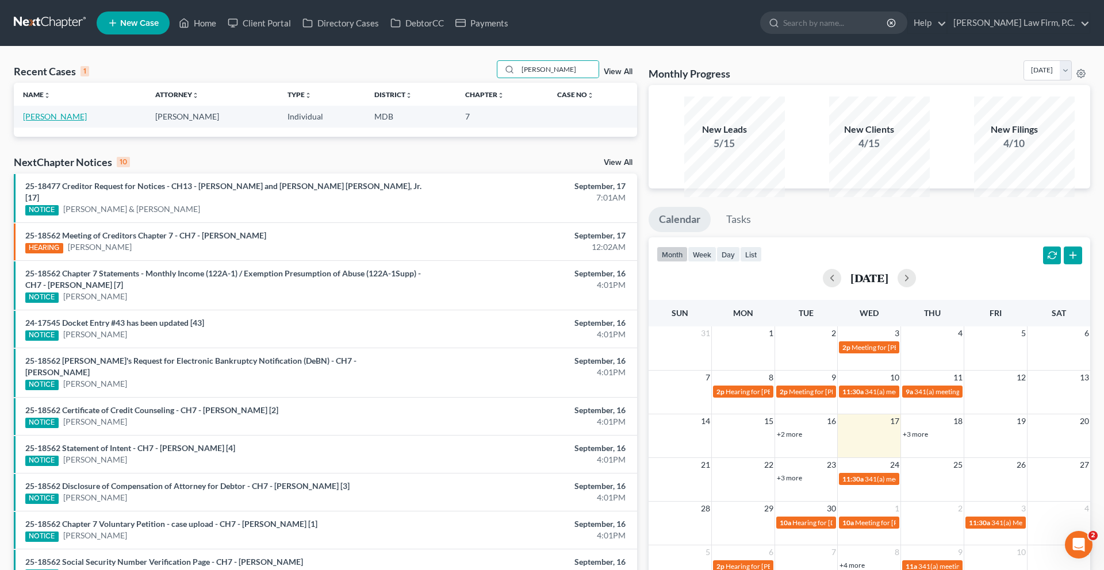
click at [54, 121] on link "[PERSON_NAME]" at bounding box center [55, 117] width 64 height 10
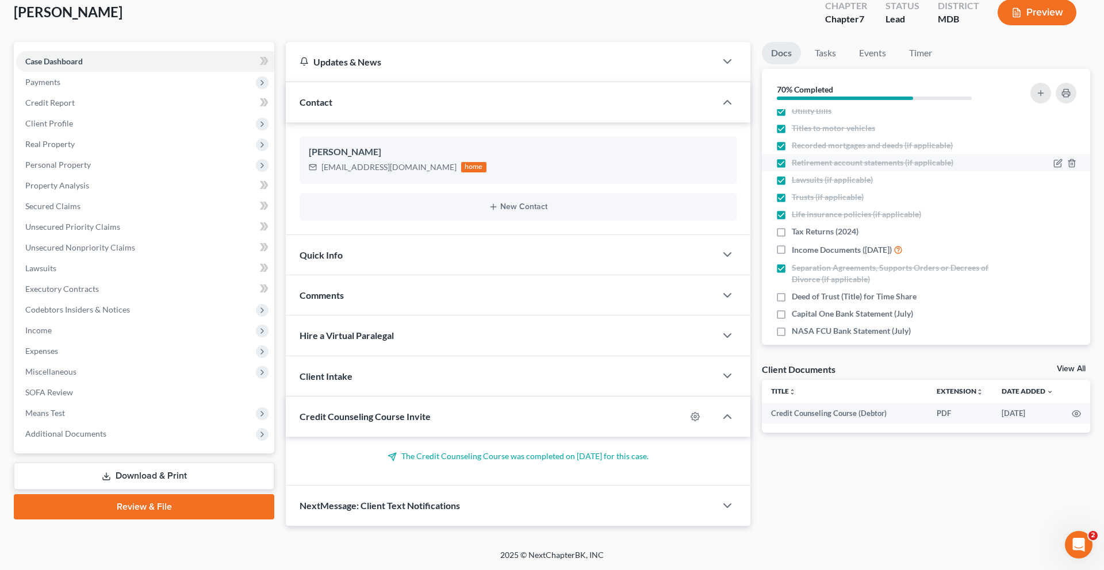
scroll to position [116, 0]
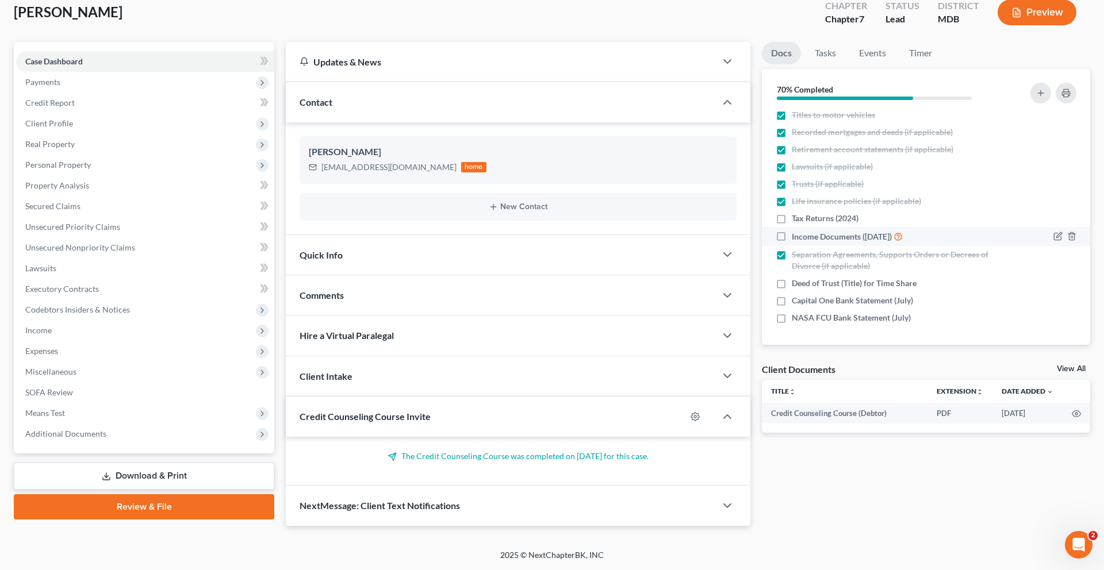
click at [843, 236] on span "Income Documents (August 2025)" at bounding box center [842, 236] width 100 height 11
click at [804, 236] on input "Income Documents (August 2025)" at bounding box center [799, 233] width 7 height 7
checkbox input "true"
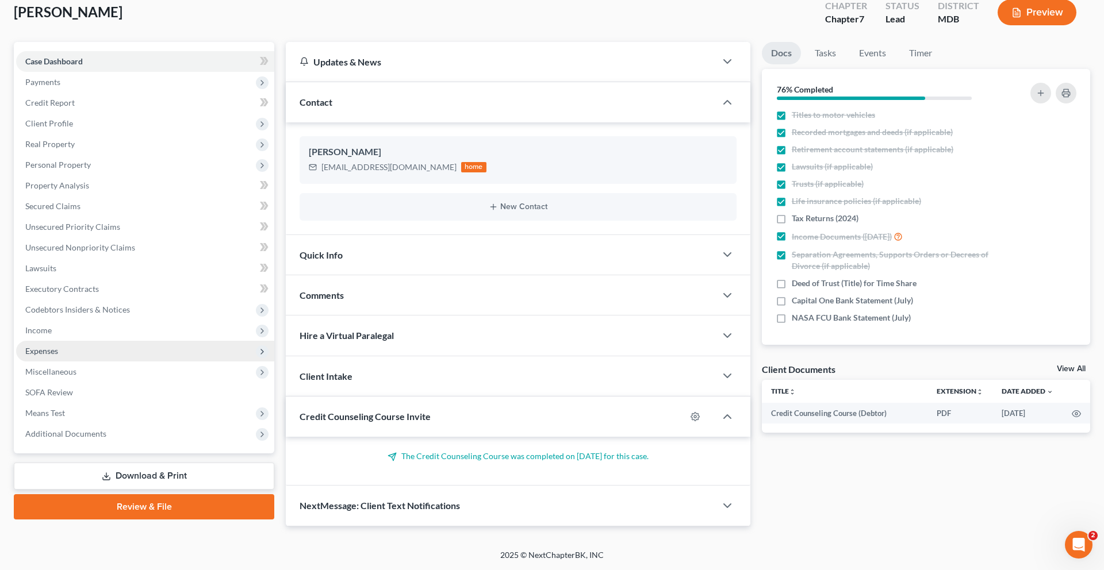
click at [75, 362] on span "Expenses" at bounding box center [145, 351] width 258 height 21
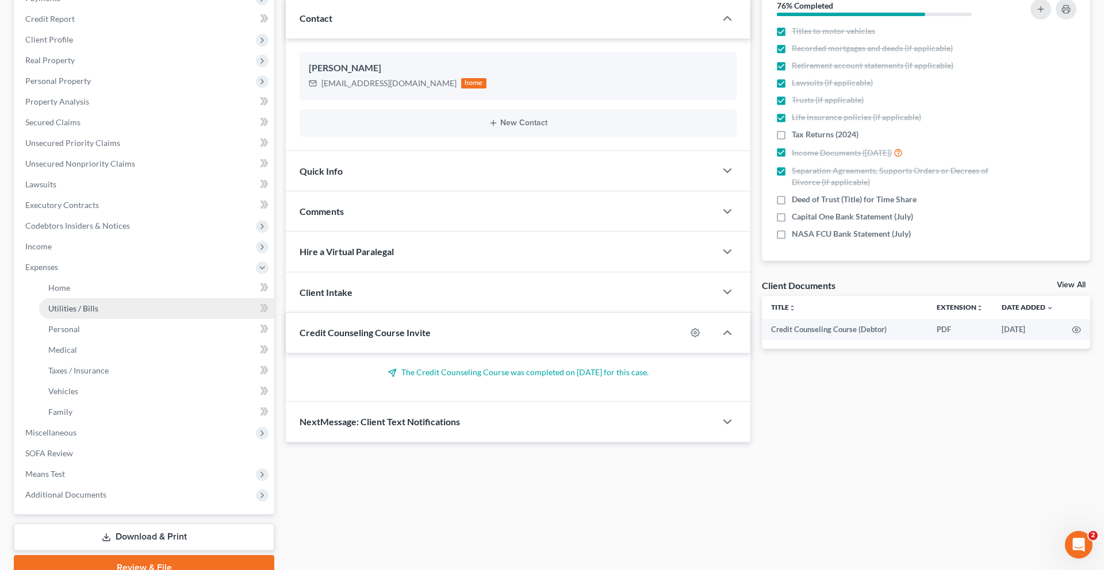
click at [98, 313] on span "Utilities / Bills" at bounding box center [73, 309] width 50 height 10
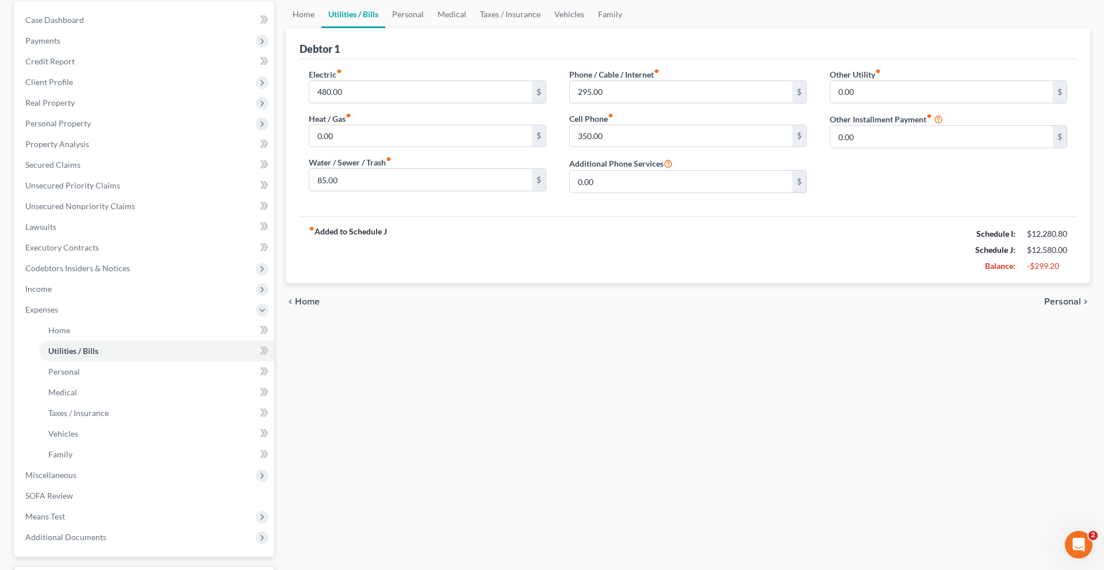
scroll to position [8, 0]
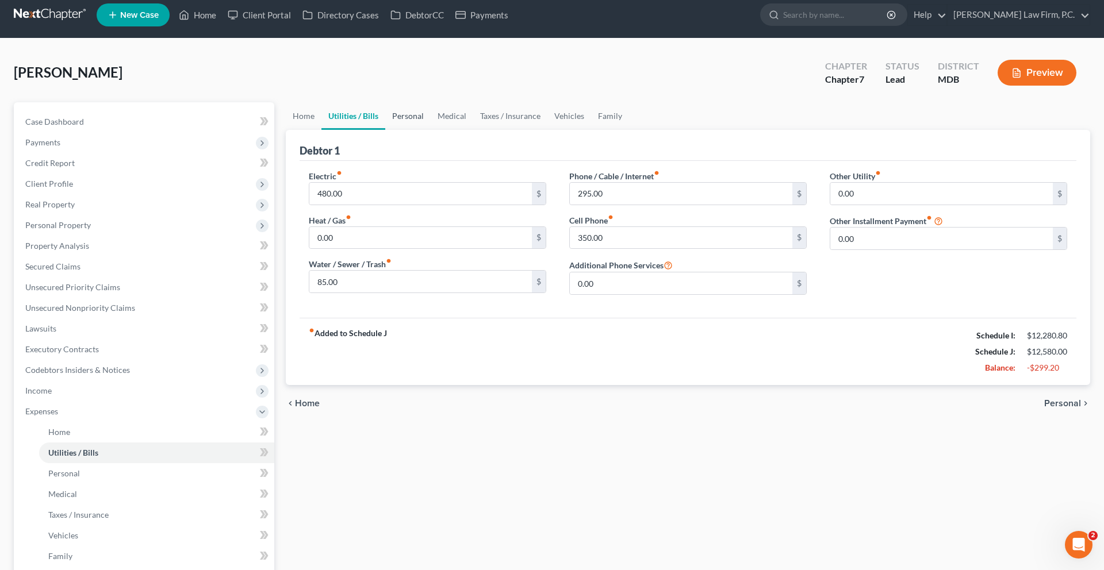
click at [427, 130] on link "Personal" at bounding box center [407, 116] width 45 height 28
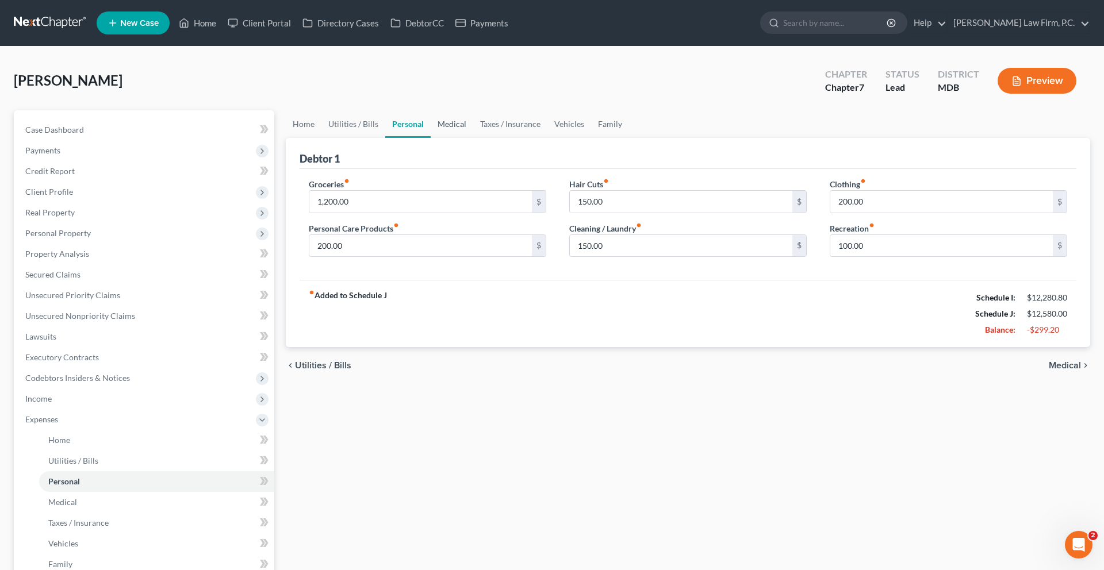
click at [473, 138] on link "Medical" at bounding box center [452, 124] width 43 height 28
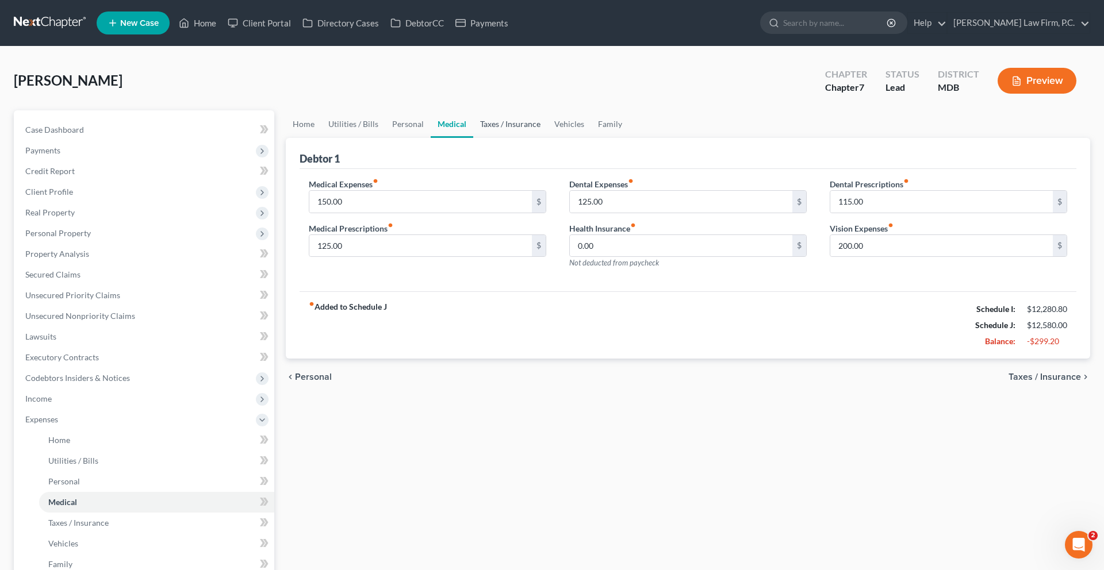
click at [537, 138] on link "Taxes / Insurance" at bounding box center [510, 124] width 74 height 28
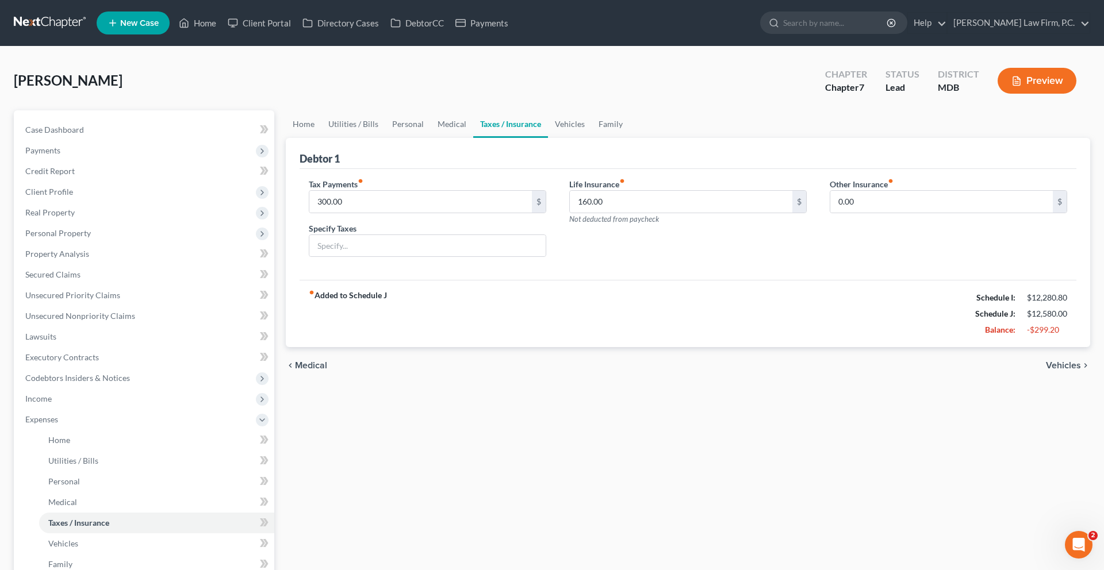
click at [548, 138] on link "Taxes / Insurance" at bounding box center [510, 124] width 75 height 28
click at [592, 138] on link "Vehicles" at bounding box center [570, 124] width 44 height 28
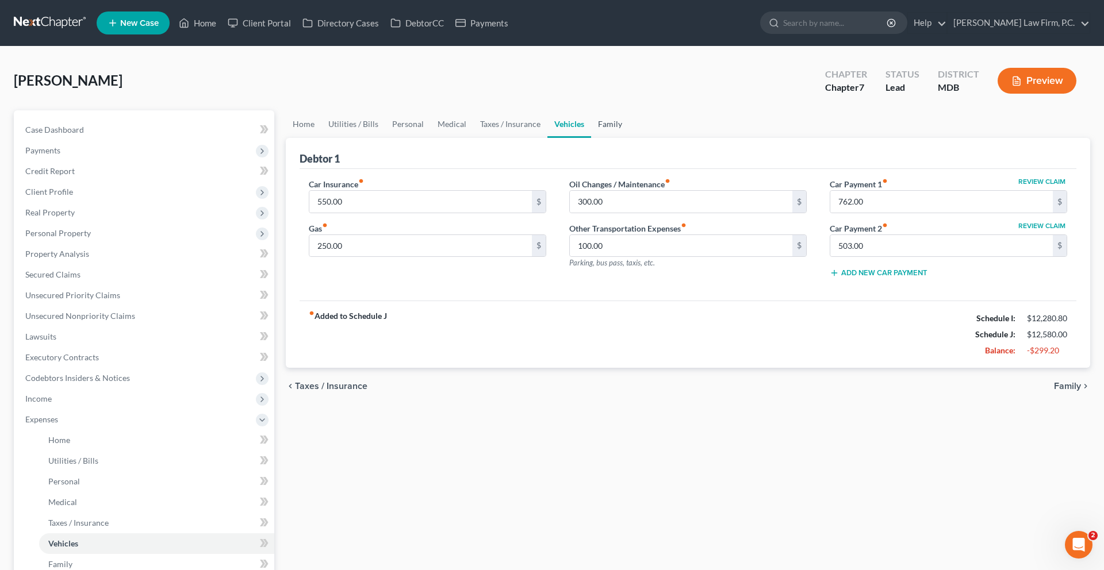
click at [629, 138] on link "Family" at bounding box center [610, 124] width 38 height 28
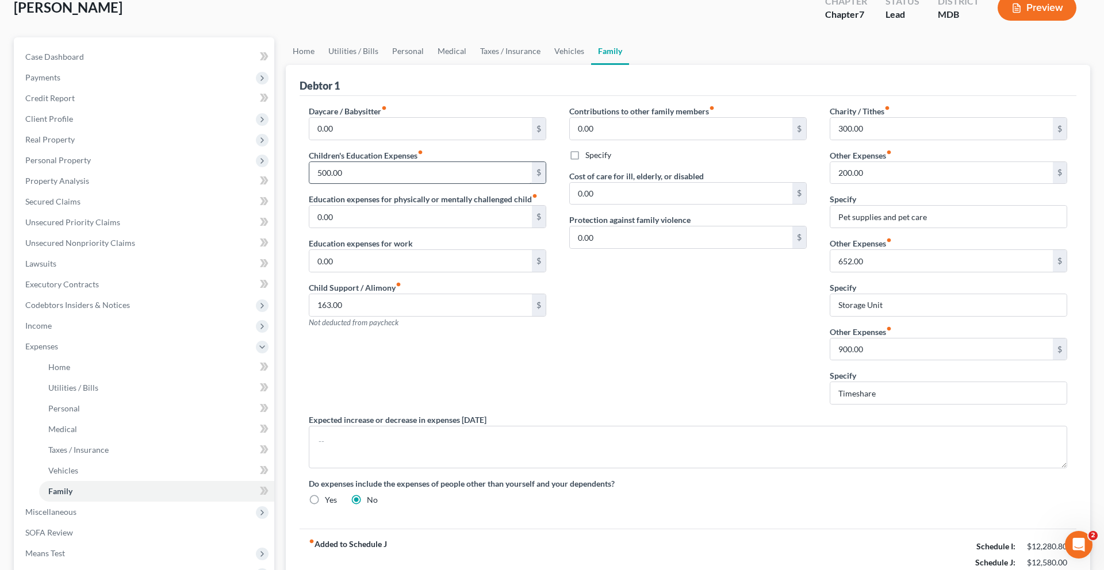
scroll to position [74, 0]
click at [321, 64] on link "Home" at bounding box center [304, 51] width 36 height 28
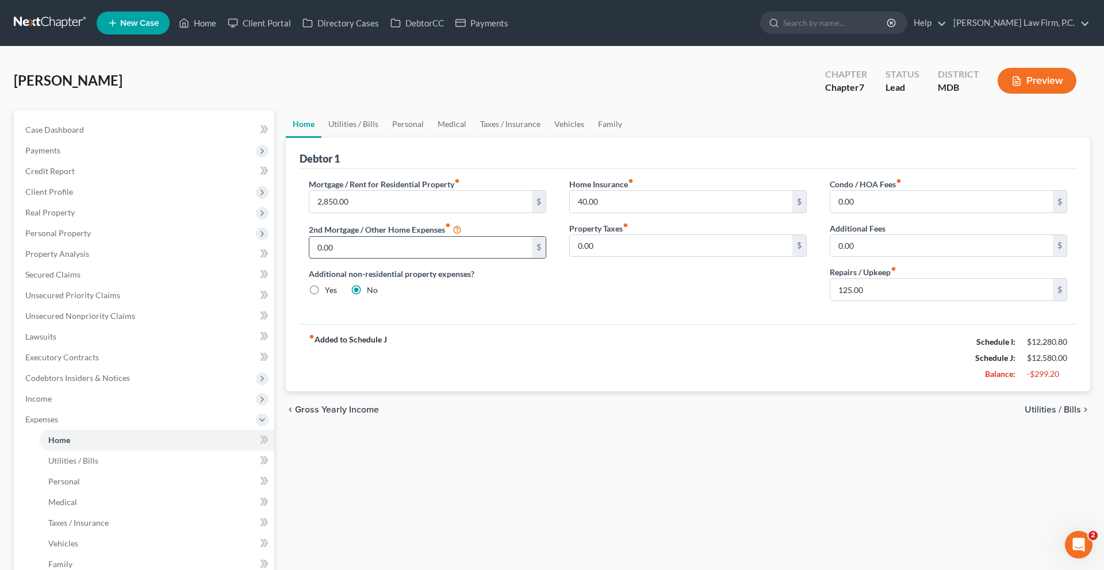
click at [406, 259] on input "0.00" at bounding box center [420, 248] width 222 height 22
type input "900.00"
click at [629, 138] on link "Family" at bounding box center [610, 124] width 38 height 28
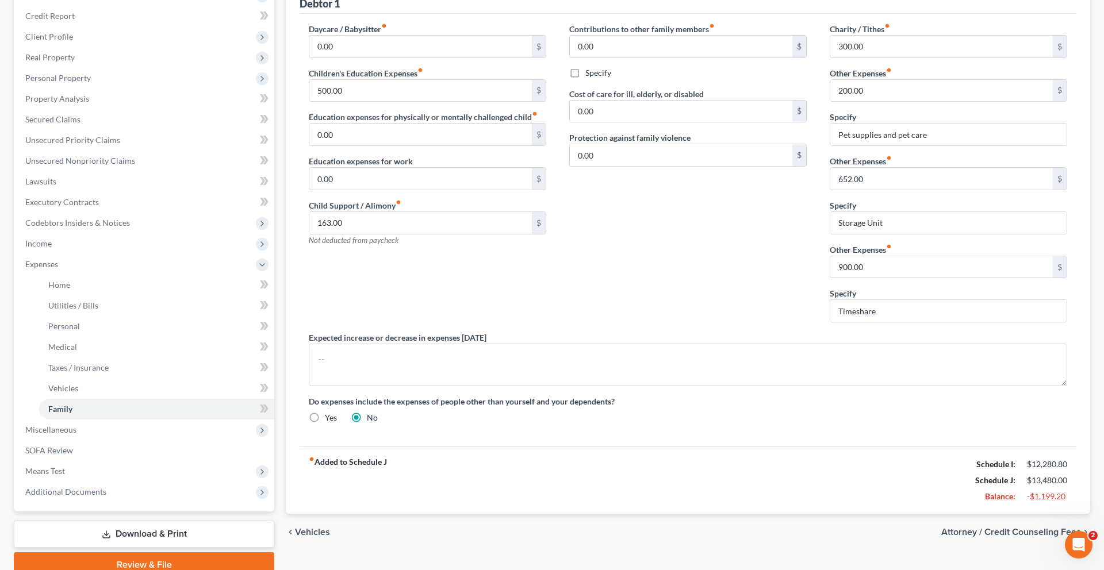
scroll to position [213, 0]
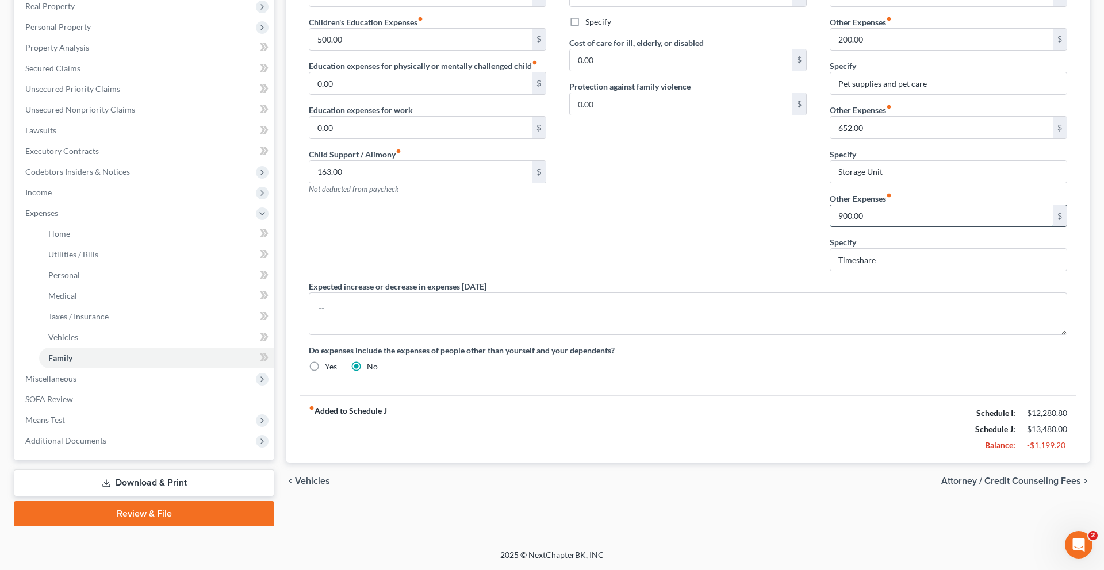
click at [981, 227] on input "900.00" at bounding box center [941, 216] width 222 height 22
click at [930, 271] on input "Timeshare" at bounding box center [948, 260] width 236 height 22
type input "T"
click at [730, 281] on div "Contributions to other family members fiber_manual_record 0.00 $ Specify Cost o…" at bounding box center [688, 126] width 260 height 309
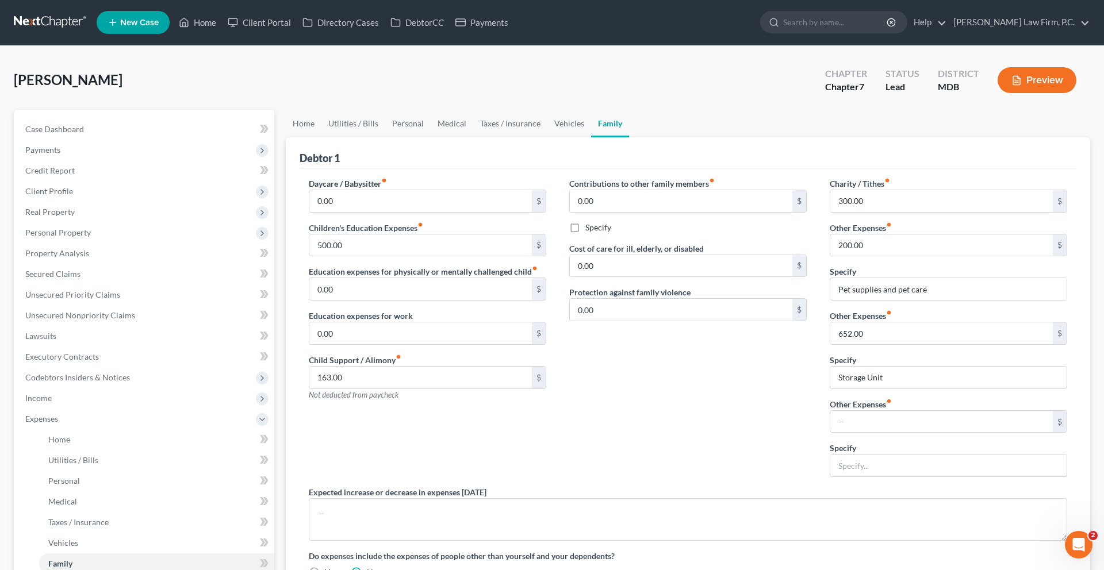
scroll to position [0, 0]
click at [303, 138] on link "Home" at bounding box center [304, 124] width 36 height 28
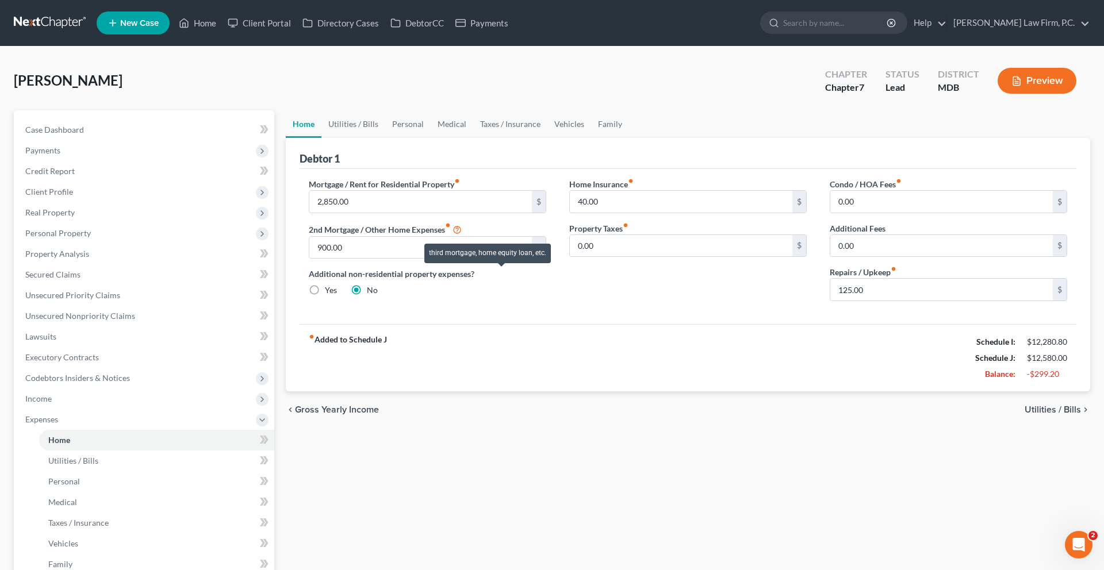
click at [462, 235] on icon at bounding box center [456, 229] width 9 height 11
click at [629, 138] on link "Family" at bounding box center [610, 124] width 38 height 28
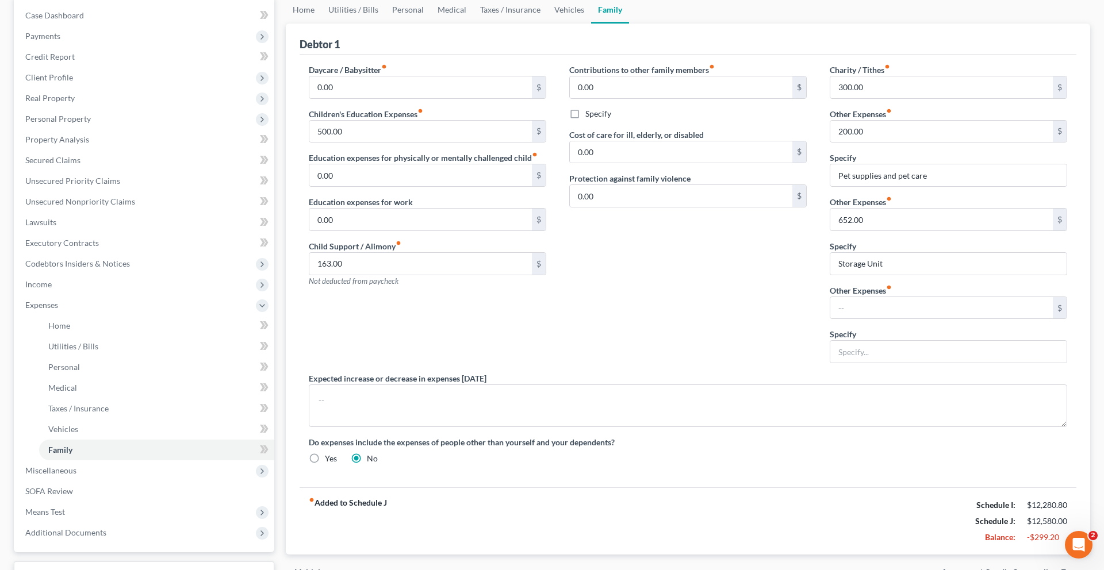
scroll to position [110, 0]
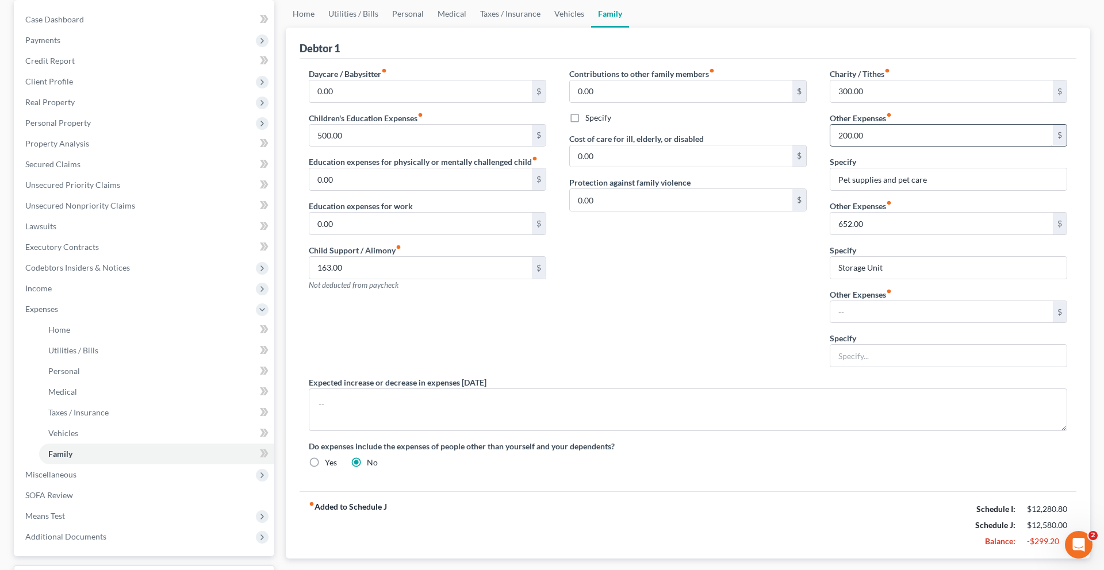
click at [881, 147] on input "200.00" at bounding box center [941, 136] width 222 height 22
click at [918, 190] on input "Pet supplies and pet care" at bounding box center [948, 179] width 236 height 22
click at [899, 279] on input "Storage Unit" at bounding box center [948, 268] width 236 height 22
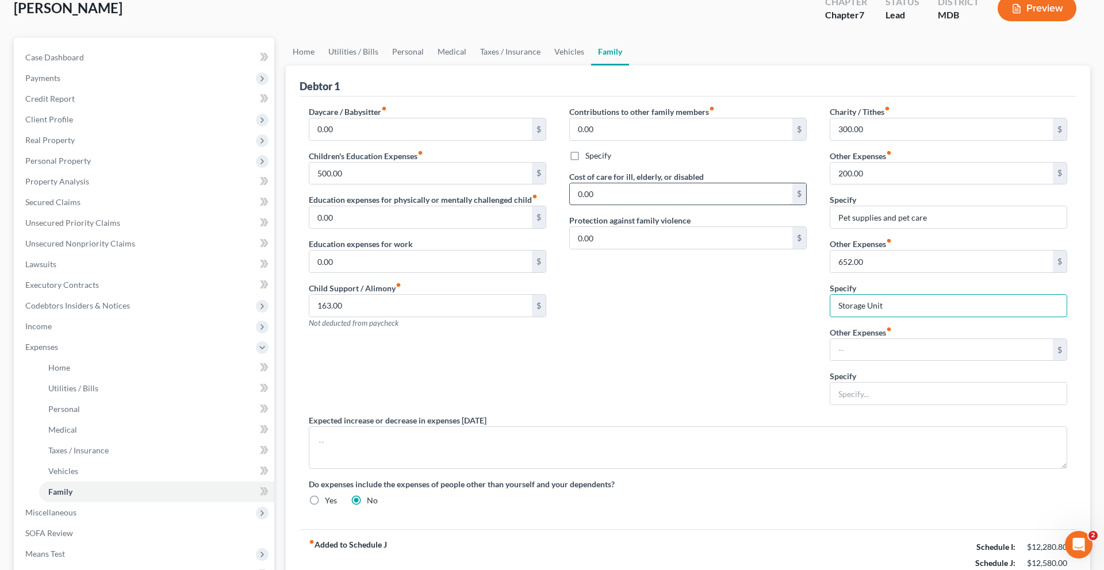
scroll to position [58, 0]
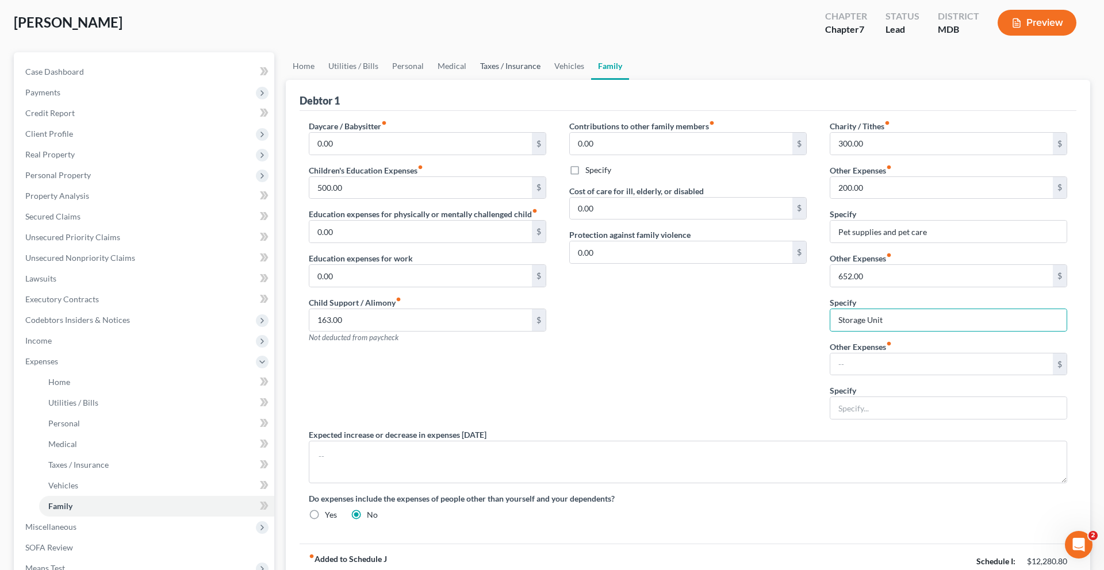
click at [547, 80] on link "Taxes / Insurance" at bounding box center [510, 66] width 74 height 28
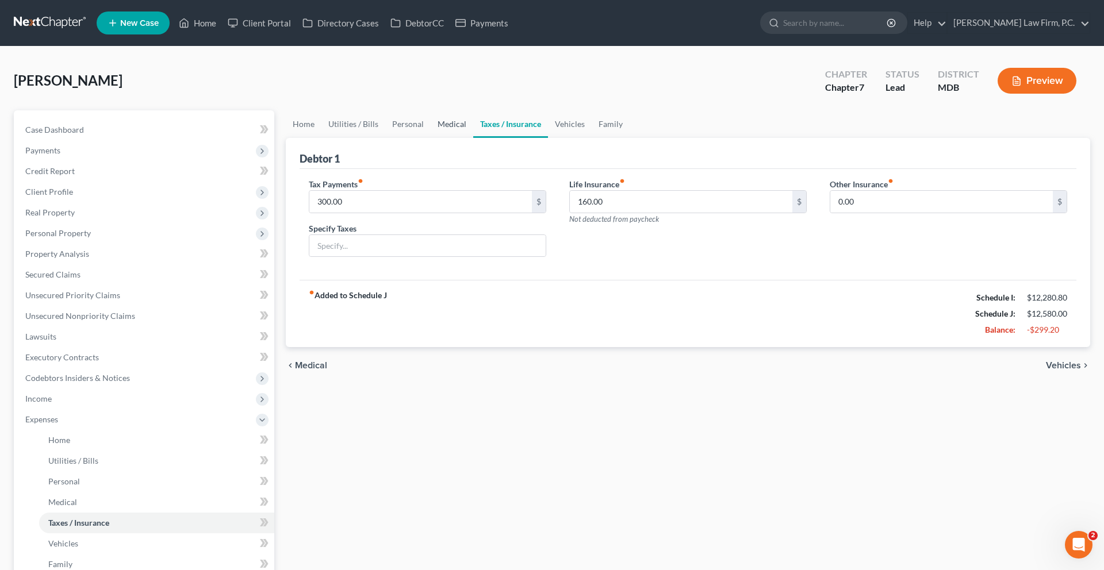
click at [473, 138] on link "Medical" at bounding box center [452, 124] width 43 height 28
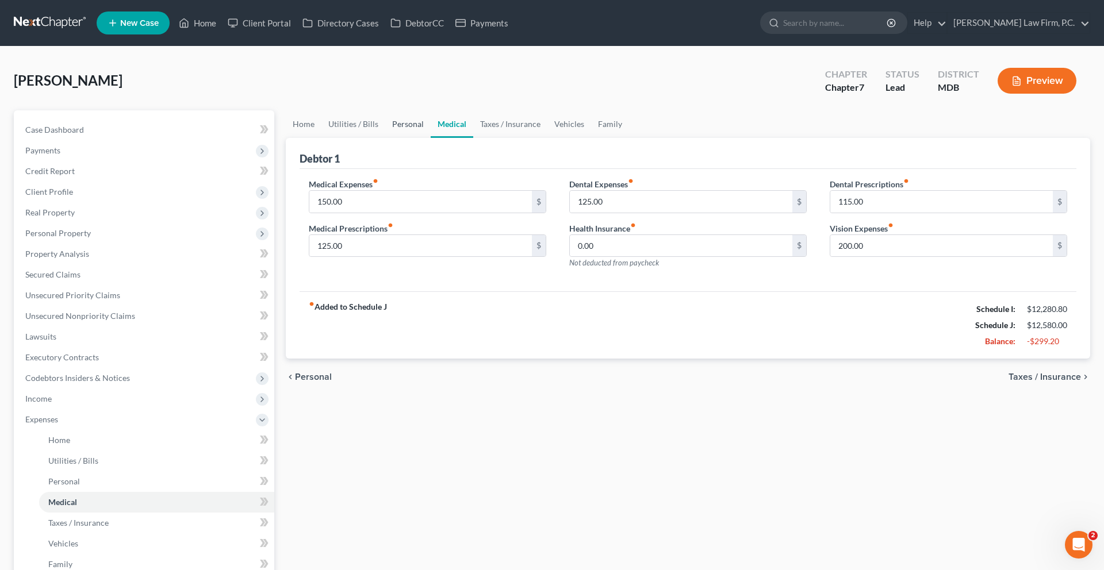
click at [424, 138] on link "Personal" at bounding box center [407, 124] width 45 height 28
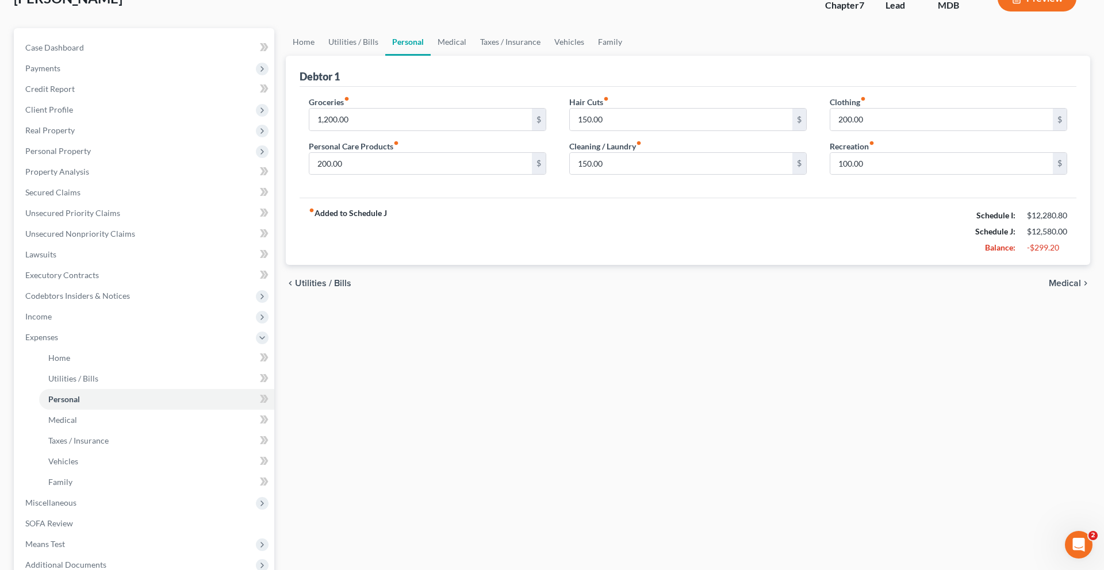
scroll to position [84, 0]
click at [307, 54] on link "Home" at bounding box center [304, 40] width 36 height 28
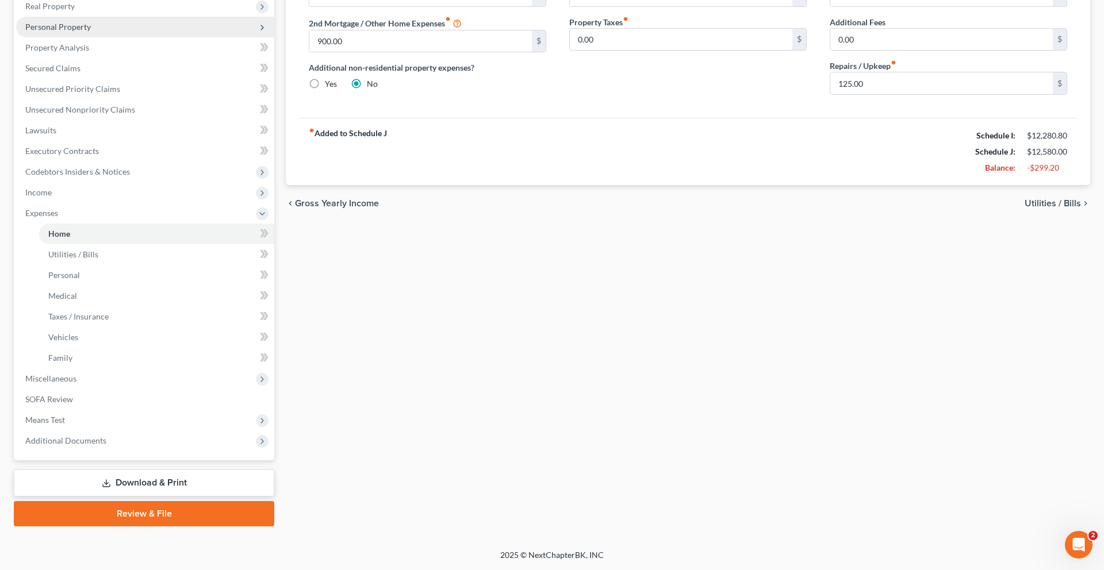
scroll to position [384, 0]
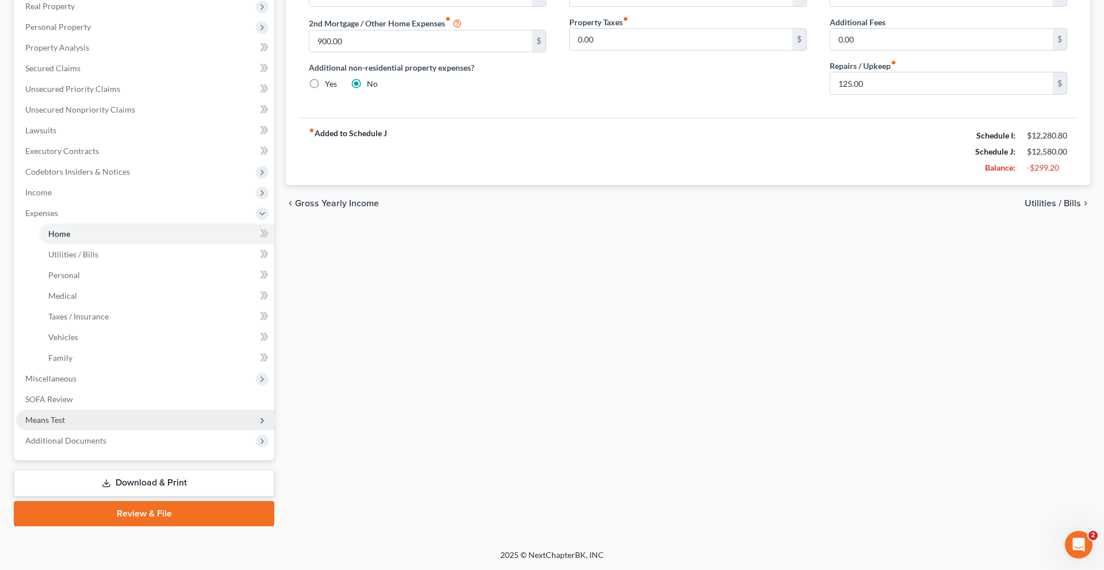
click at [101, 410] on span "Means Test" at bounding box center [145, 420] width 258 height 21
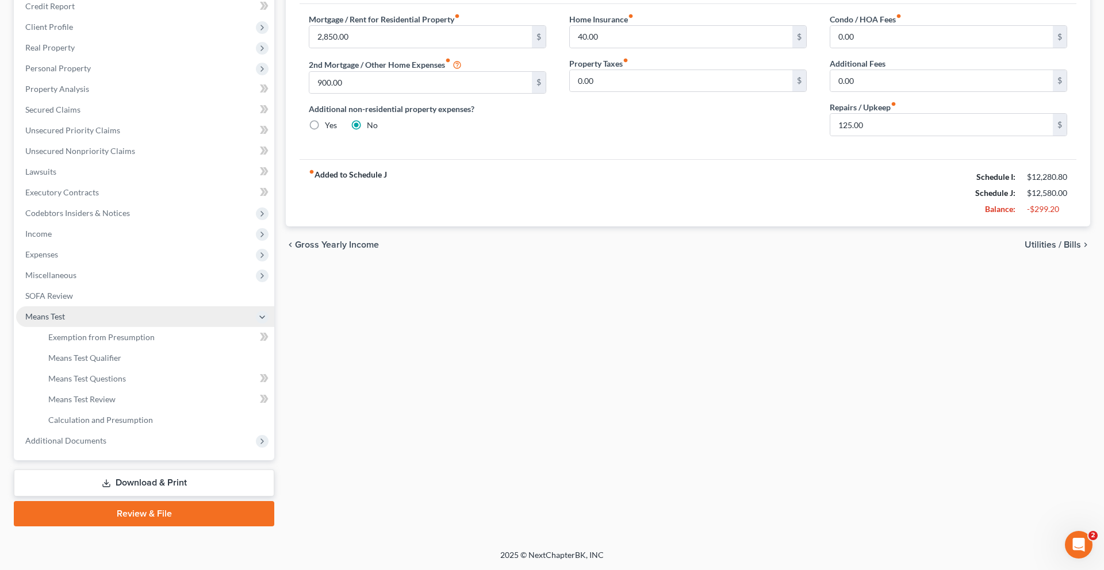
scroll to position [346, 0]
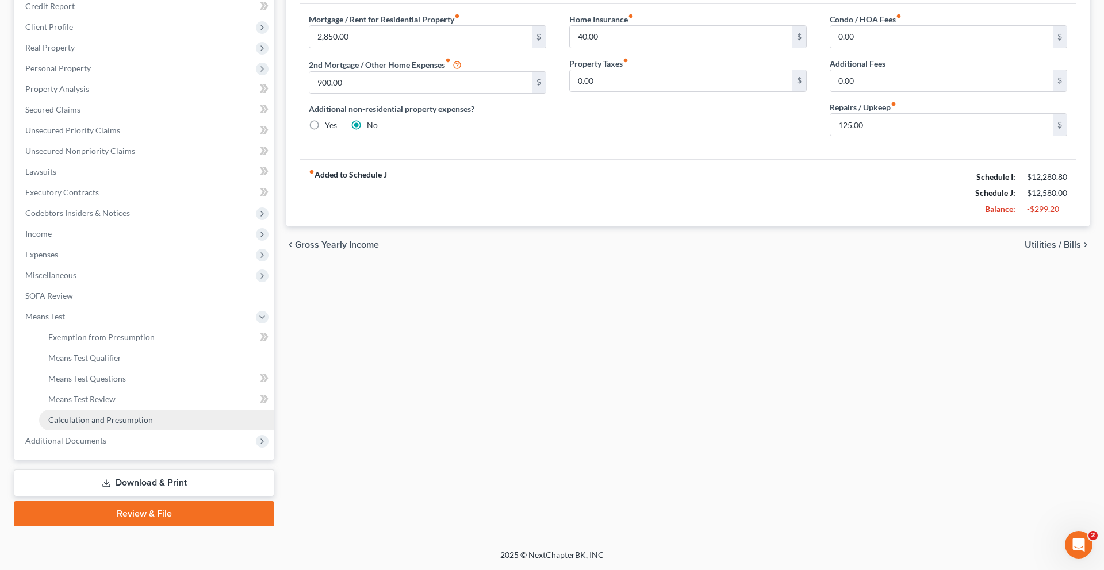
click at [104, 415] on span "Calculation and Presumption" at bounding box center [100, 420] width 105 height 10
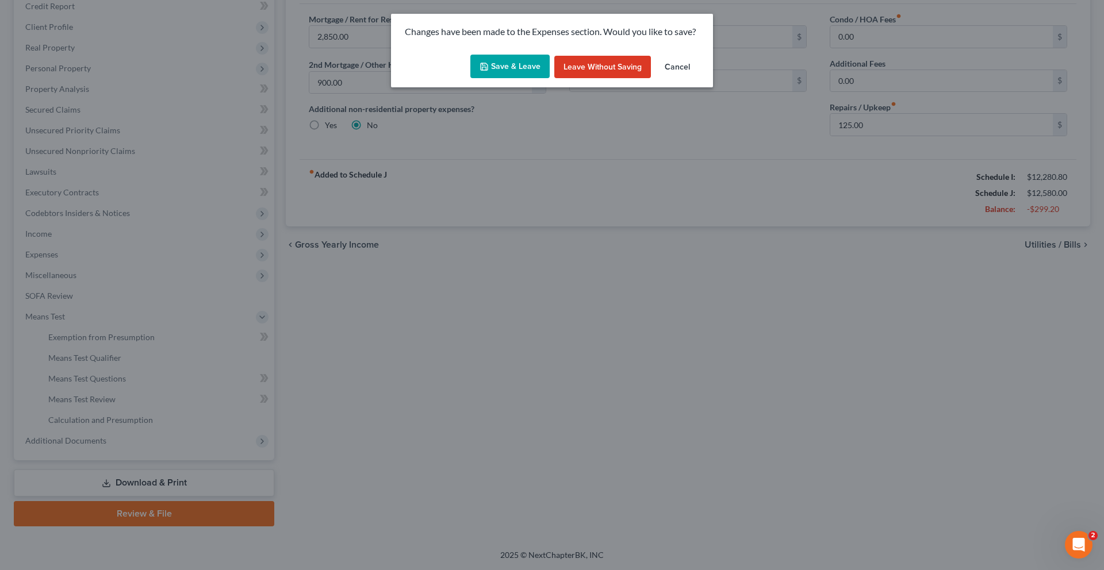
click at [506, 79] on button "Save & Leave" at bounding box center [509, 67] width 79 height 24
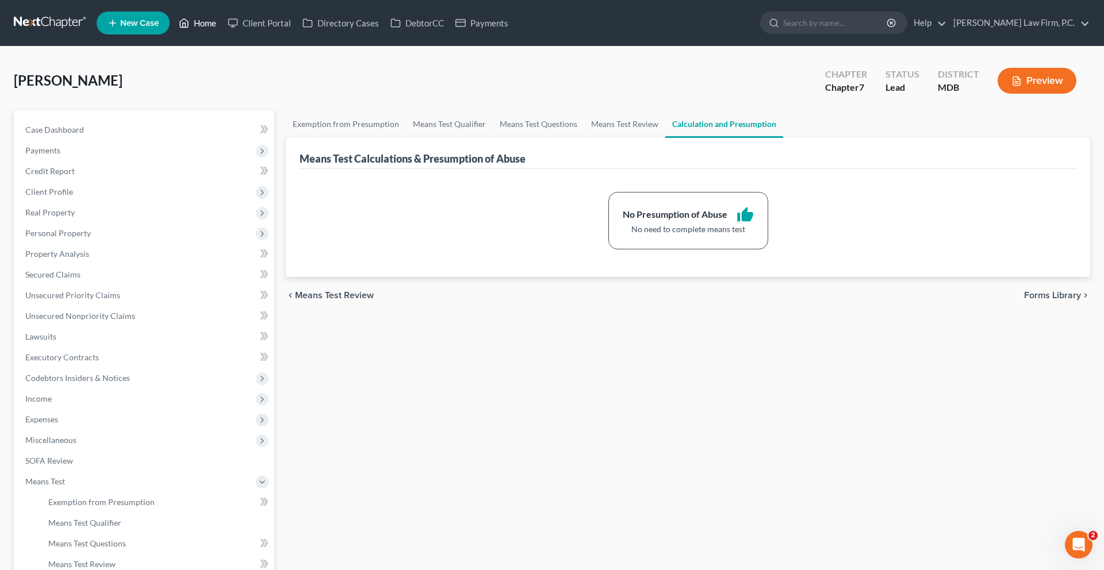
click at [222, 33] on link "Home" at bounding box center [197, 23] width 49 height 21
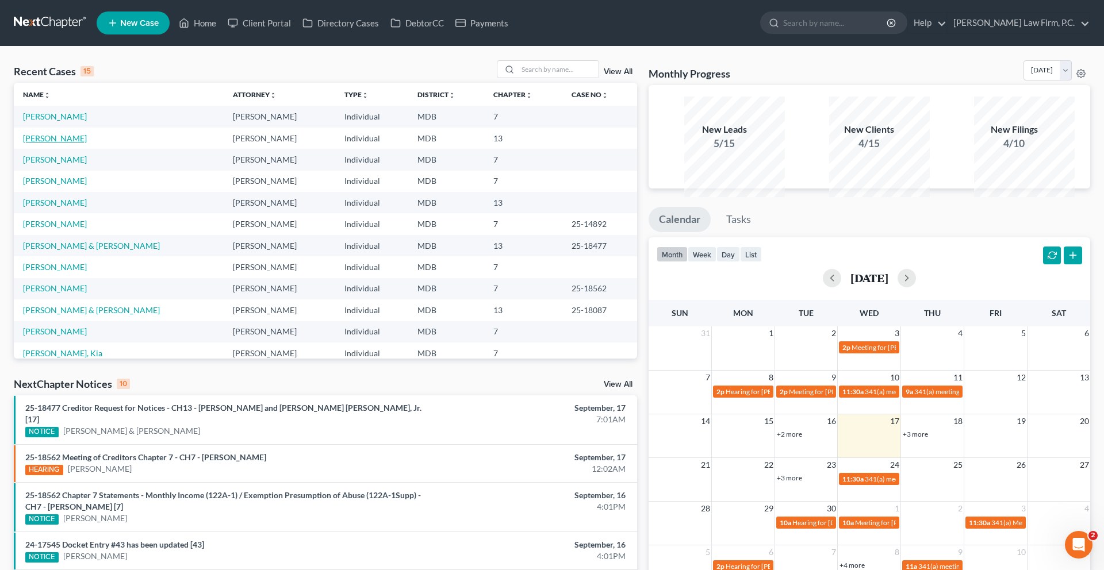
click at [39, 143] on link "Mozie, Angela" at bounding box center [55, 138] width 64 height 10
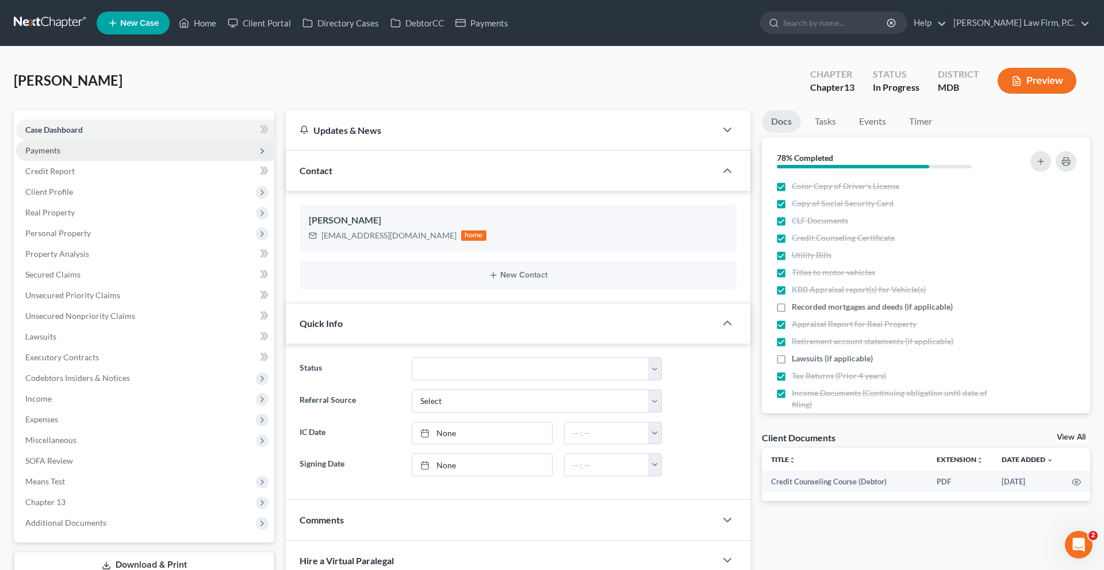
click at [76, 161] on span "Payments" at bounding box center [145, 150] width 258 height 21
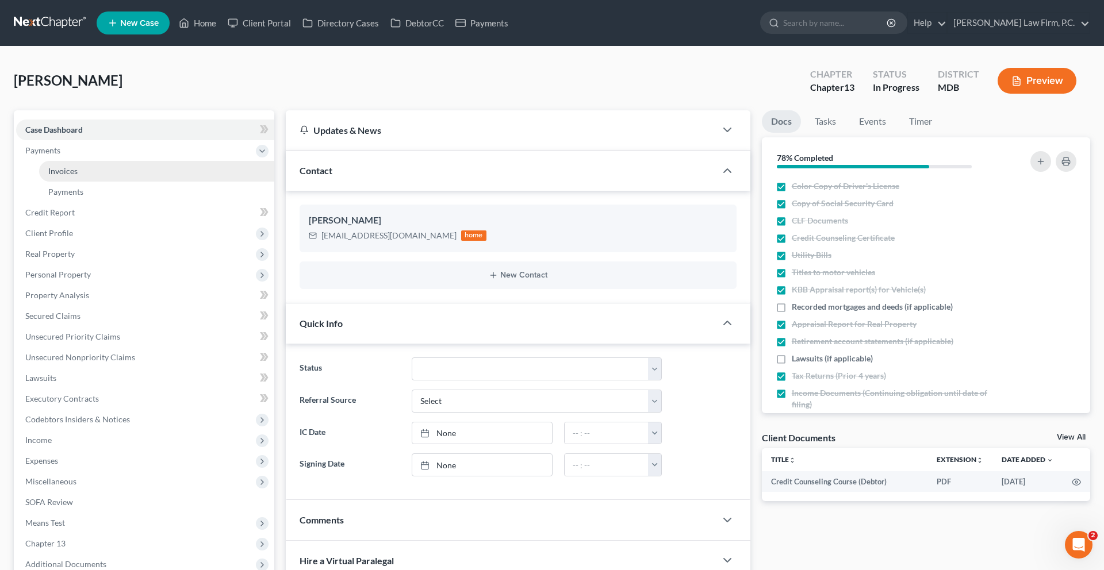
click at [106, 182] on link "Invoices" at bounding box center [156, 171] width 235 height 21
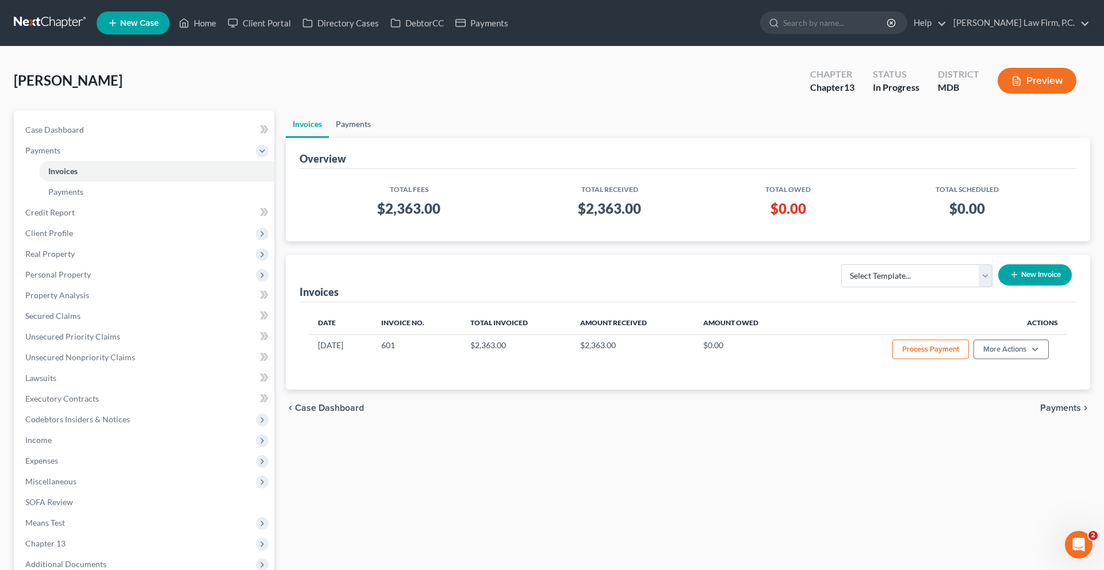
click at [373, 138] on link "Payments" at bounding box center [353, 124] width 49 height 28
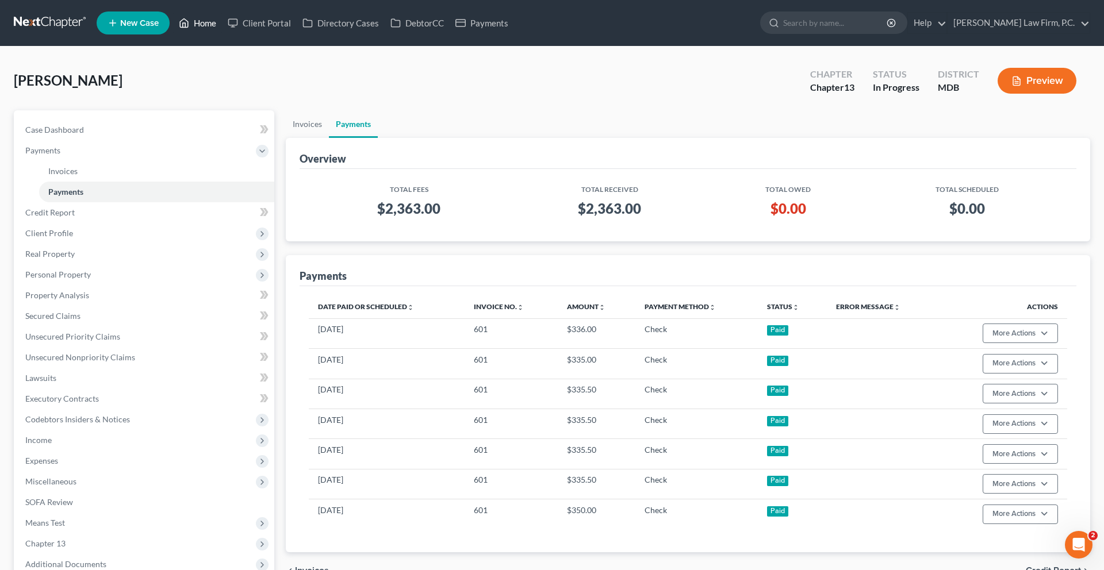
click at [222, 30] on link "Home" at bounding box center [197, 23] width 49 height 21
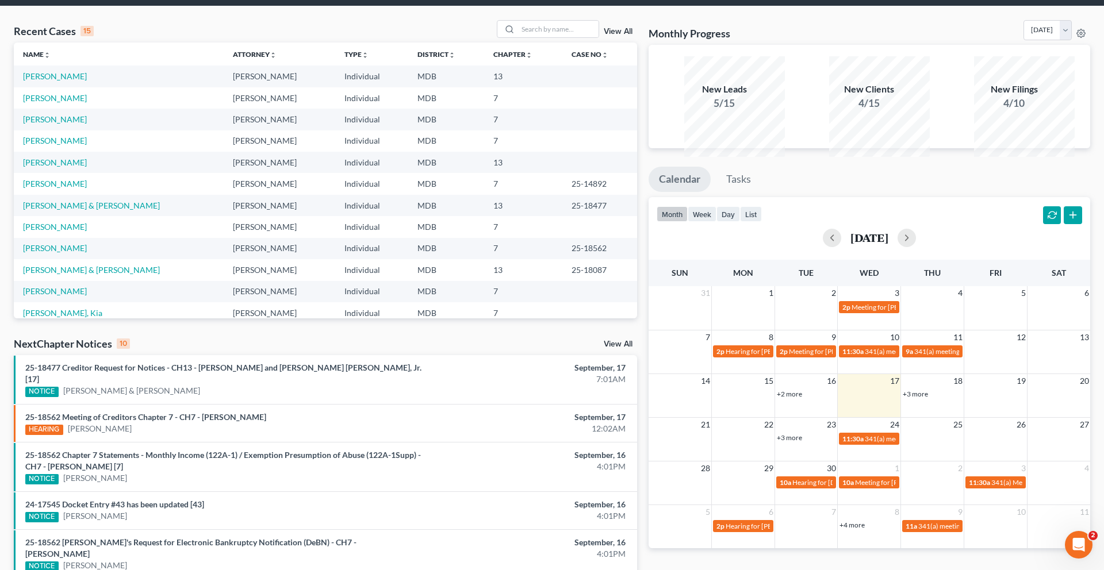
scroll to position [26, 0]
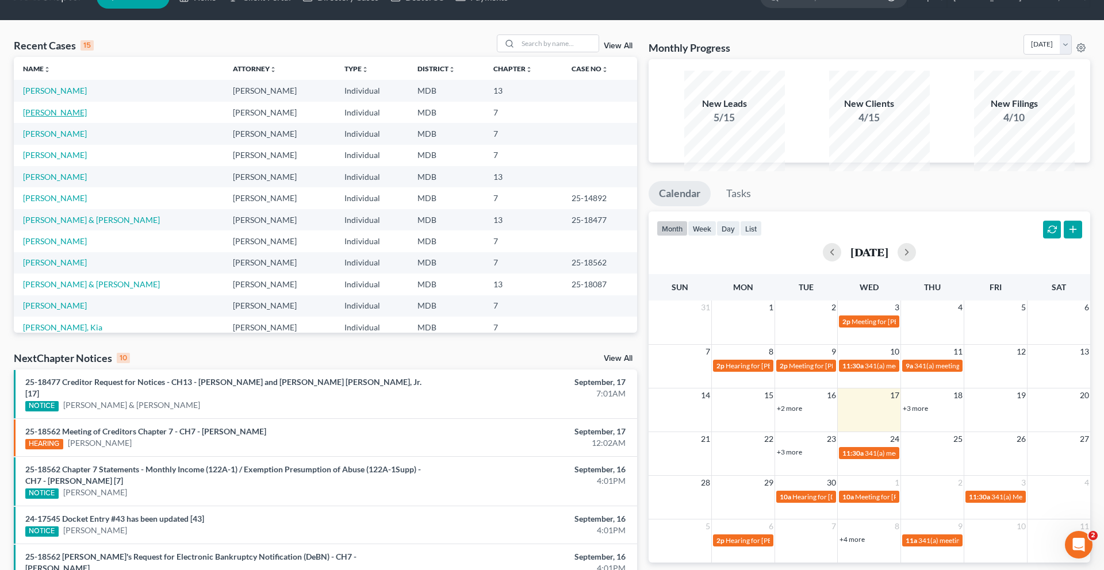
click at [65, 117] on link "[PERSON_NAME]" at bounding box center [55, 113] width 64 height 10
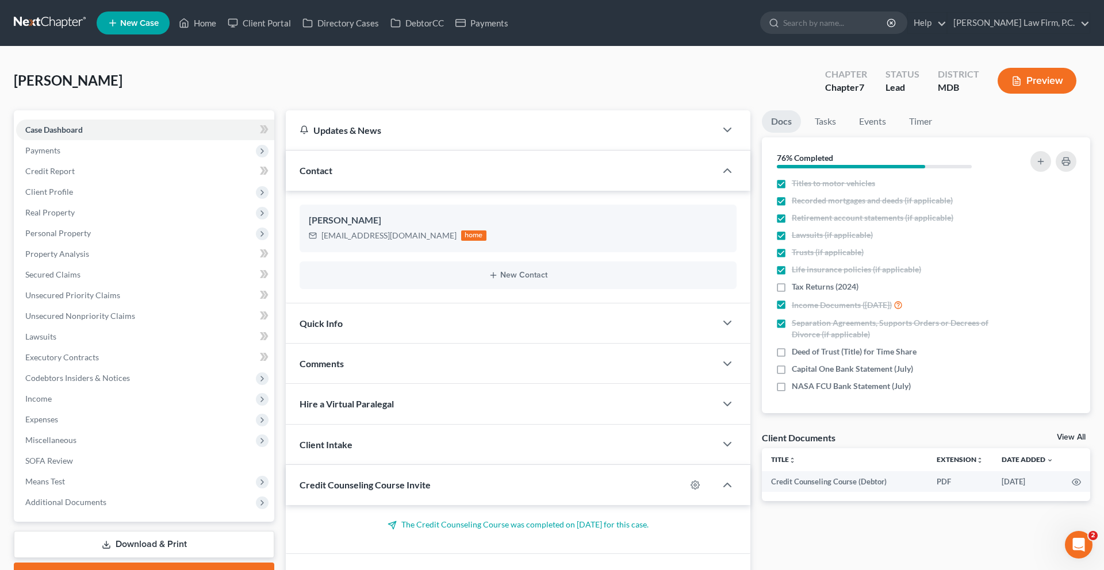
scroll to position [9, 0]
